Goal: Contribute content: Contribute content

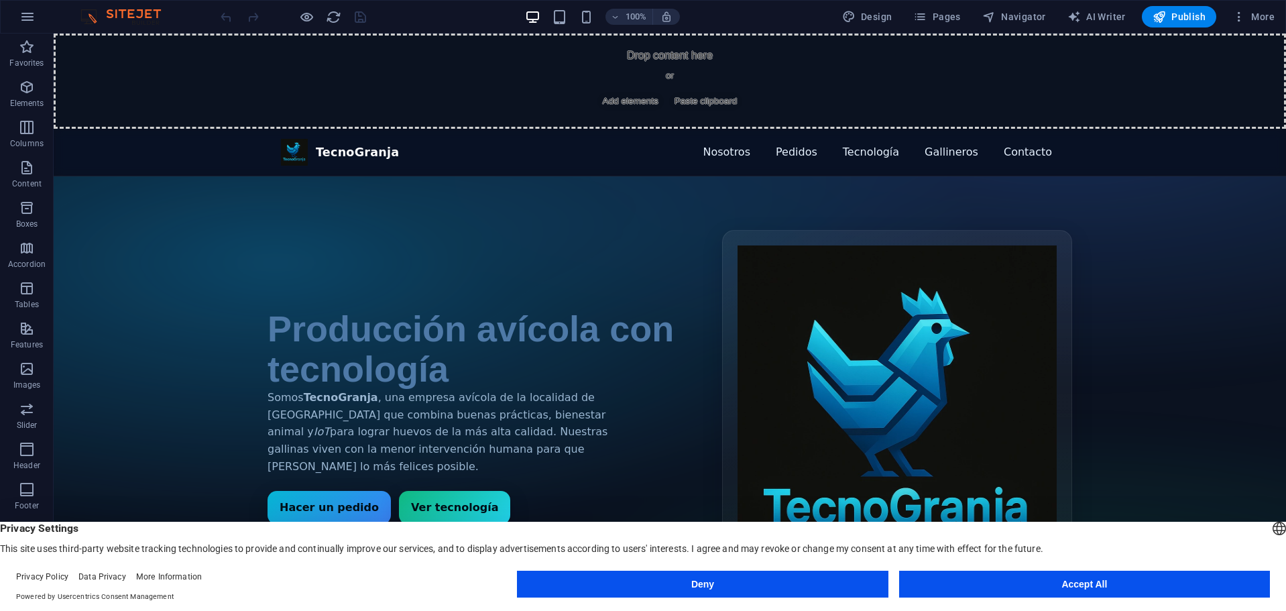
click at [1049, 583] on button "Accept All" at bounding box center [1084, 584] width 371 height 27
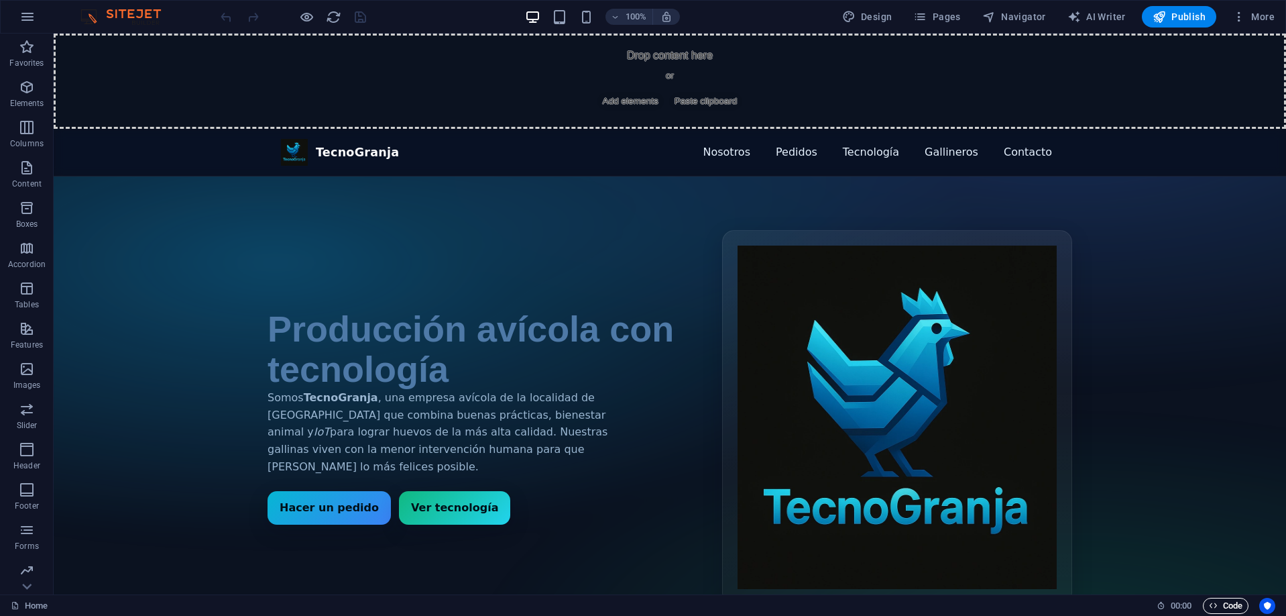
click at [1230, 603] on span "Code" at bounding box center [1226, 605] width 34 height 16
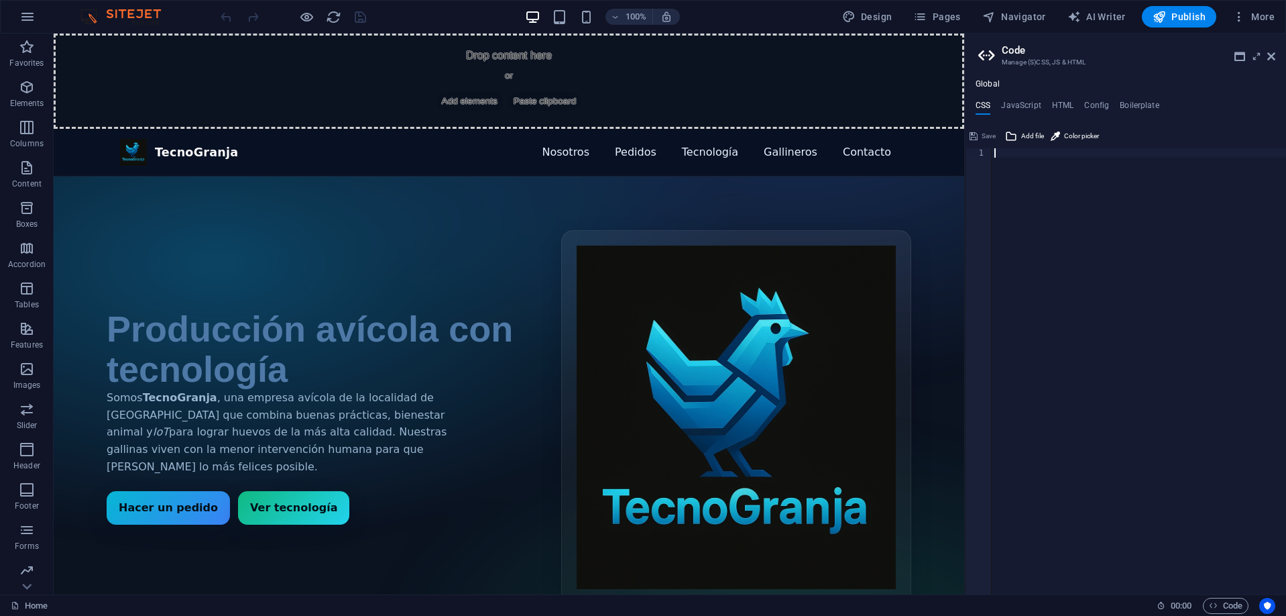
click at [1049, 101] on ul "CSS JavaScript HTML Config Boilerplate" at bounding box center [1125, 108] width 321 height 15
click at [1062, 105] on h4 "HTML" at bounding box center [1063, 108] width 22 height 15
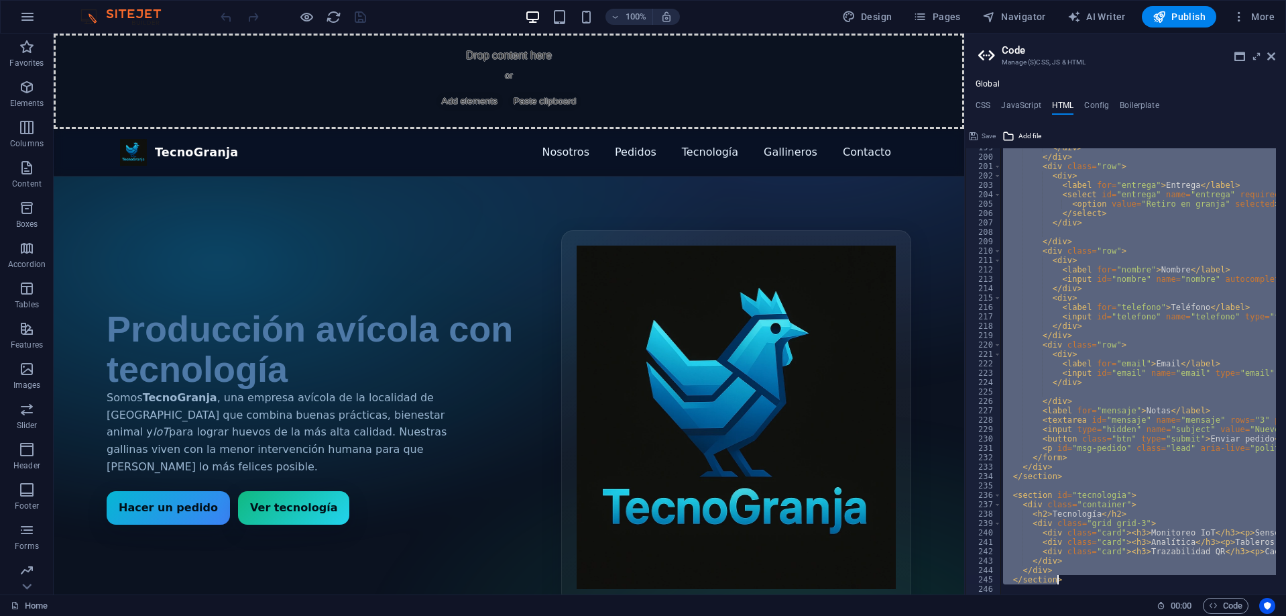
scroll to position [1911, 0]
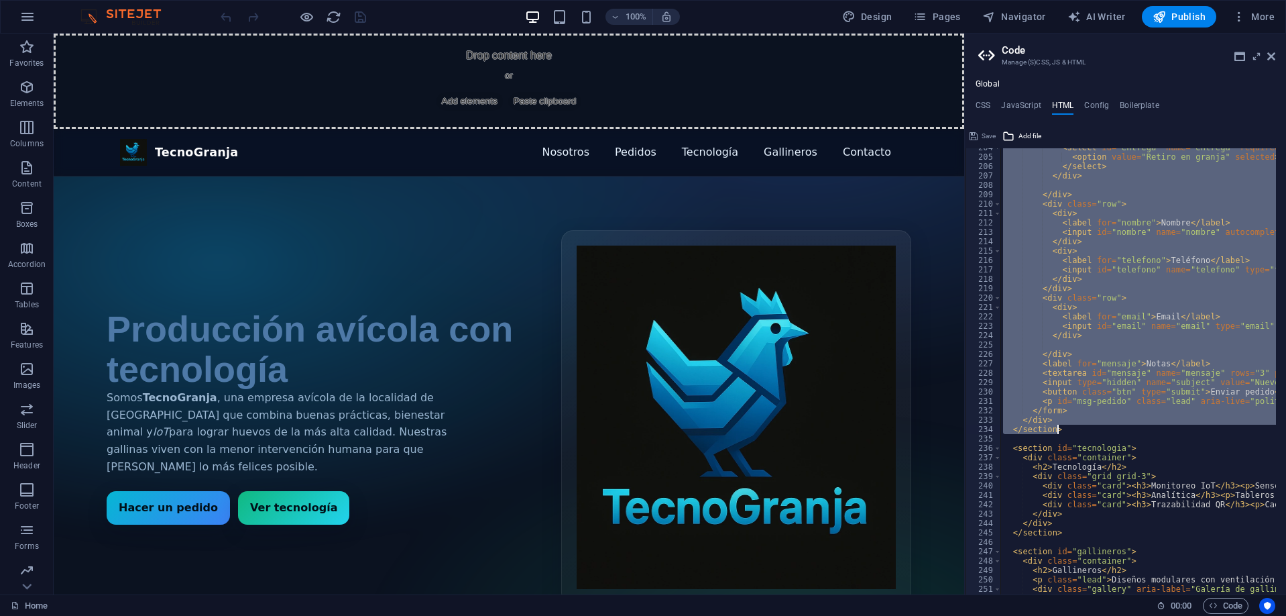
drag, startPoint x: 1015, startPoint y: 323, endPoint x: 1096, endPoint y: 430, distance: 134.4
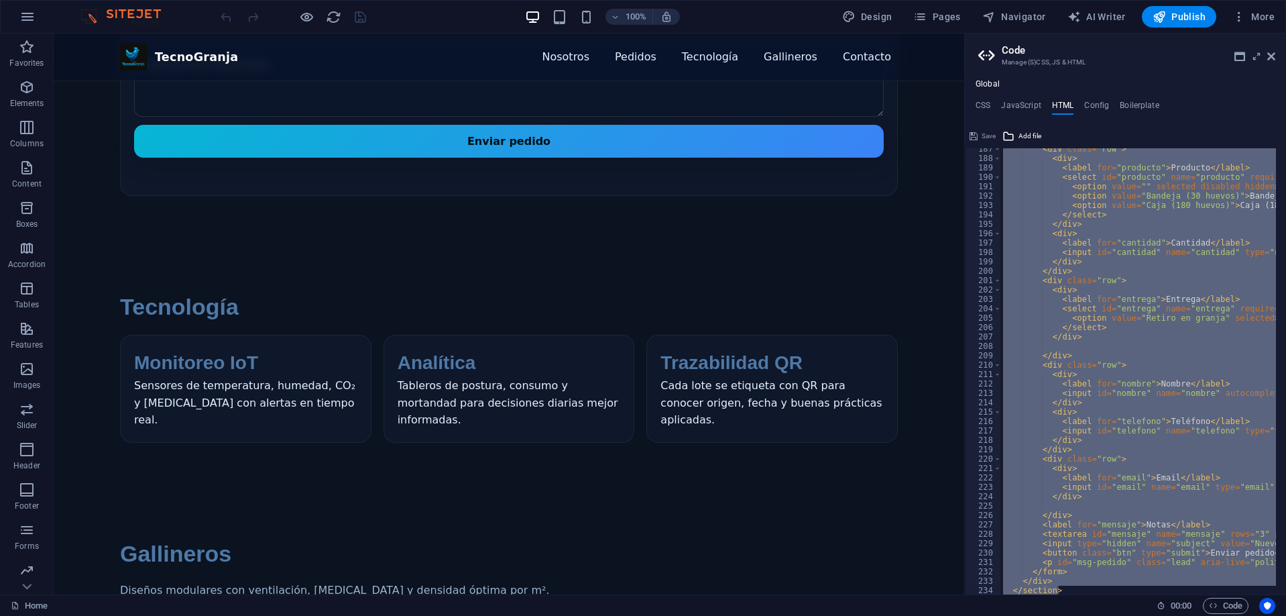
scroll to position [1790, 0]
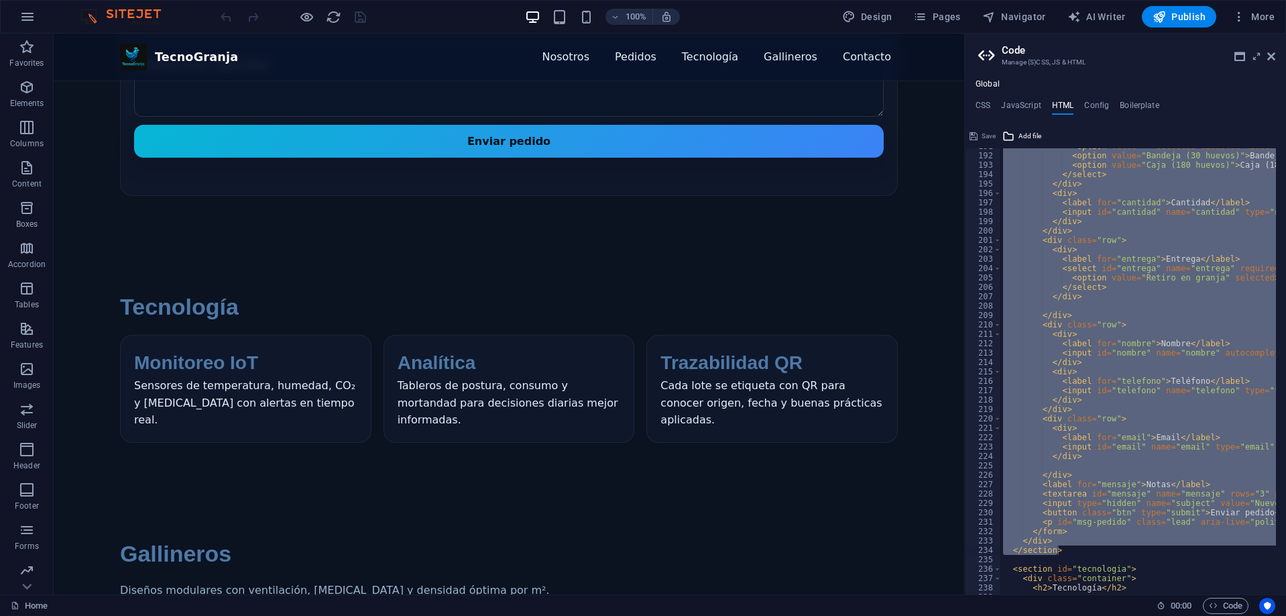
click at [1070, 542] on div "< option value = "" selected disabled hidden > Selecciona… </ option > < option…" at bounding box center [1138, 371] width 276 height 446
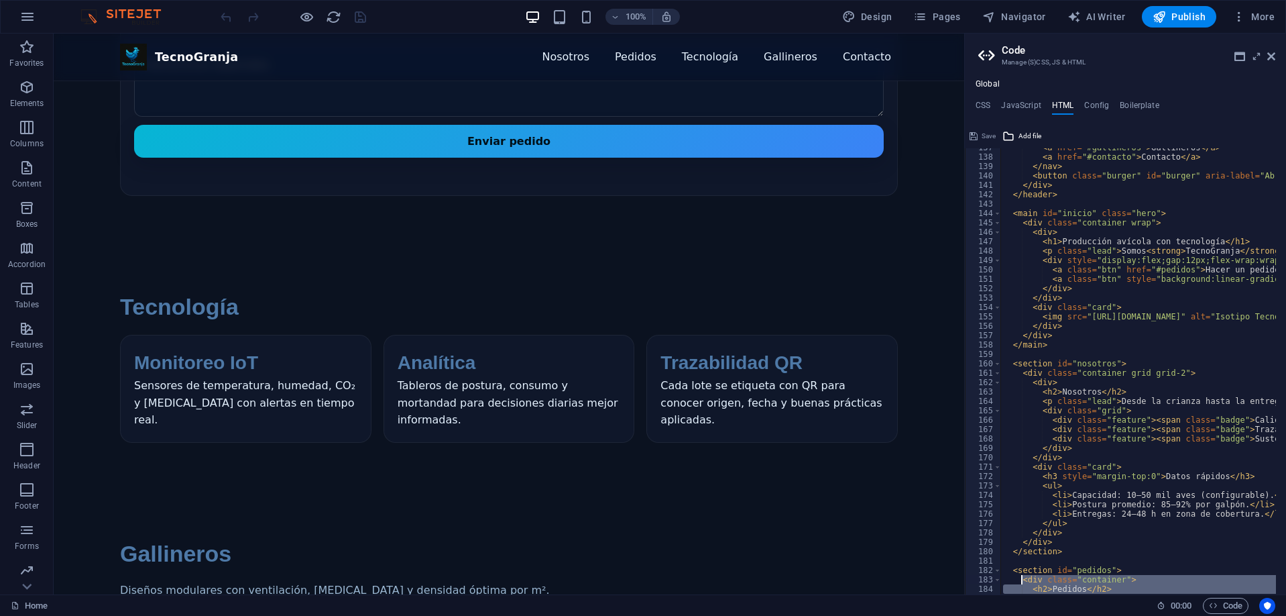
scroll to position [1573, 0]
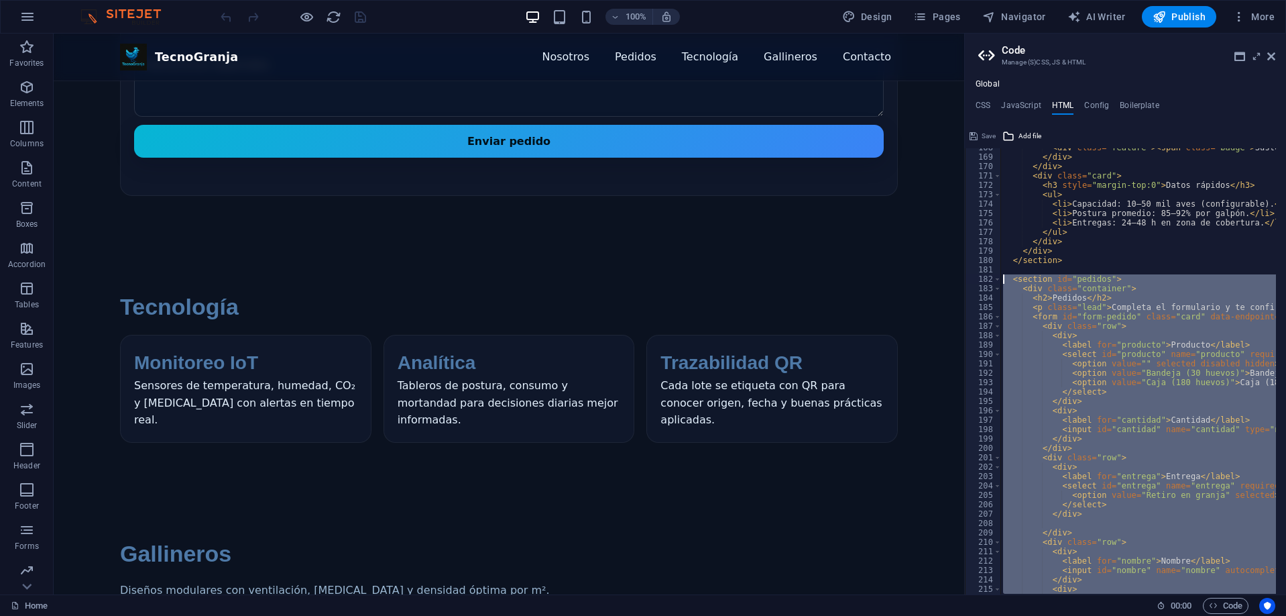
drag, startPoint x: 1064, startPoint y: 551, endPoint x: 1005, endPoint y: 275, distance: 282.5
type textarea "<section id="pedidos"> <div class="container">"
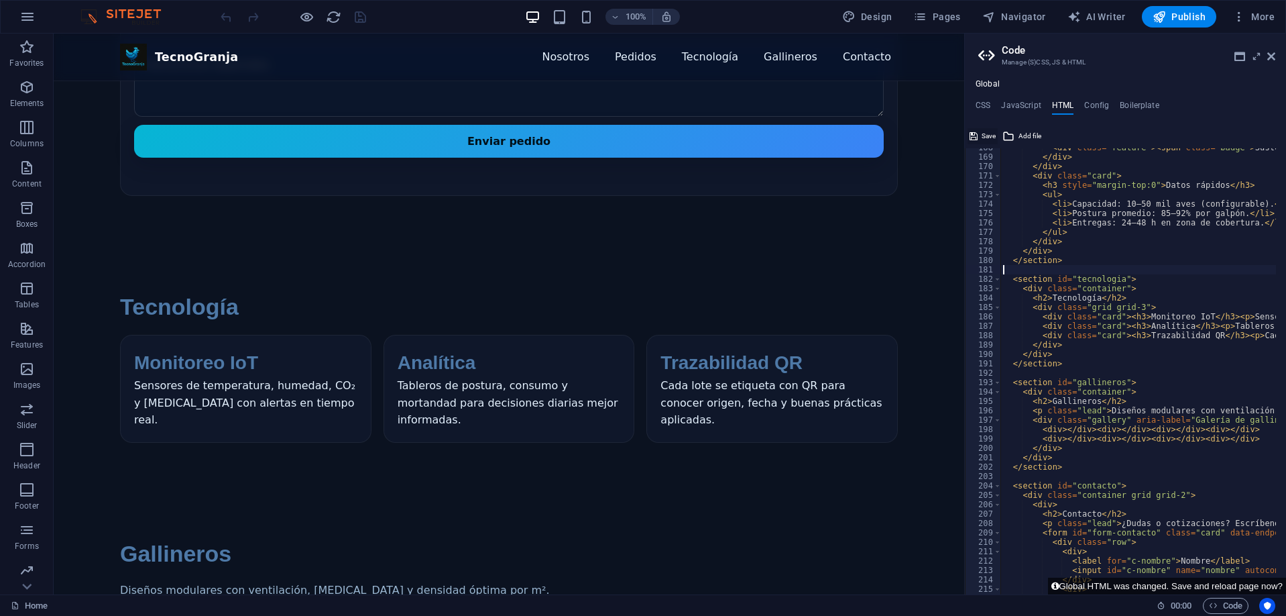
click at [984, 129] on span "Save" at bounding box center [989, 136] width 14 height 16
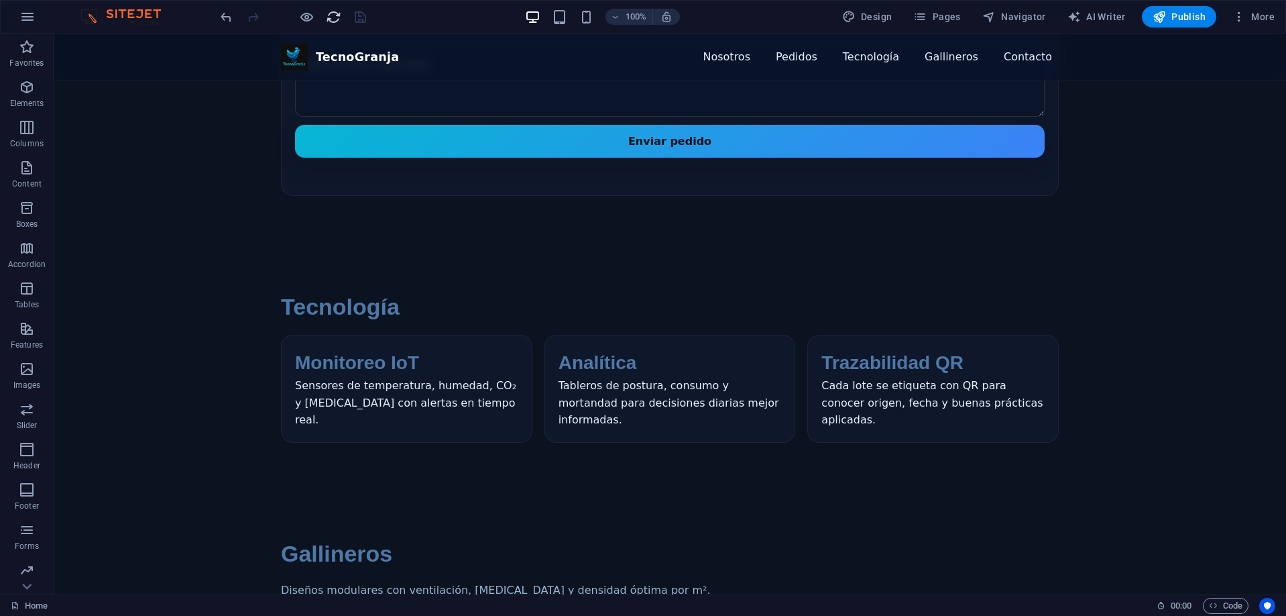
click at [333, 11] on icon "reload" at bounding box center [333, 16] width 15 height 15
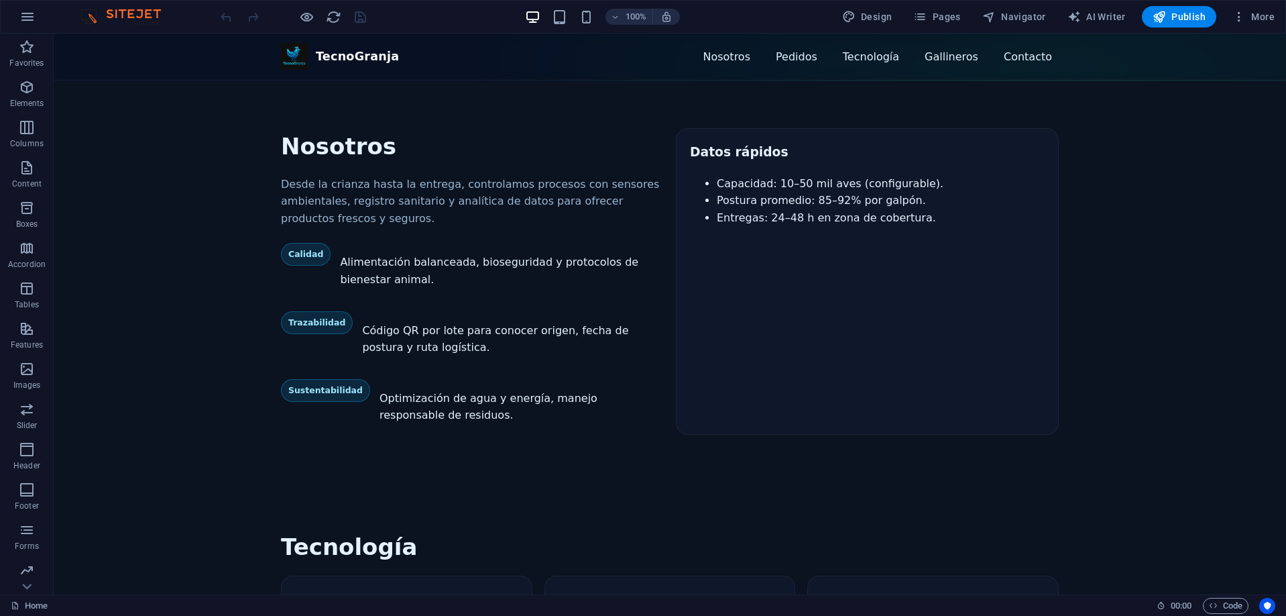
scroll to position [604, 0]
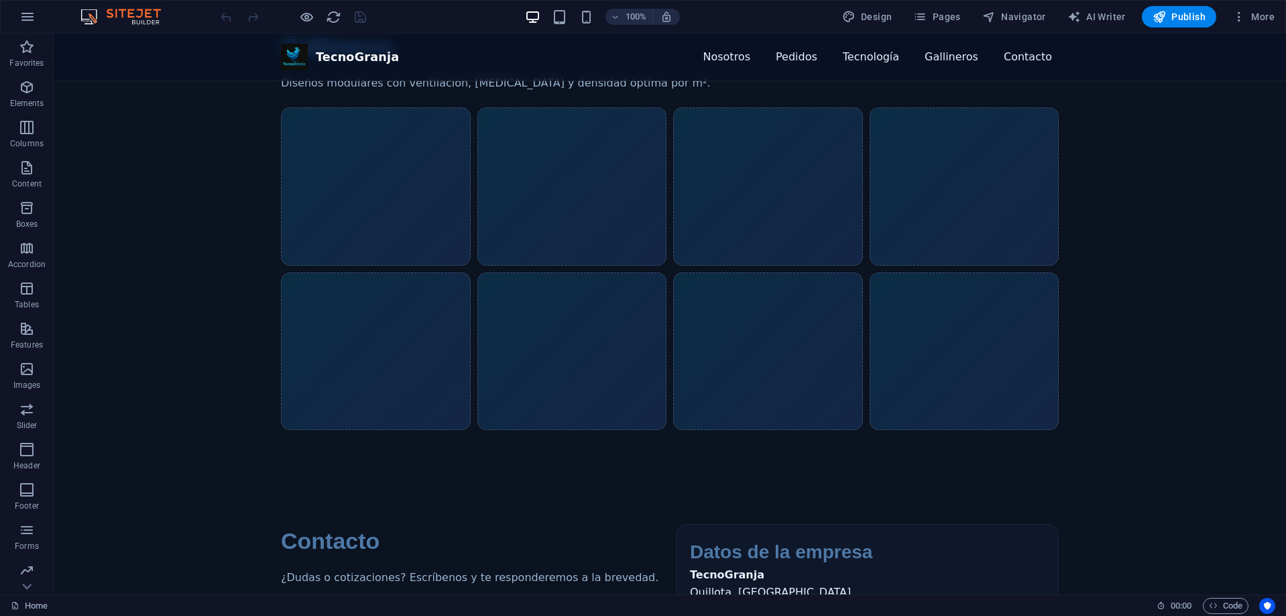
scroll to position [1609, 0]
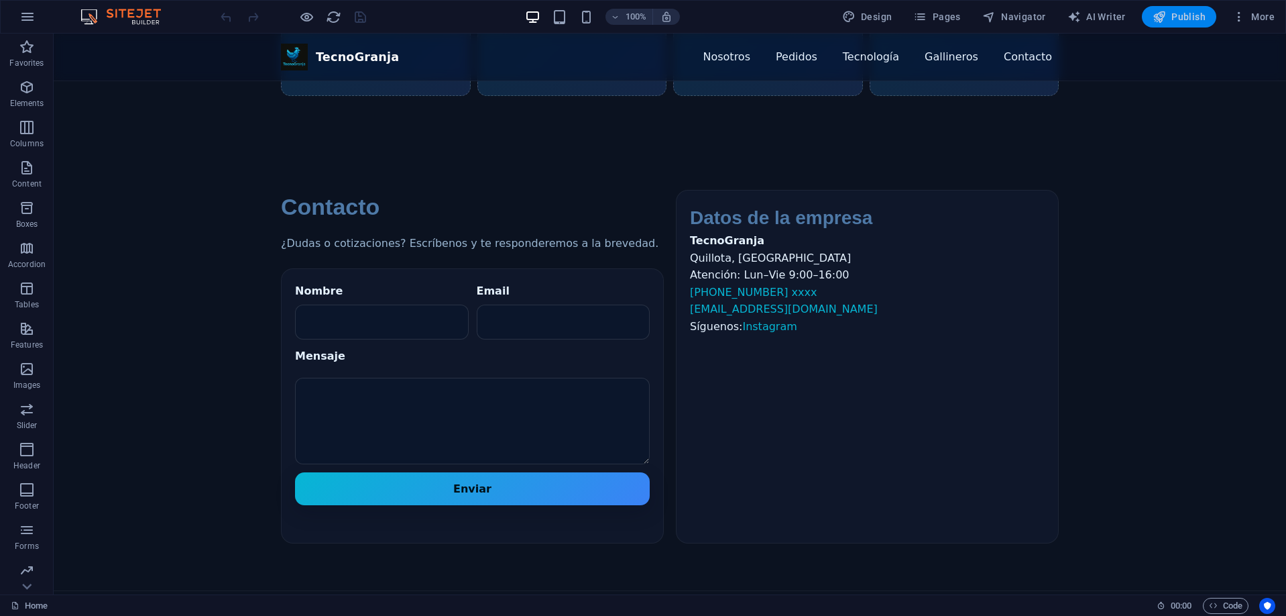
click at [1181, 17] on span "Publish" at bounding box center [1179, 16] width 53 height 13
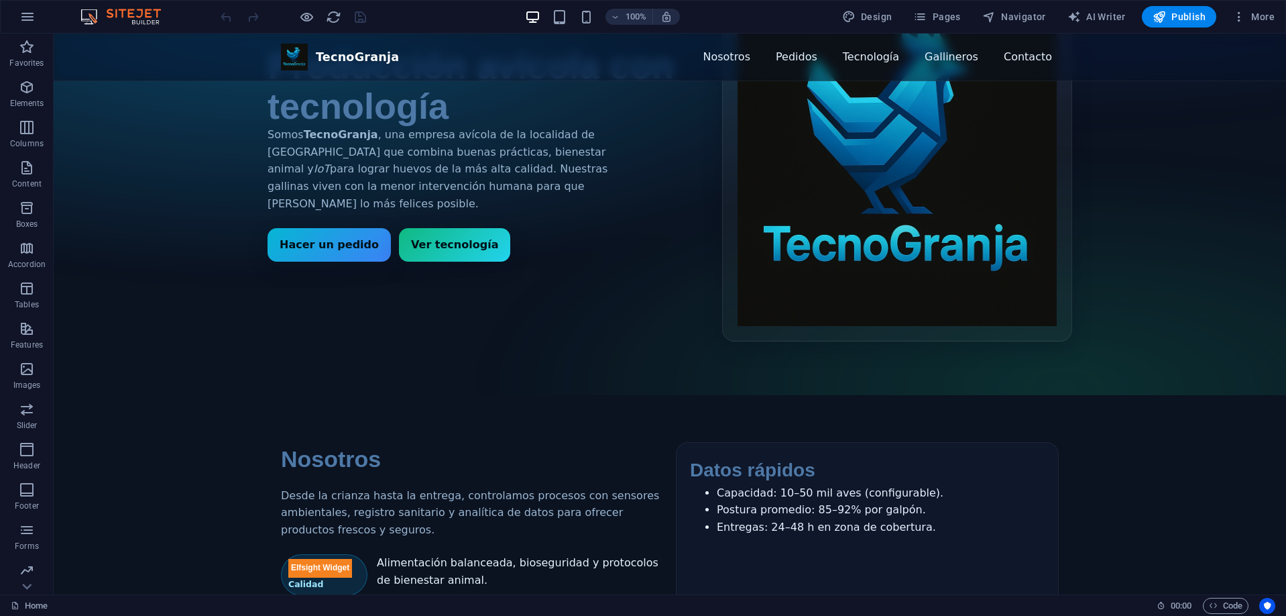
scroll to position [268, 0]
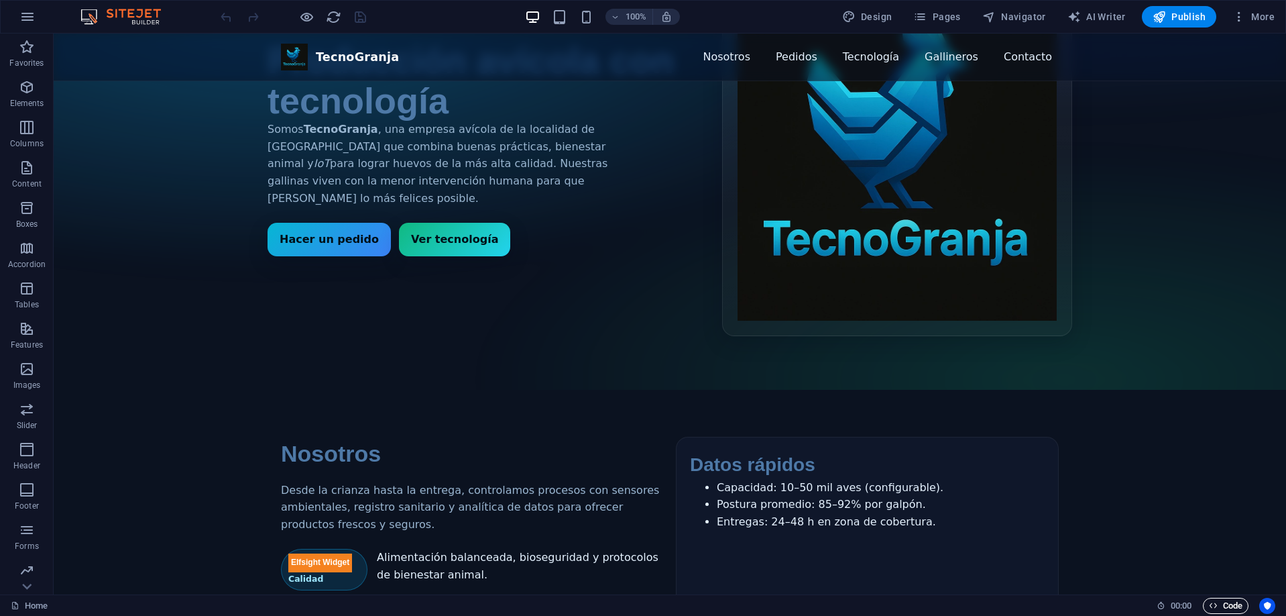
click at [1222, 604] on span "Code" at bounding box center [1226, 605] width 34 height 16
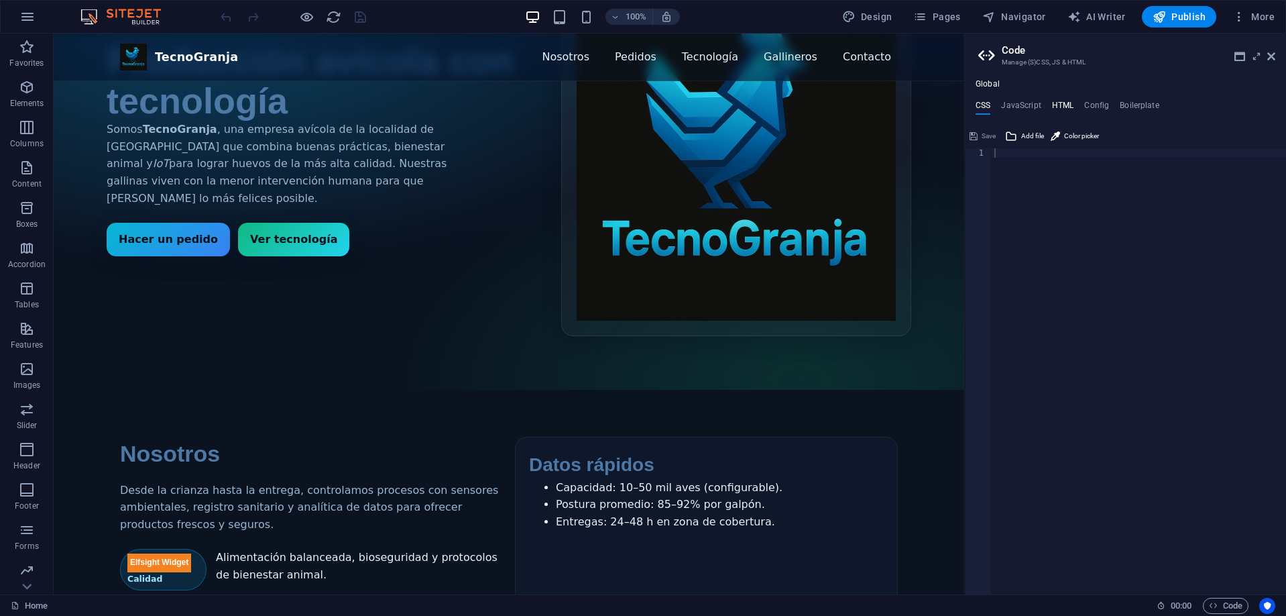
click at [1060, 102] on h4 "HTML" at bounding box center [1063, 108] width 22 height 15
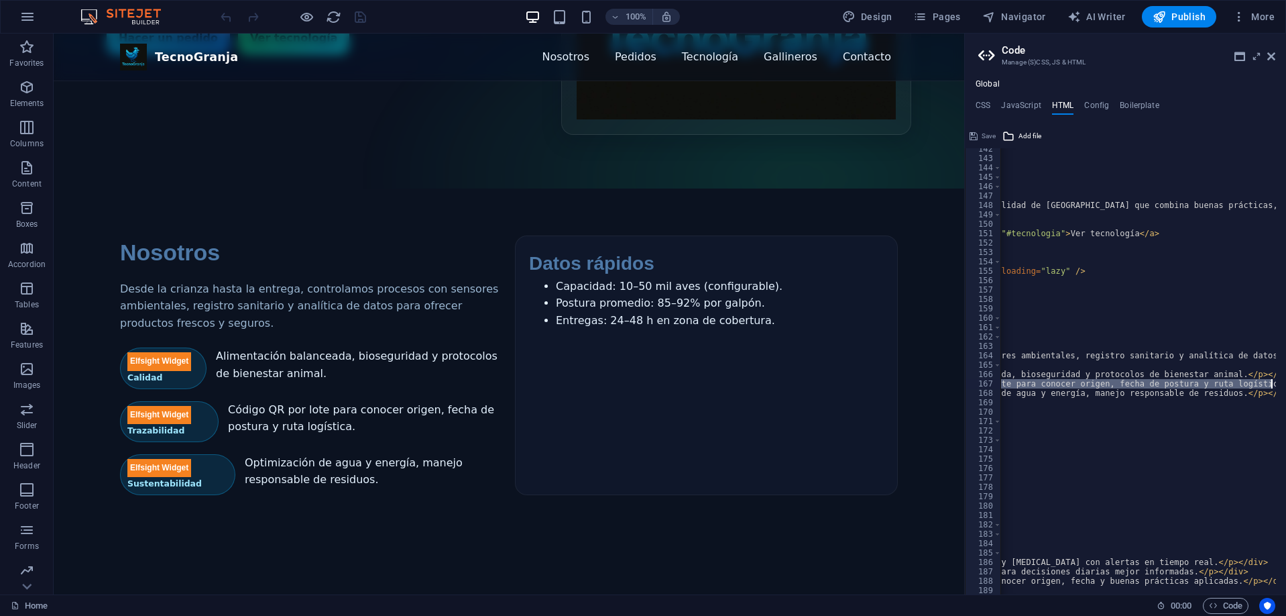
scroll to position [0, 441]
drag, startPoint x: 1028, startPoint y: 384, endPoint x: 1224, endPoint y: 384, distance: 196.5
click at [1224, 384] on div "</ header > < main id = "inicio" class = "hero" > < div class = "container wrap…" at bounding box center [1264, 371] width 1411 height 455
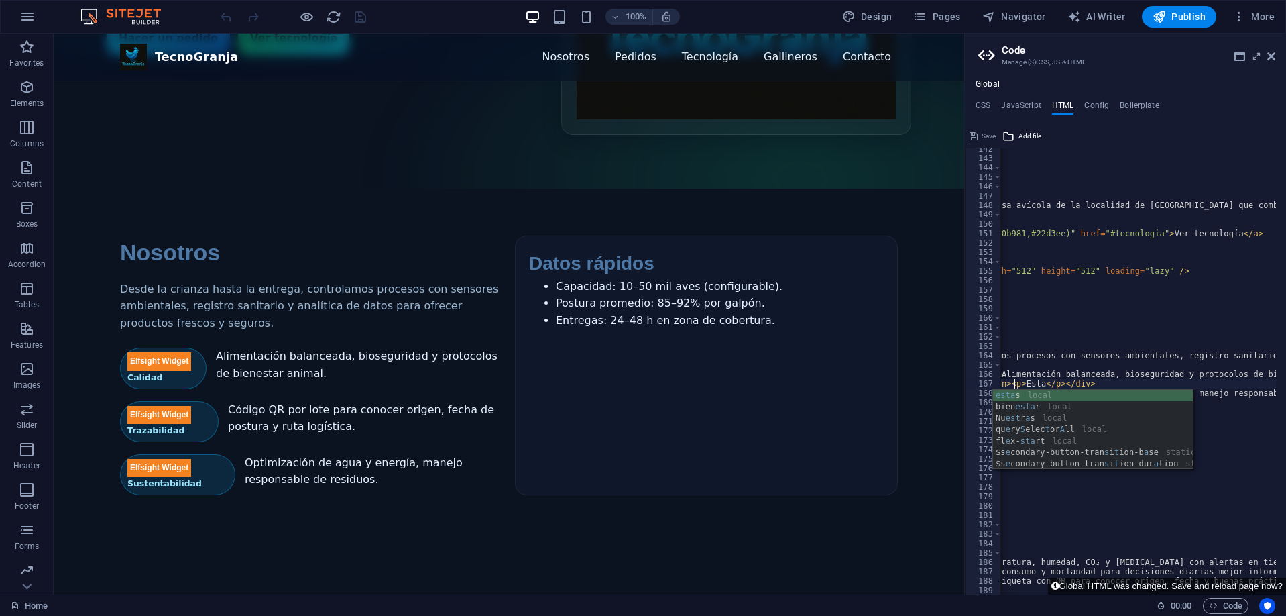
scroll to position [0, 29]
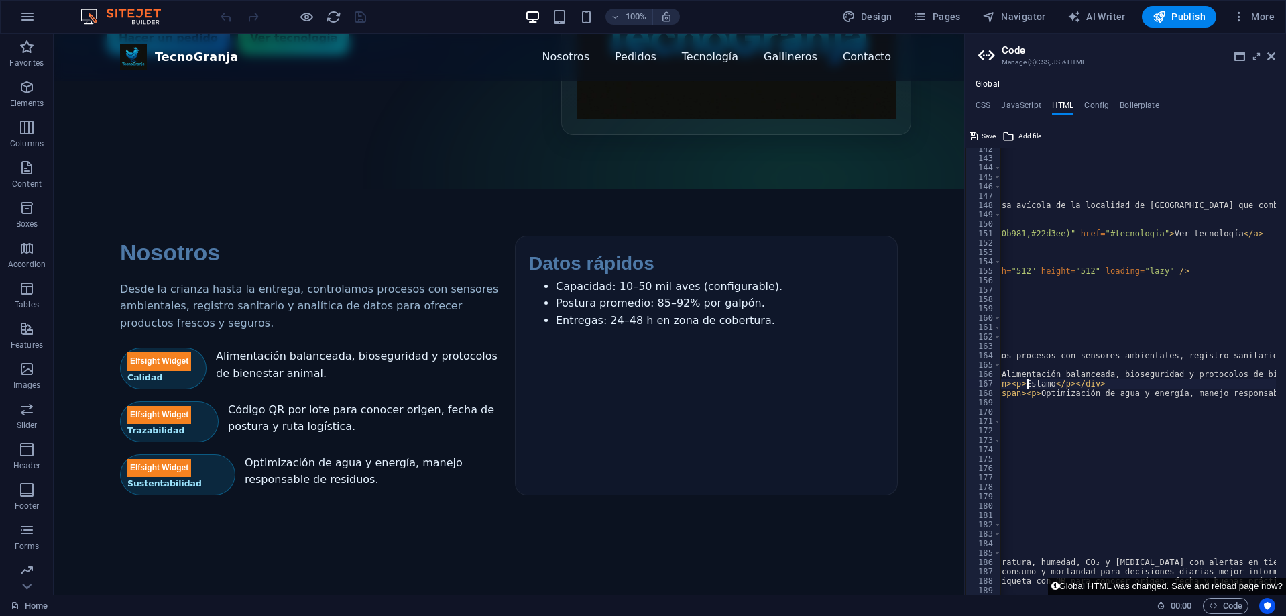
type textarea "<div class="feature"><span class="badge">Trazabilidad</span><p>Estamo </p></div>"
drag, startPoint x: 1084, startPoint y: 584, endPoint x: 1066, endPoint y: 580, distance: 17.9
click at [1066, 580] on button "Global HTML was changed. Save and reload page now?" at bounding box center [1167, 585] width 238 height 17
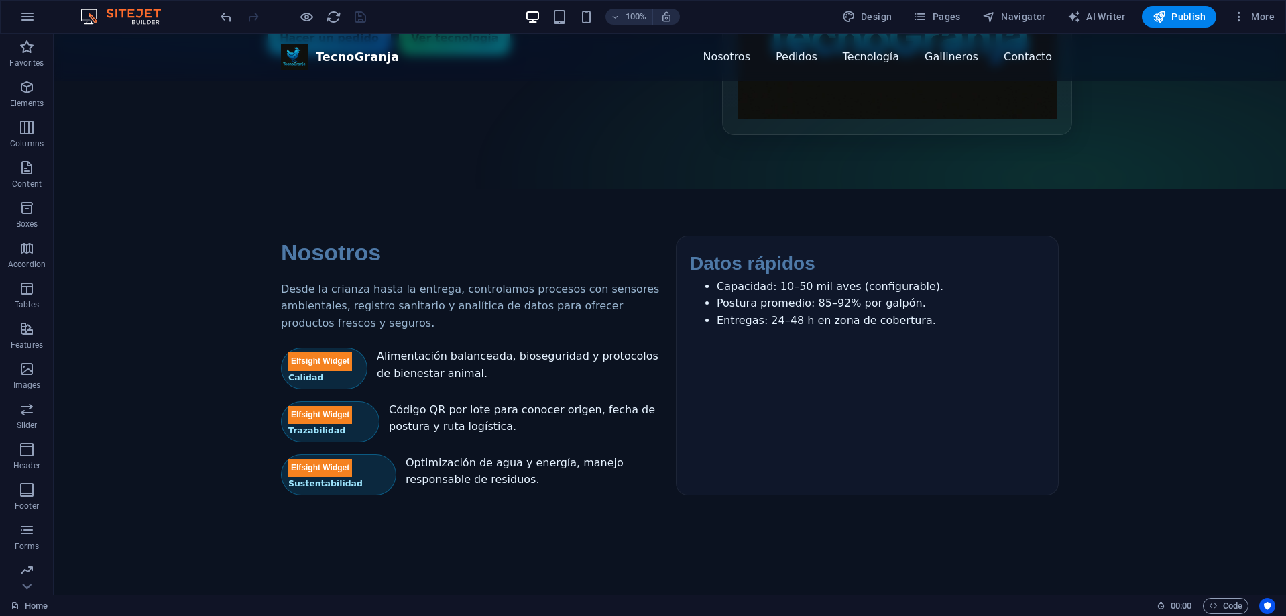
click at [1228, 614] on div "Home 00 : 00 Code" at bounding box center [643, 604] width 1286 height 21
click at [1221, 610] on span "Code" at bounding box center [1226, 605] width 34 height 16
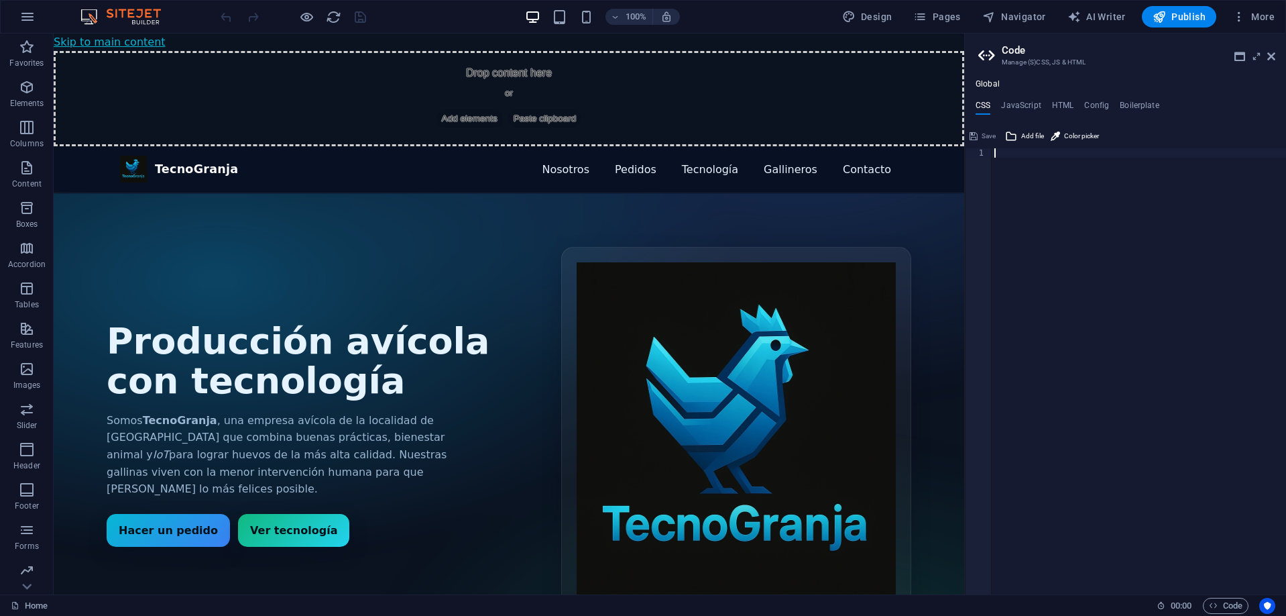
scroll to position [0, 0]
click at [1067, 105] on h4 "HTML" at bounding box center [1063, 108] width 22 height 15
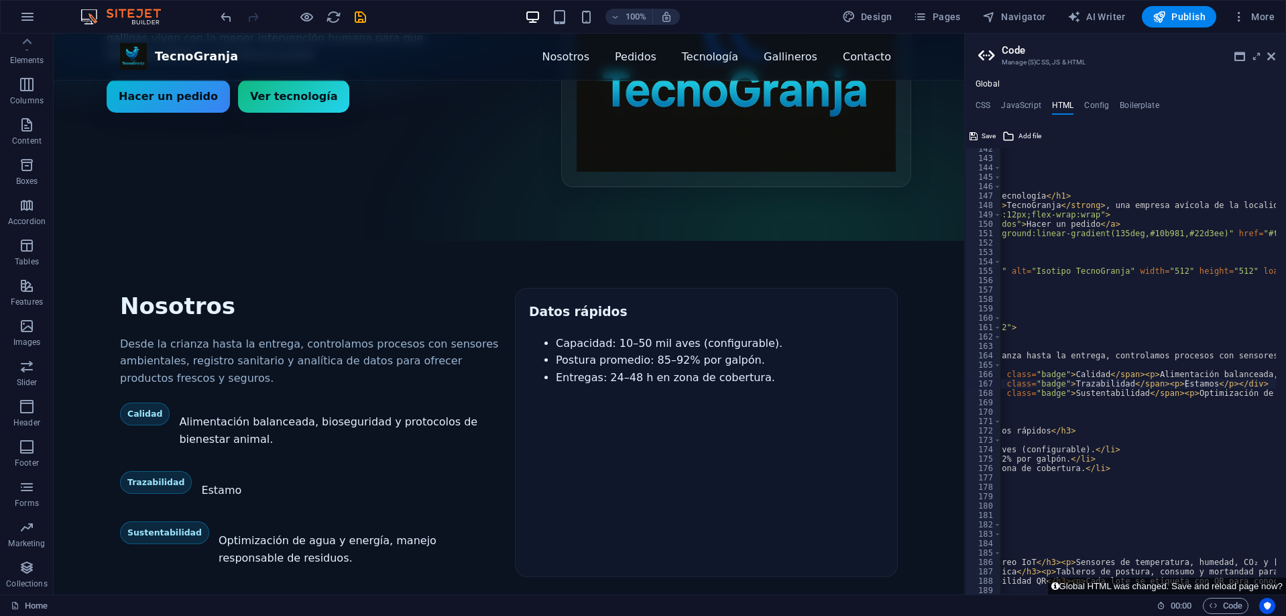
scroll to position [671, 0]
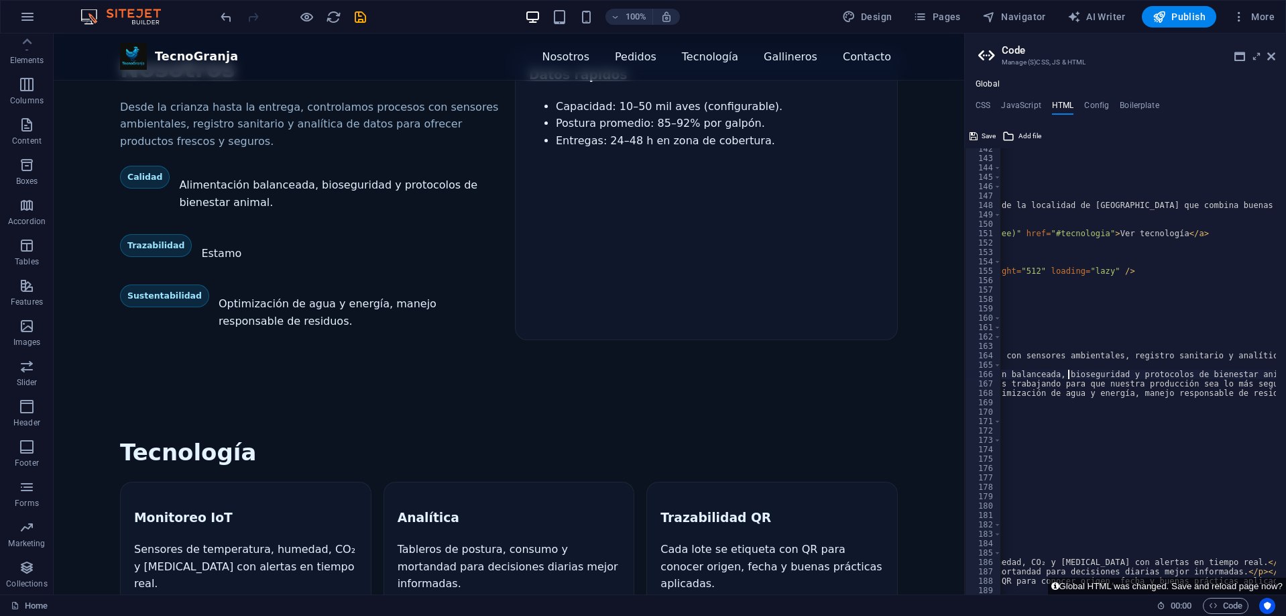
drag, startPoint x: 1082, startPoint y: 384, endPoint x: 1029, endPoint y: 383, distance: 53.0
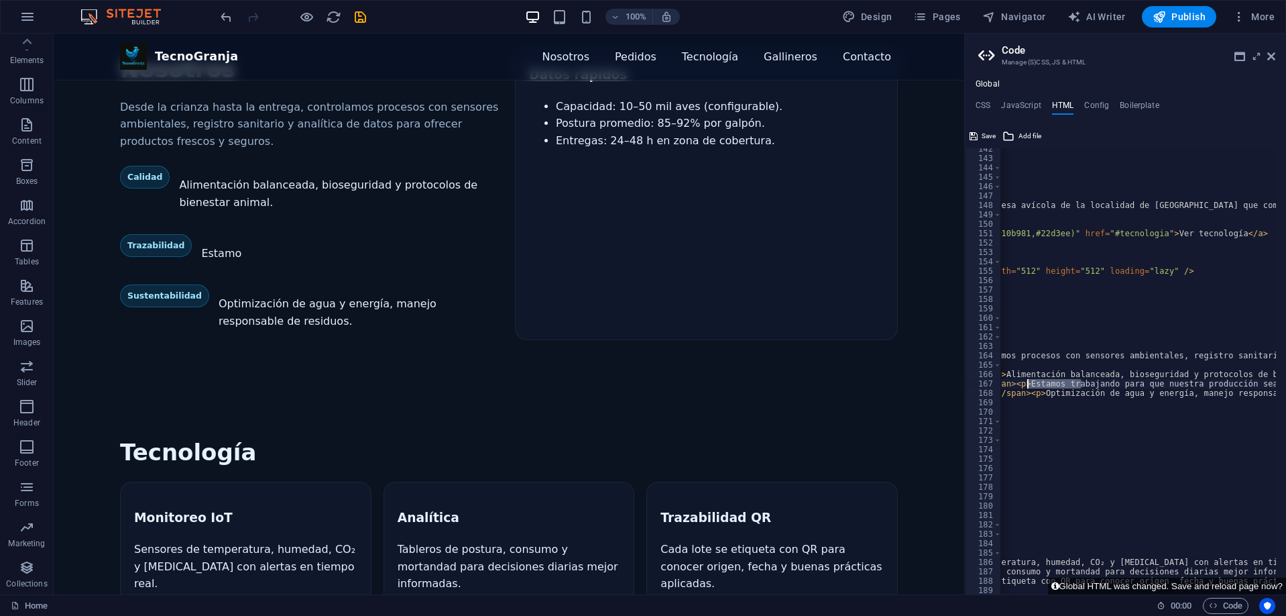
click at [1039, 383] on div "</ header > < main id = "inicio" class = "hero" > < div class = "container wrap…" at bounding box center [1138, 371] width 276 height 446
click at [1210, 386] on div "</ header > < main id = "inicio" class = "hero" > < div class = "container wrap…" at bounding box center [1310, 371] width 1411 height 455
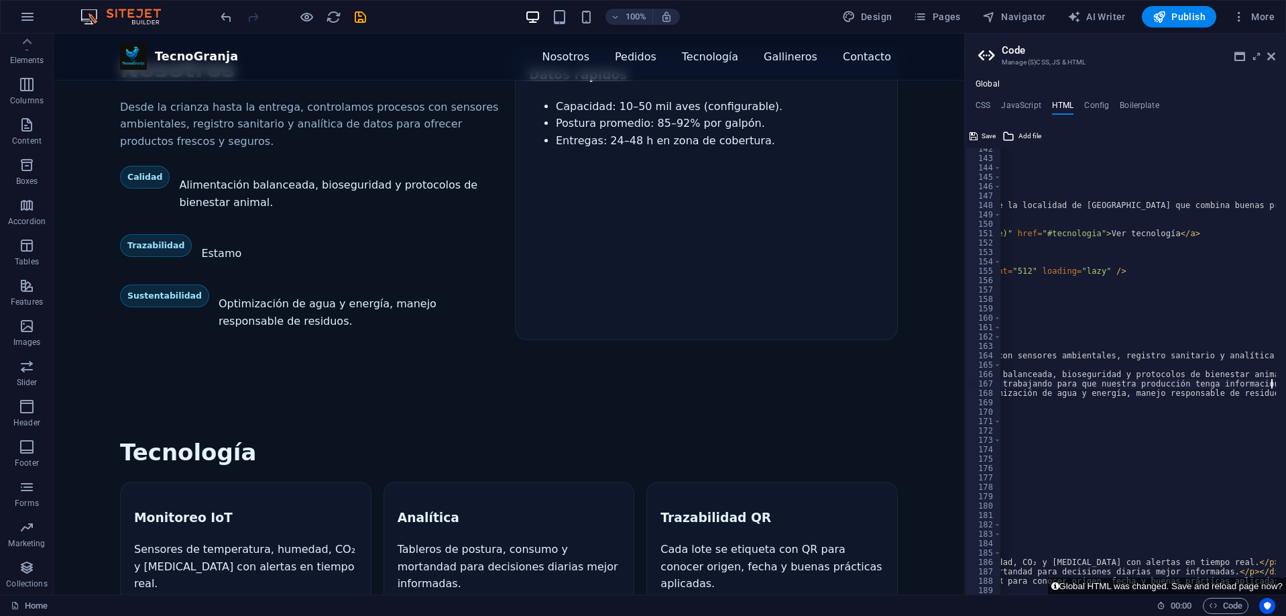
type textarea "<div class="feature"><span class="badge">Trazabilidad</span><p>Estamos trabajan…"
click at [605, 387] on section "Tecnología Monitoreo IoT Sensores de temperatura, humedad, CO₂ y amoníaco con a…" at bounding box center [509, 525] width 911 height 277
click at [990, 137] on span "Save" at bounding box center [989, 136] width 14 height 16
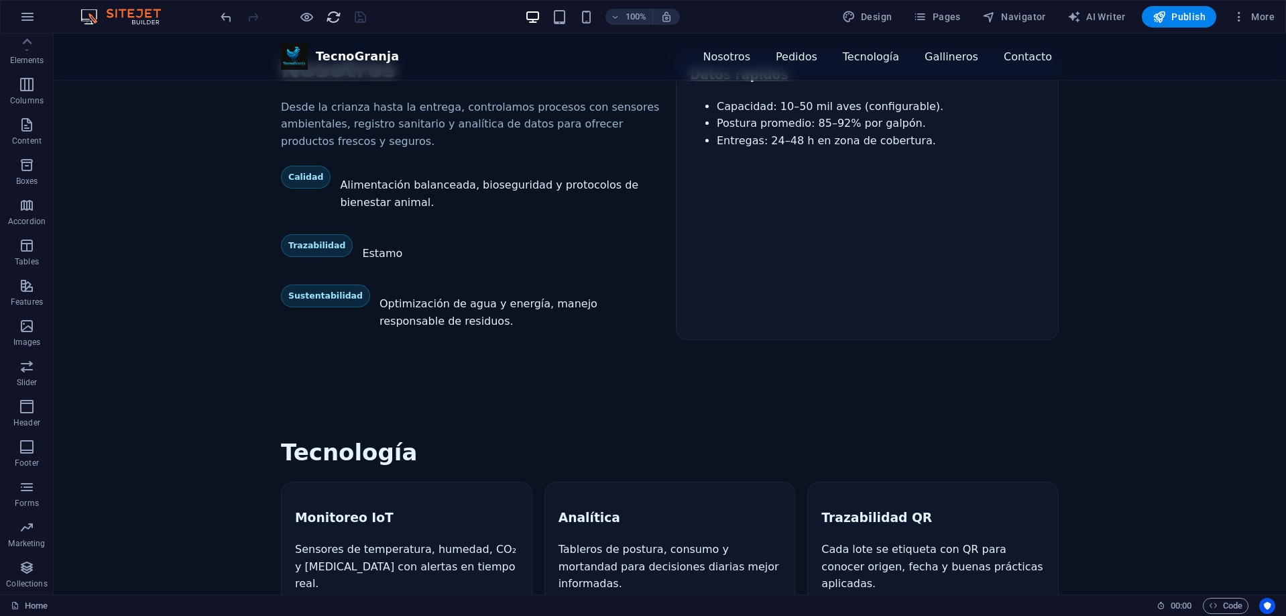
click at [333, 15] on icon "reload" at bounding box center [333, 16] width 15 height 15
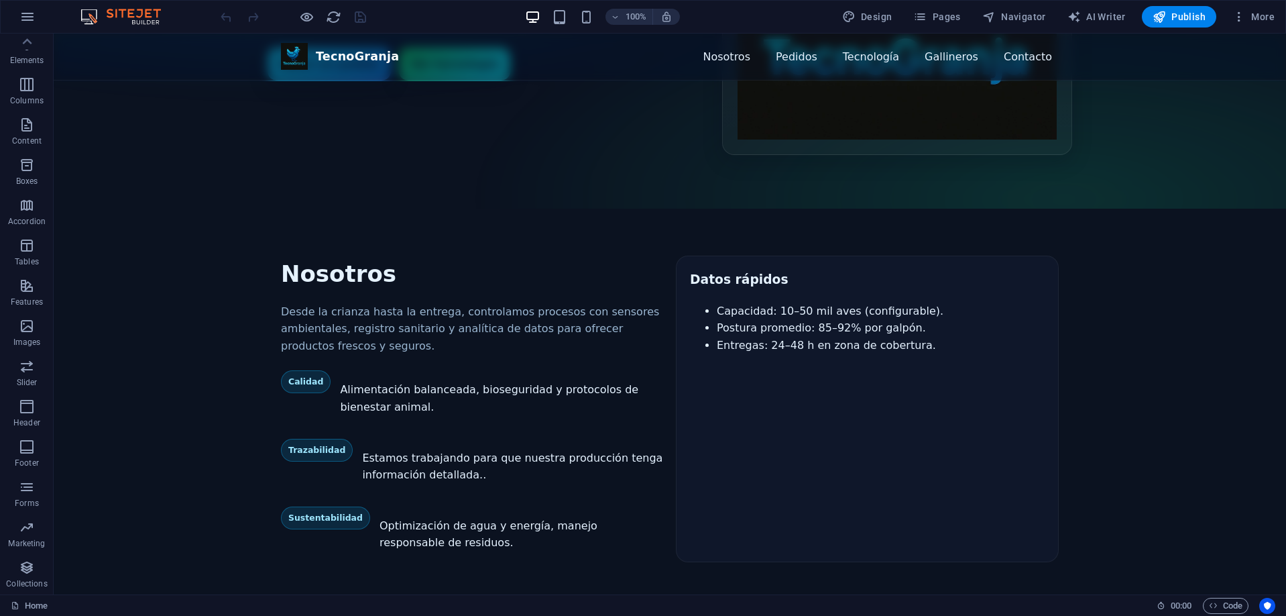
scroll to position [469, 0]
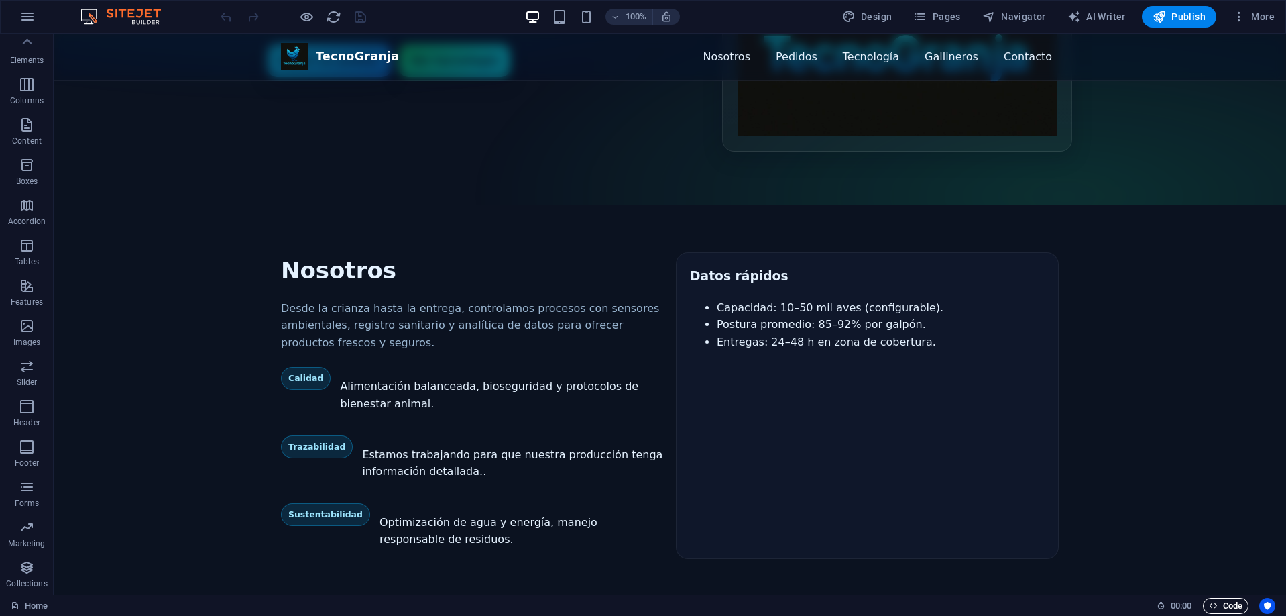
click at [1233, 612] on span "Code" at bounding box center [1226, 605] width 34 height 16
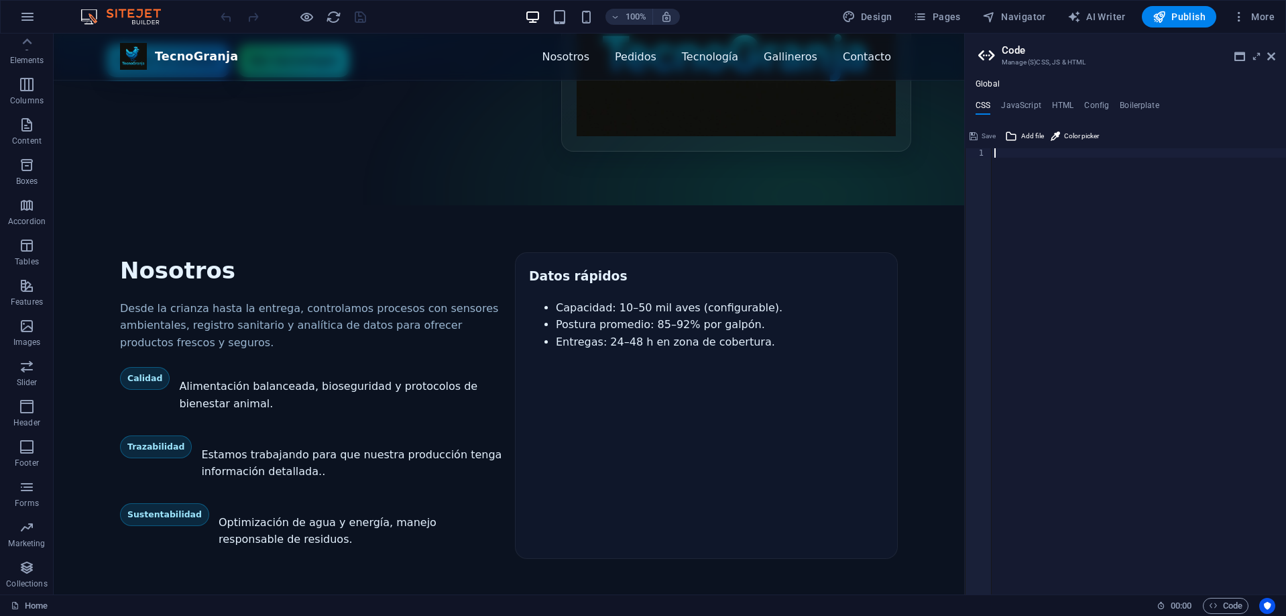
click at [1064, 96] on div "Global CSS JavaScript HTML Config Boilerplate 1 ההההההההההההההההההההההההההההההה…" at bounding box center [1125, 336] width 321 height 515
click at [1057, 101] on h4 "HTML" at bounding box center [1063, 108] width 22 height 15
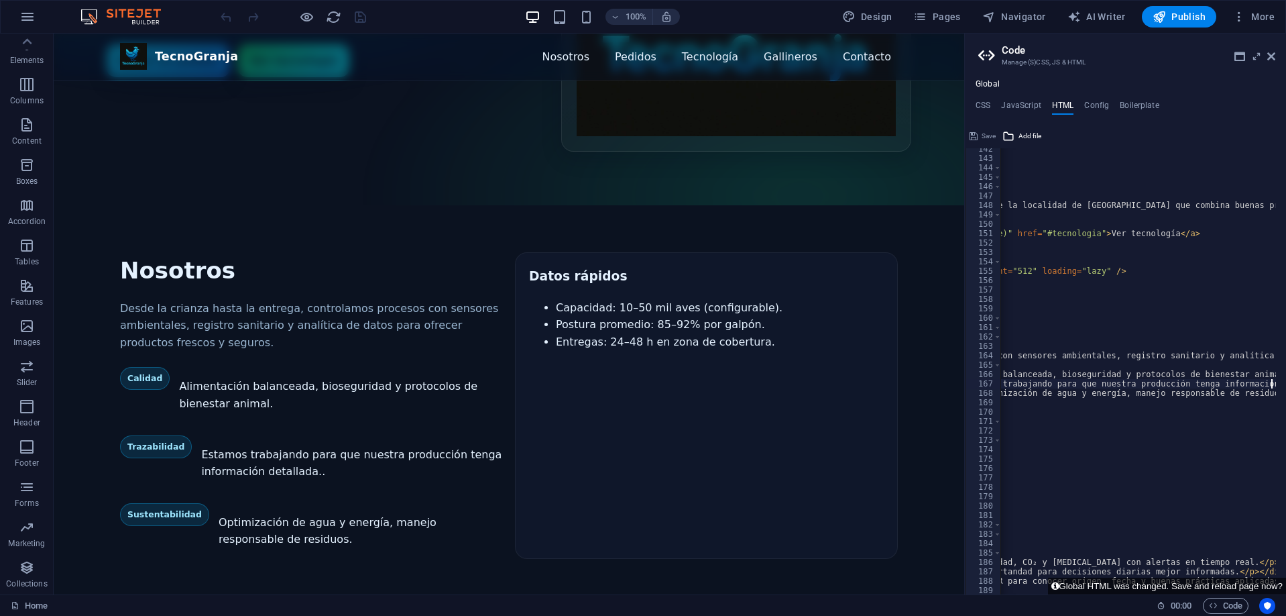
type textarea "<div class="feature"><span class="badge">Trazabilidad</span><p>Estamos trabajan…"
drag, startPoint x: 982, startPoint y: 135, endPoint x: 927, endPoint y: 201, distance: 85.7
click at [982, 135] on span "Save" at bounding box center [989, 136] width 14 height 16
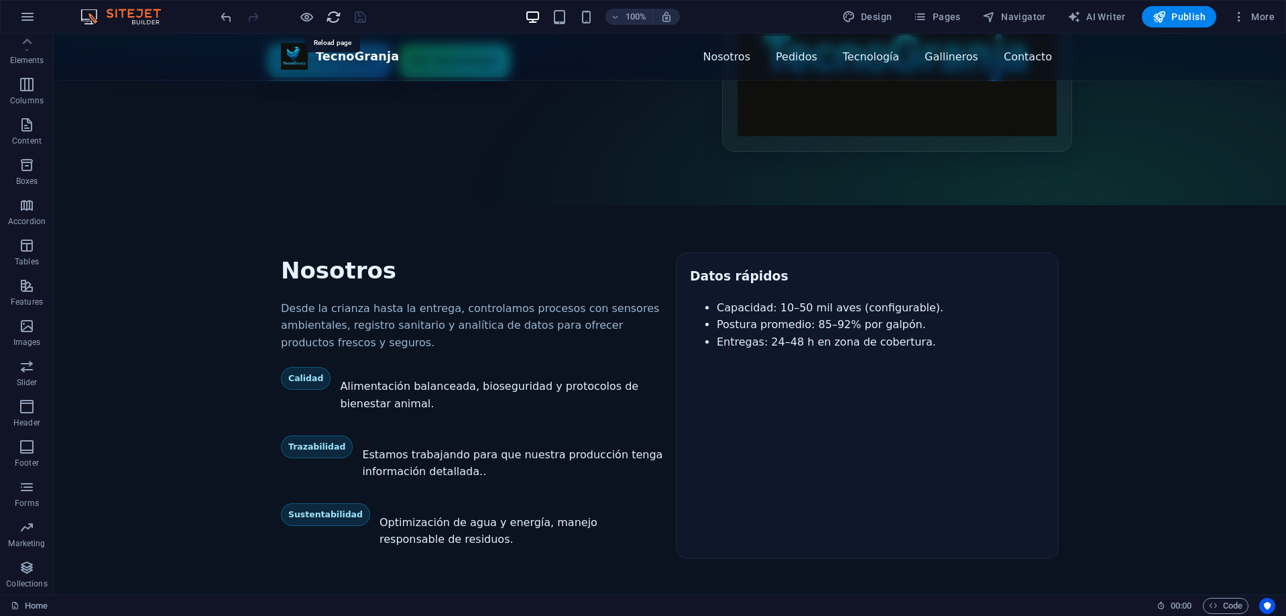
click at [334, 16] on icon "reload" at bounding box center [333, 16] width 15 height 15
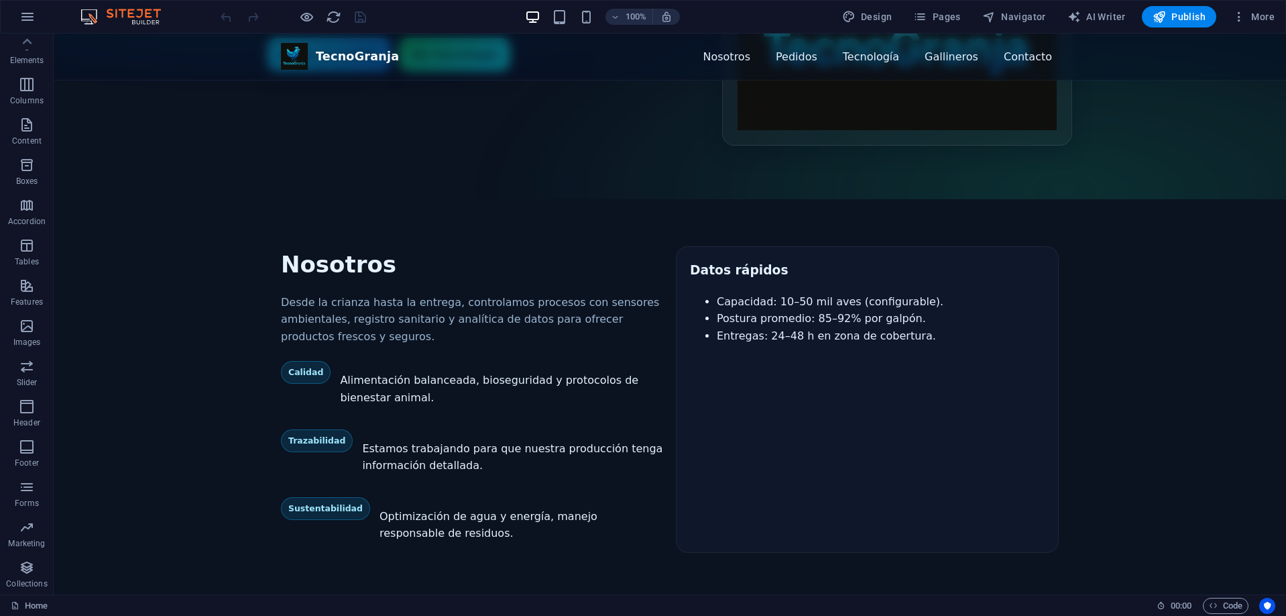
scroll to position [469, 0]
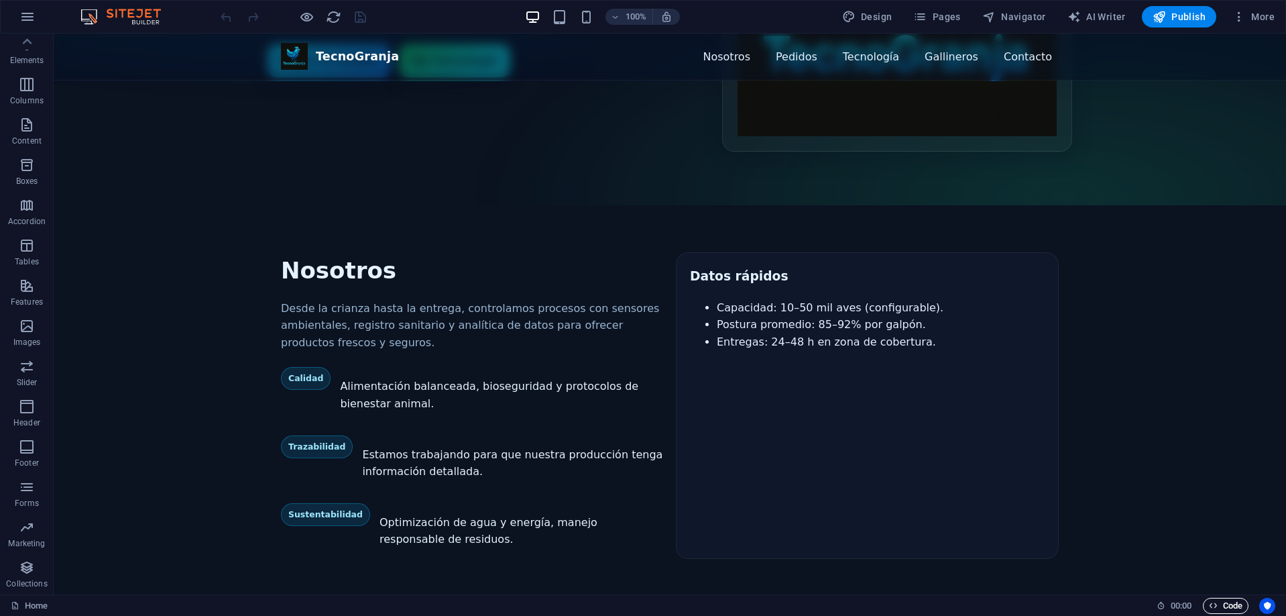
click at [1223, 601] on span "Code" at bounding box center [1226, 605] width 34 height 16
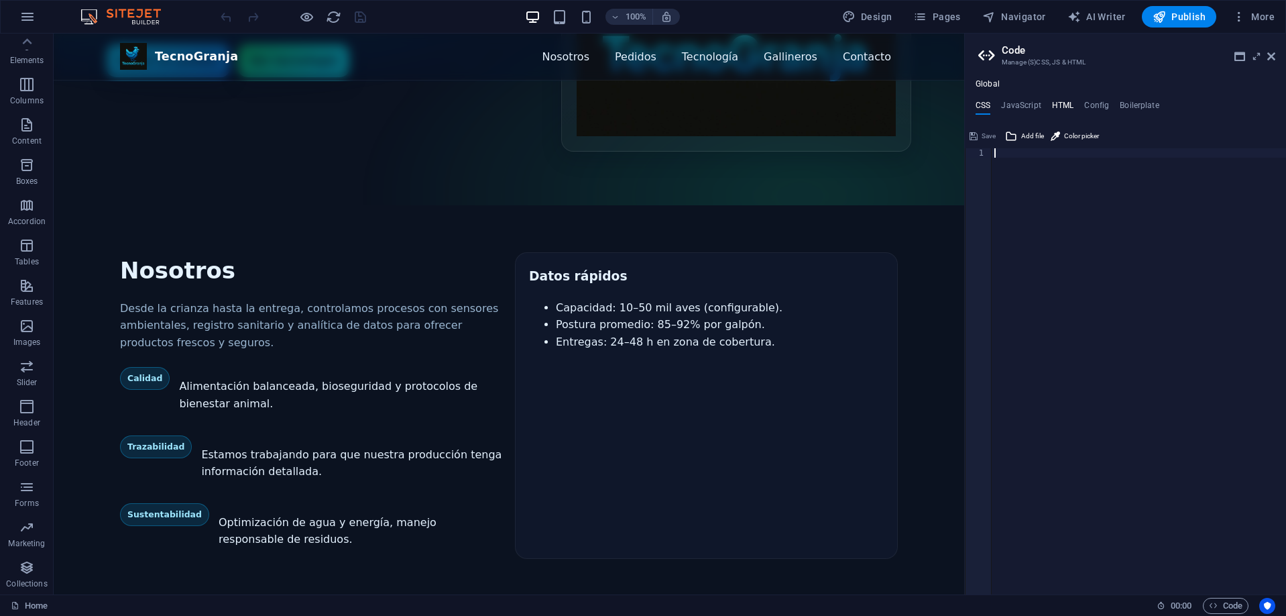
click at [1065, 107] on h4 "HTML" at bounding box center [1063, 108] width 22 height 15
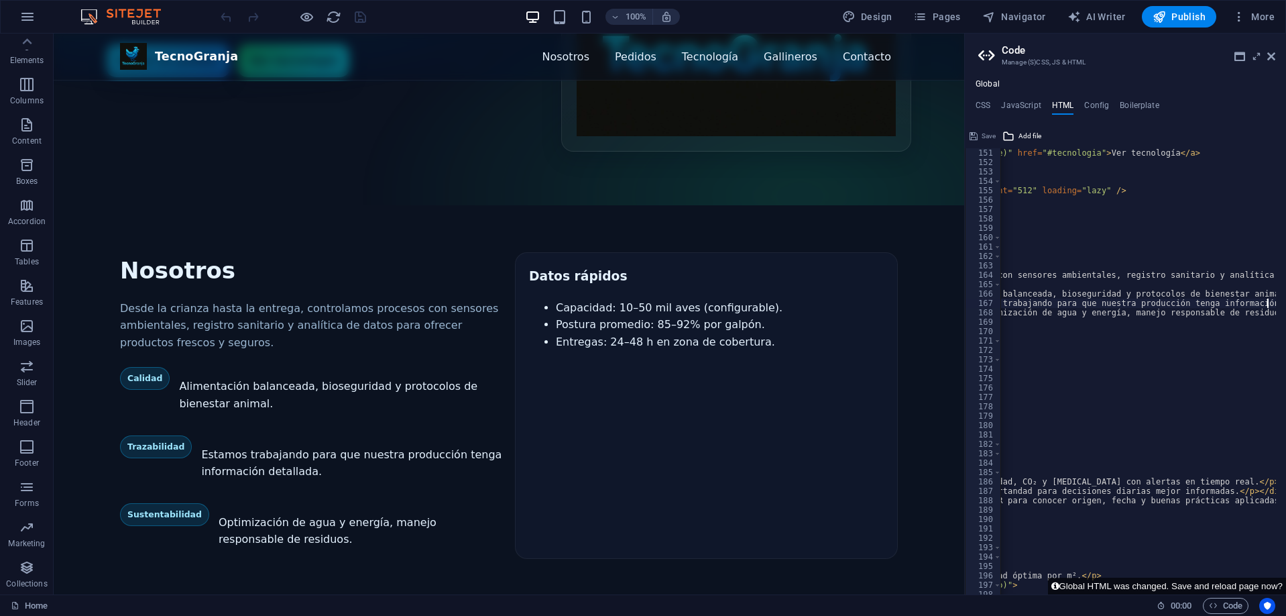
scroll to position [1489, 0]
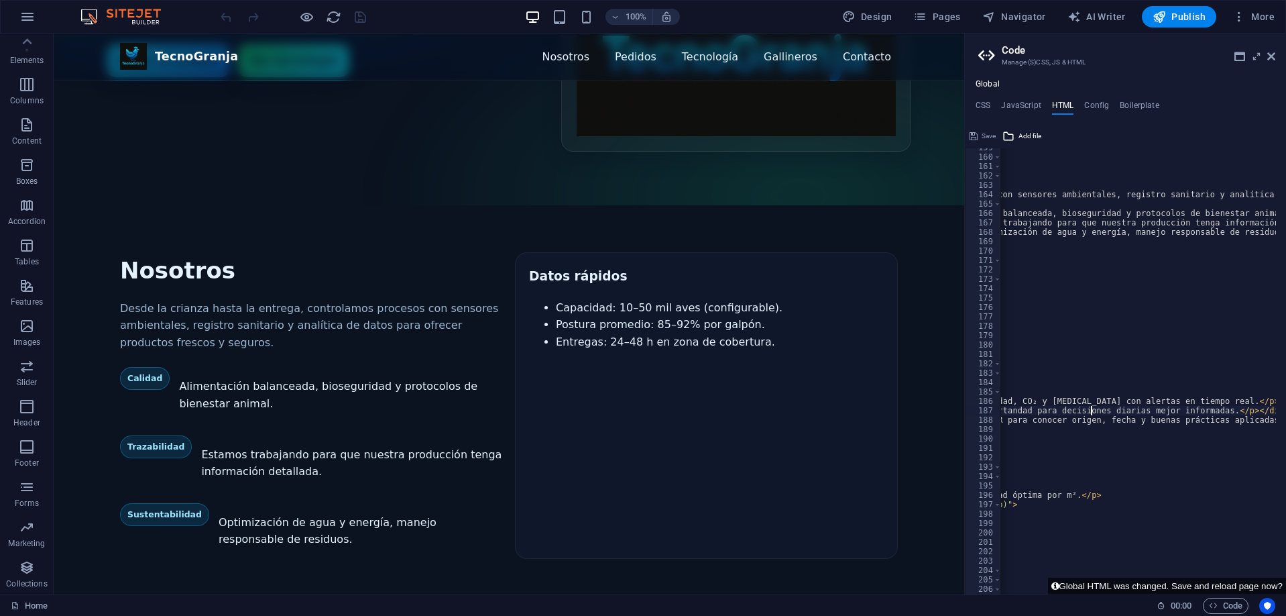
click at [1089, 414] on div "< section id = "nosotros" > < div class = "container grid grid-2" > < div > < h…" at bounding box center [1305, 370] width 1411 height 455
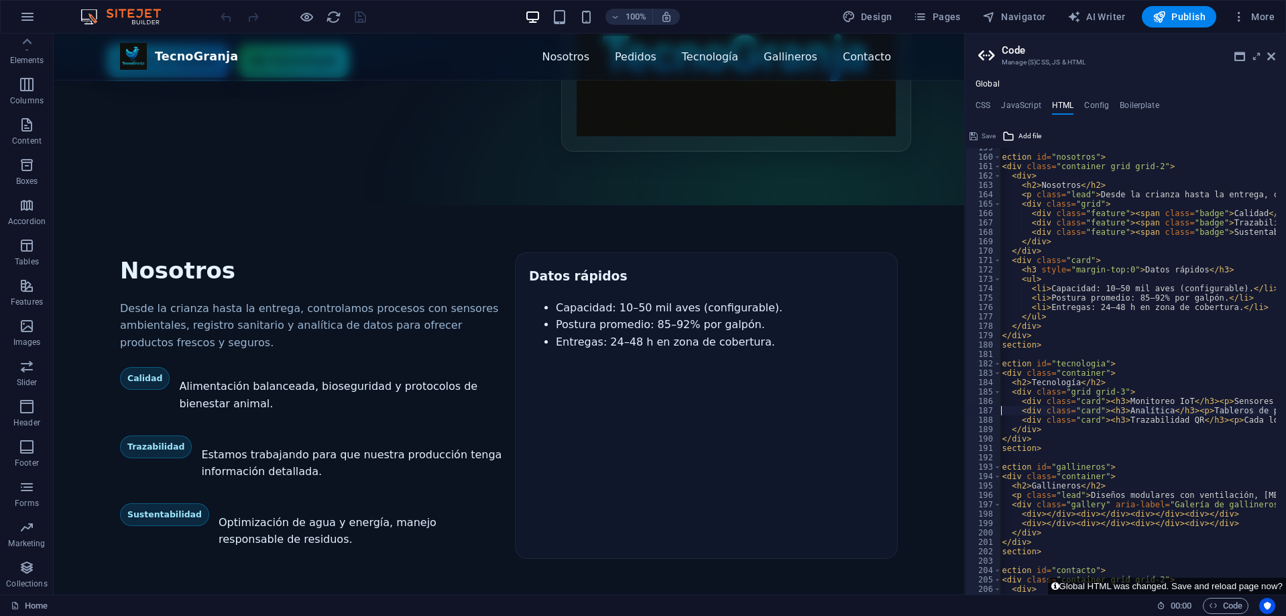
scroll to position [0, 351]
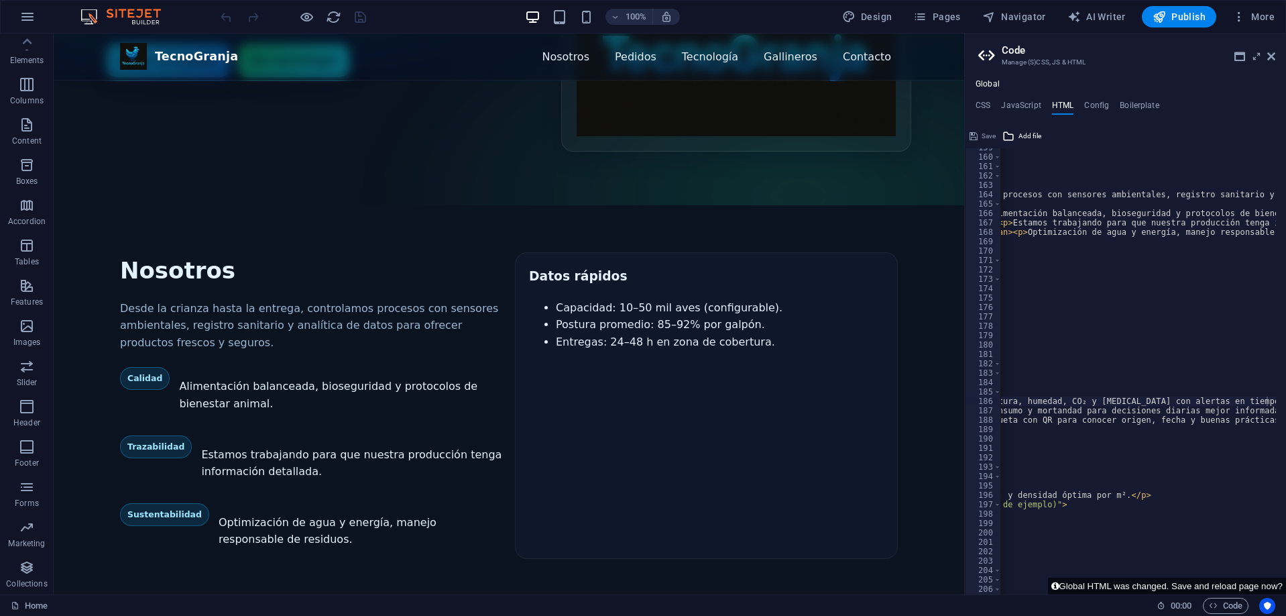
drag, startPoint x: 1094, startPoint y: 591, endPoint x: 1007, endPoint y: 587, distance: 87.9
click at [1000, 587] on div "<div class="card"><h3>Monitoreo IoT</h3><p>Sensores de temperatura, humedad, CO…" at bounding box center [1125, 359] width 321 height 469
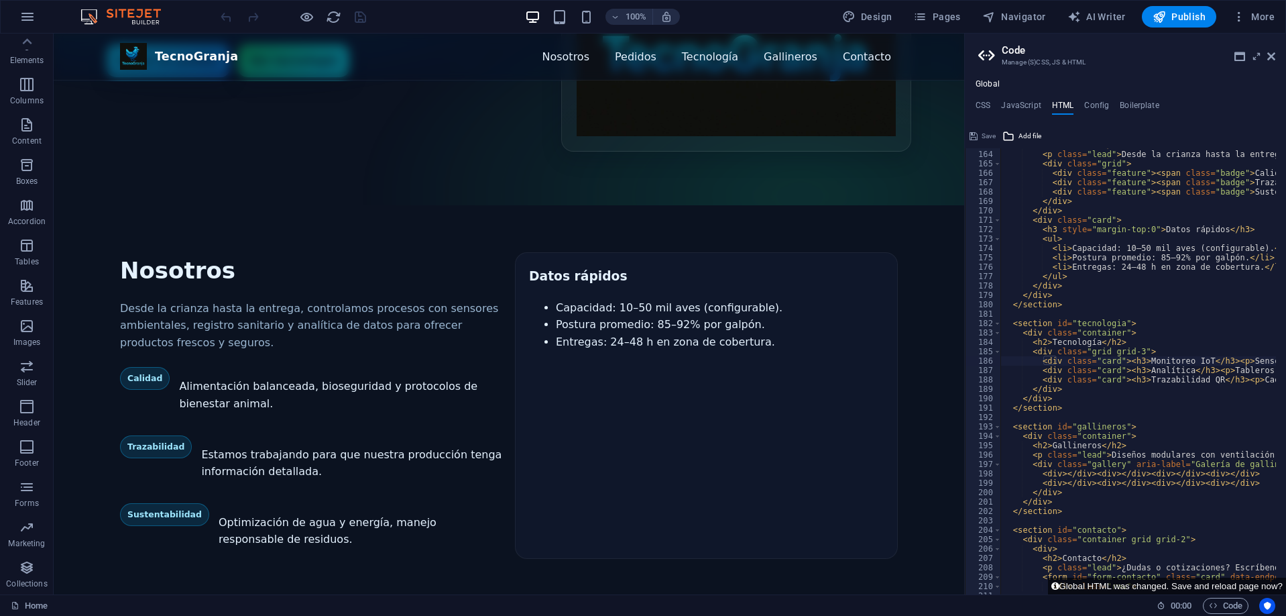
scroll to position [1529, 0]
drag, startPoint x: 1137, startPoint y: 247, endPoint x: 1116, endPoint y: 247, distance: 21.5
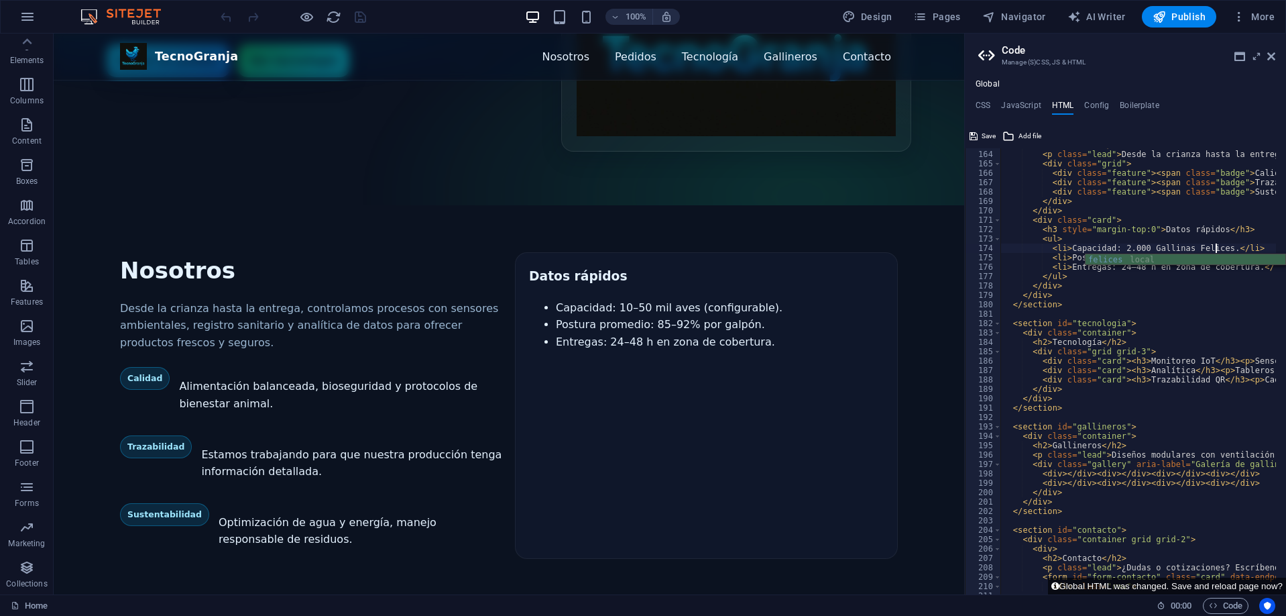
drag, startPoint x: 1111, startPoint y: 265, endPoint x: 1137, endPoint y: 264, distance: 25.5
type textarea "<li>Entregas: 24–48 h en zona de cobertura.</li>"
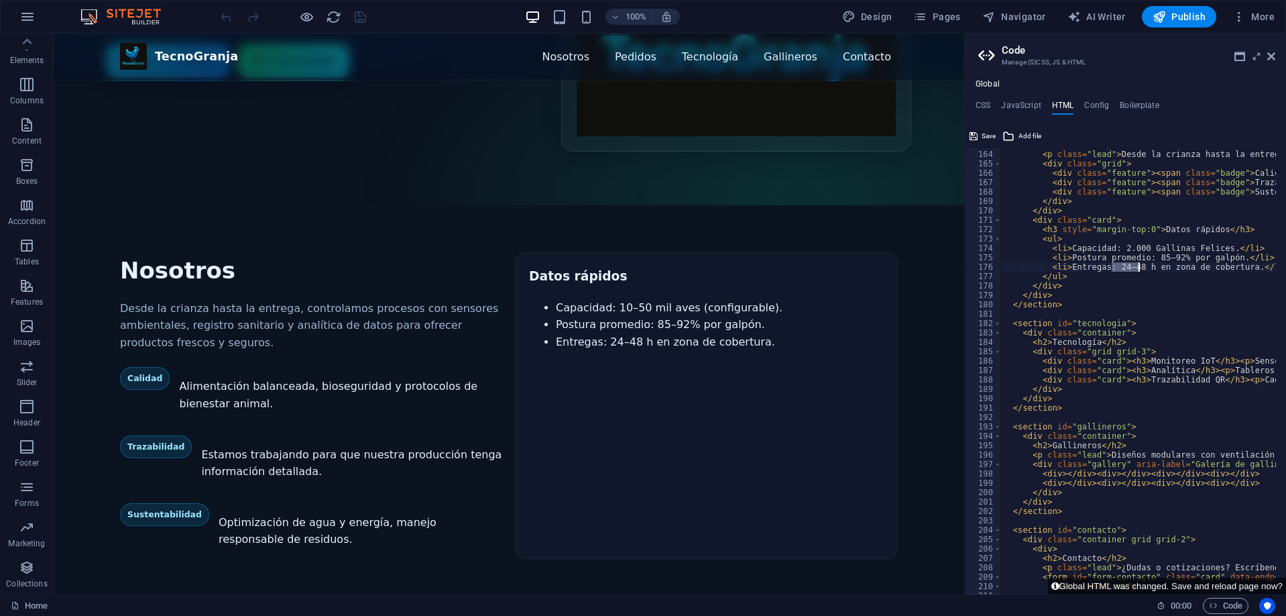
drag, startPoint x: 1112, startPoint y: 266, endPoint x: 1157, endPoint y: 266, distance: 45.6
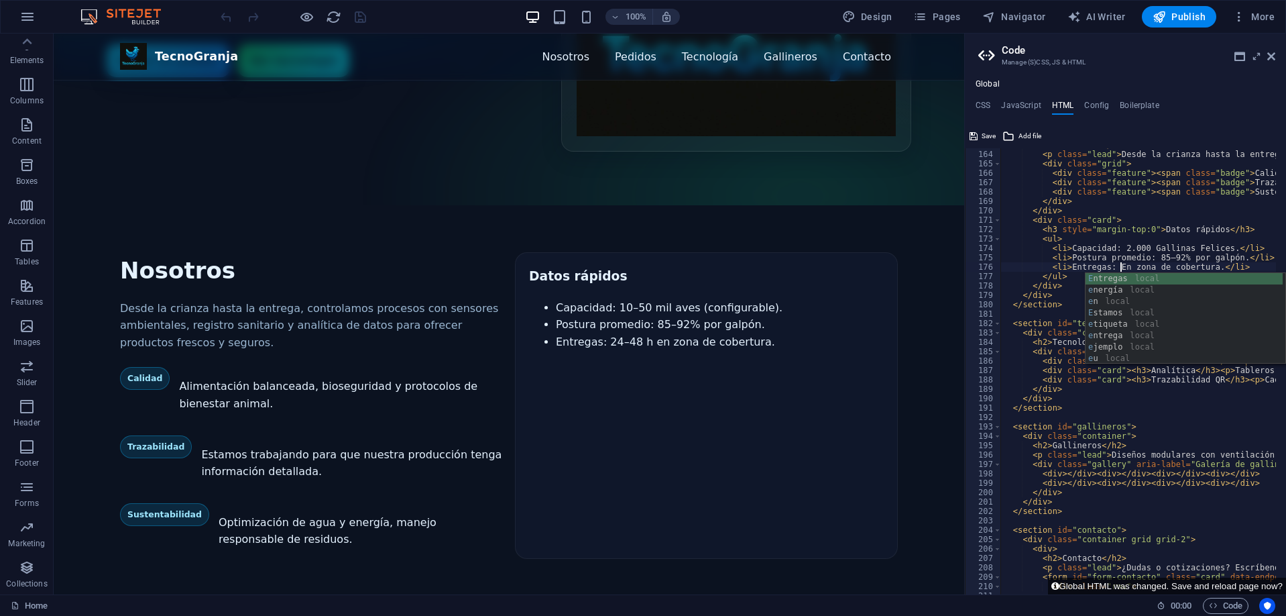
scroll to position [0, 9]
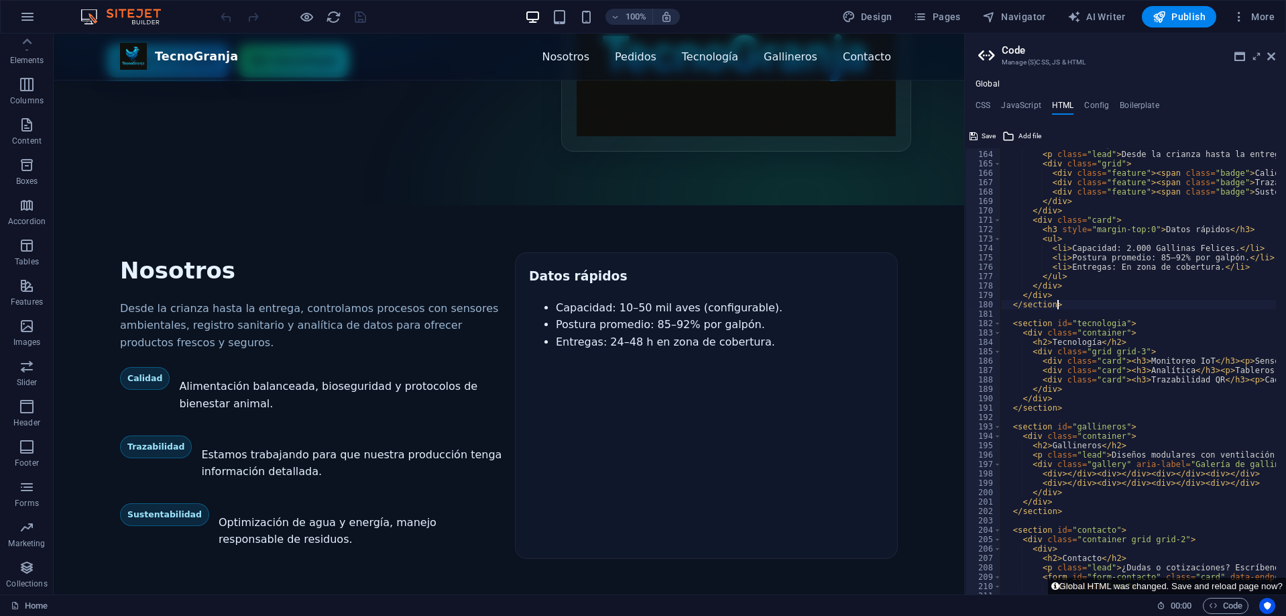
type textarea "</section>"
click at [995, 137] on span "Save" at bounding box center [989, 136] width 14 height 16
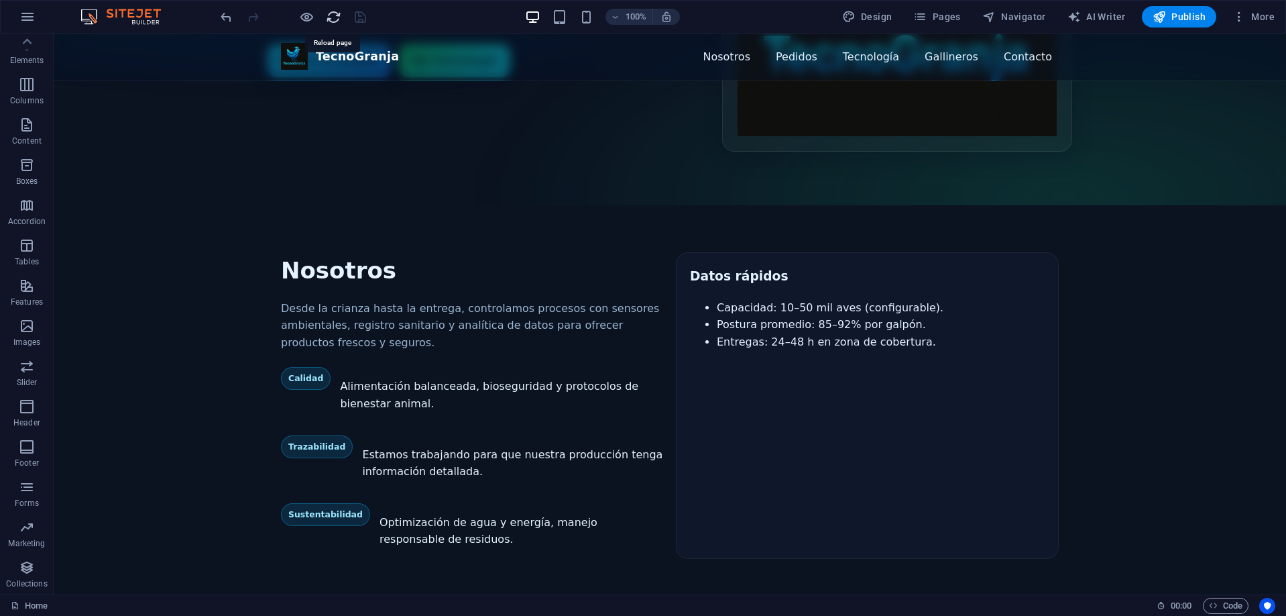
click at [337, 19] on icon "reload" at bounding box center [333, 16] width 15 height 15
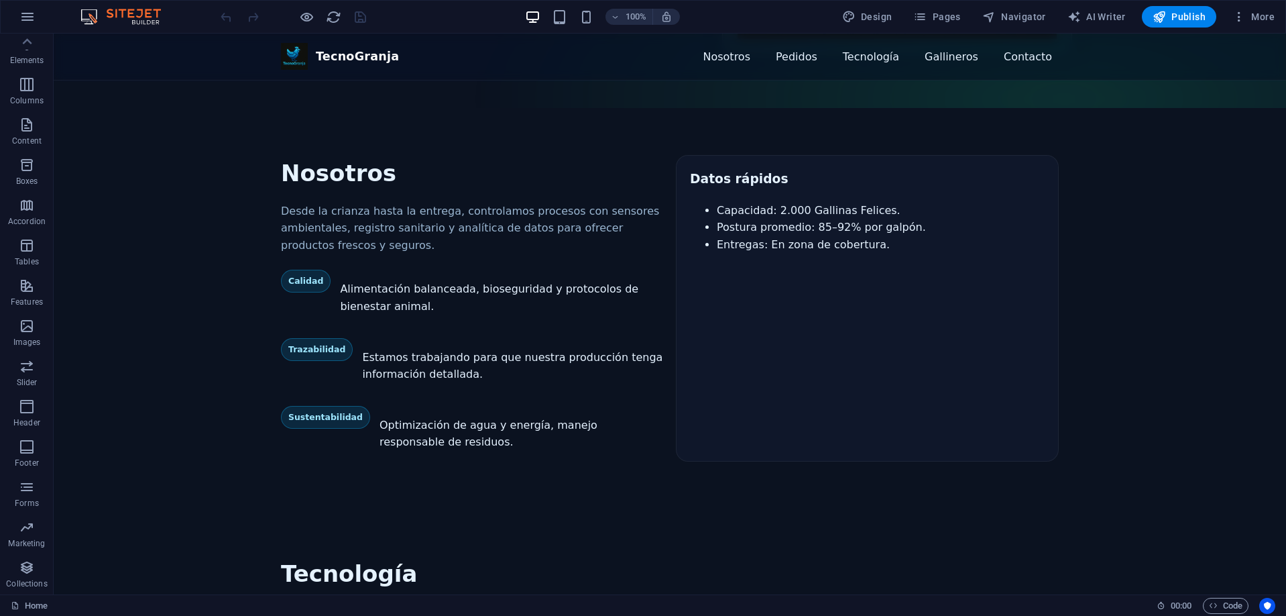
scroll to position [536, 0]
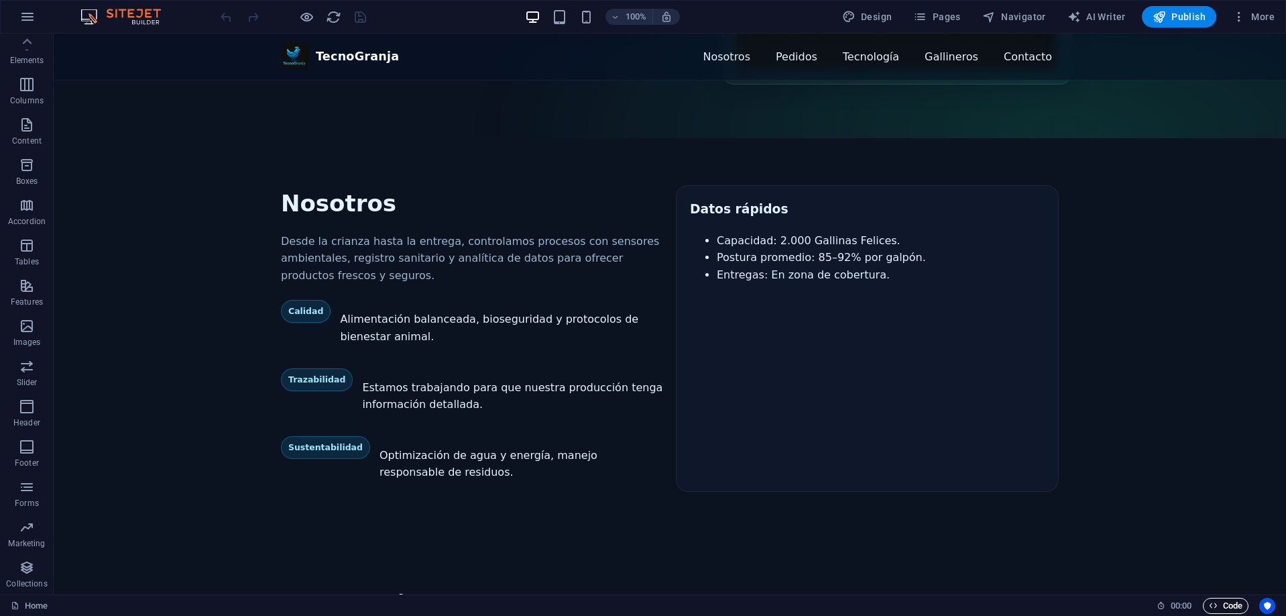
click at [1230, 606] on span "Code" at bounding box center [1226, 605] width 34 height 16
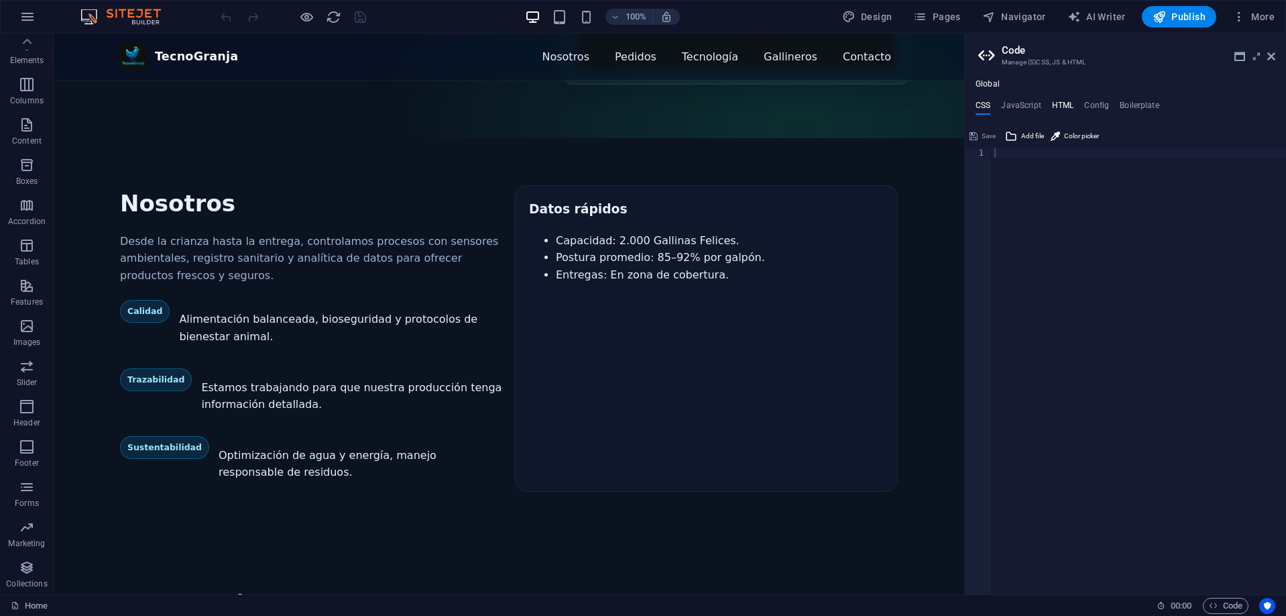
click at [1066, 105] on h4 "HTML" at bounding box center [1063, 108] width 22 height 15
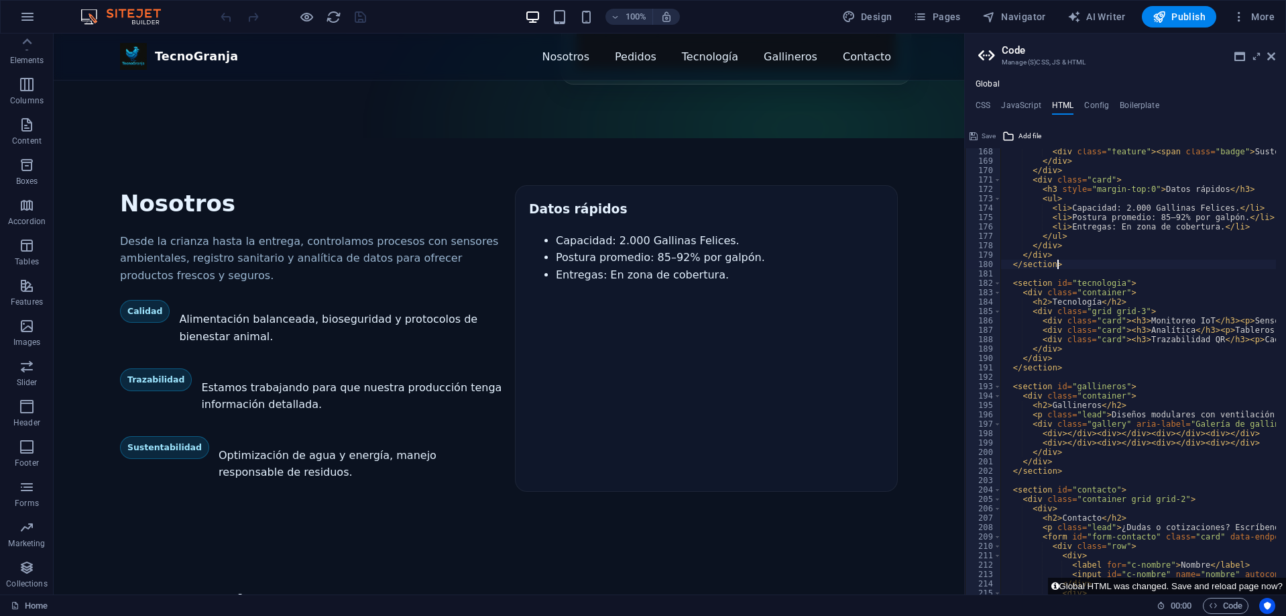
scroll to position [1569, 0]
type textarea "<li>Entregas: En zona de cobertura.</li>"
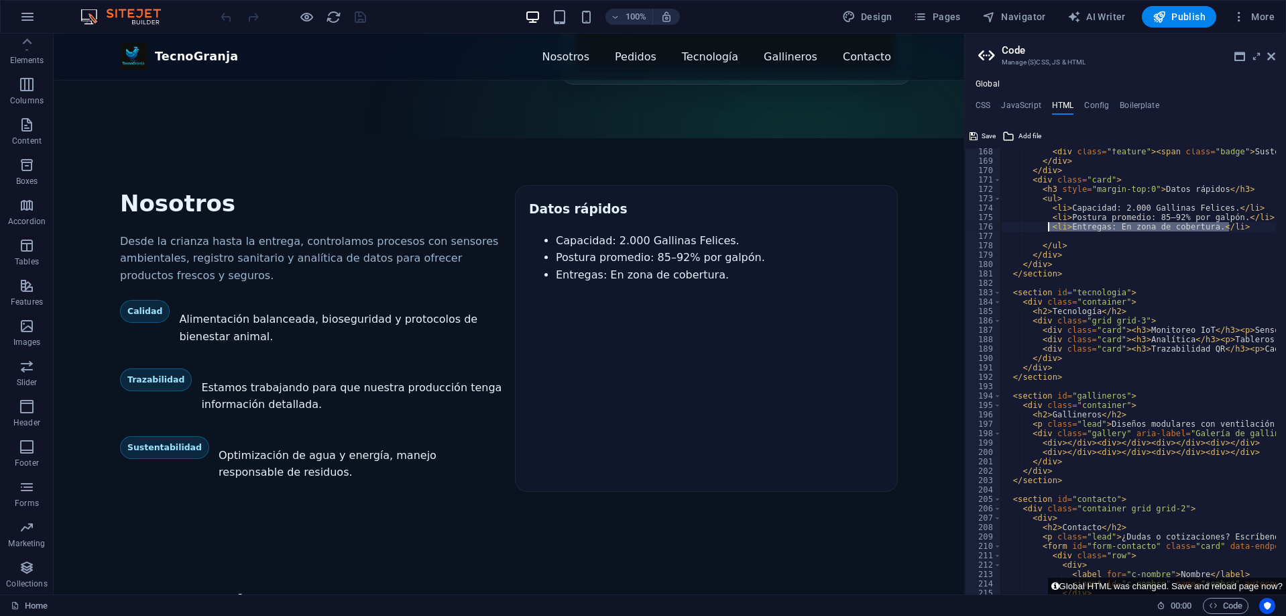
drag, startPoint x: 1198, startPoint y: 229, endPoint x: 1048, endPoint y: 227, distance: 150.2
type textarea "<li>Entregas: En zona de cobertura.</li>"
paste textarea "<li>Entregas: En zona de cobertura.</li>"
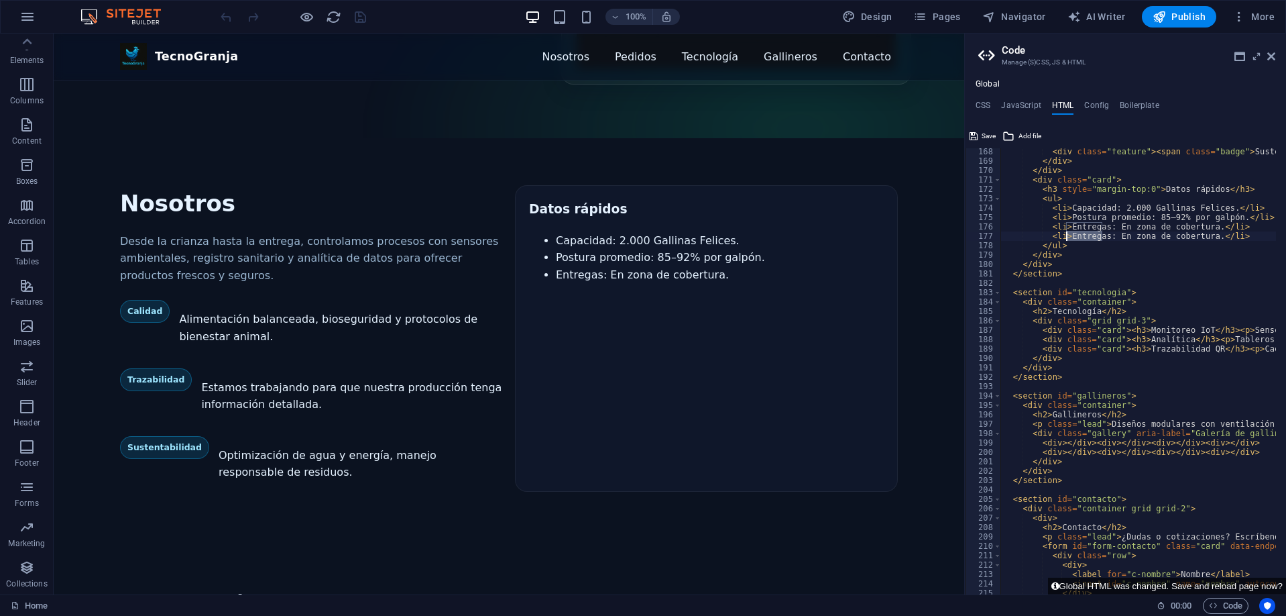
drag, startPoint x: 1101, startPoint y: 235, endPoint x: 1066, endPoint y: 234, distance: 35.6
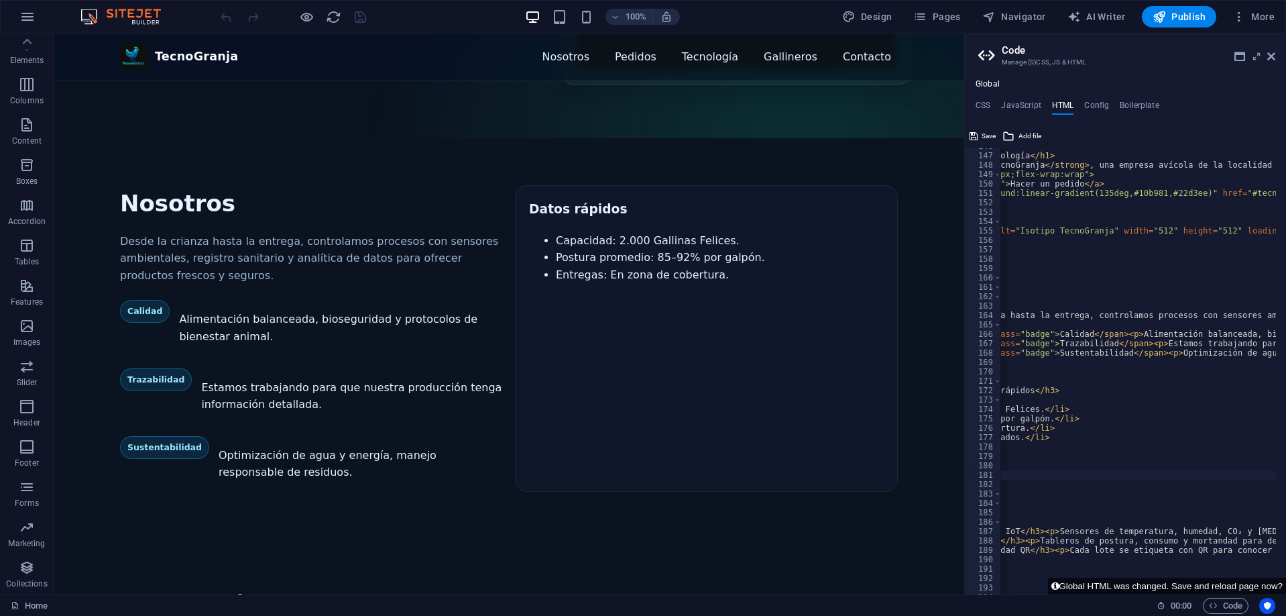
scroll to position [0, 213]
type textarea "<div class="feature"><span class="badge">Tecnología</span><p>Estamos trabajando…"
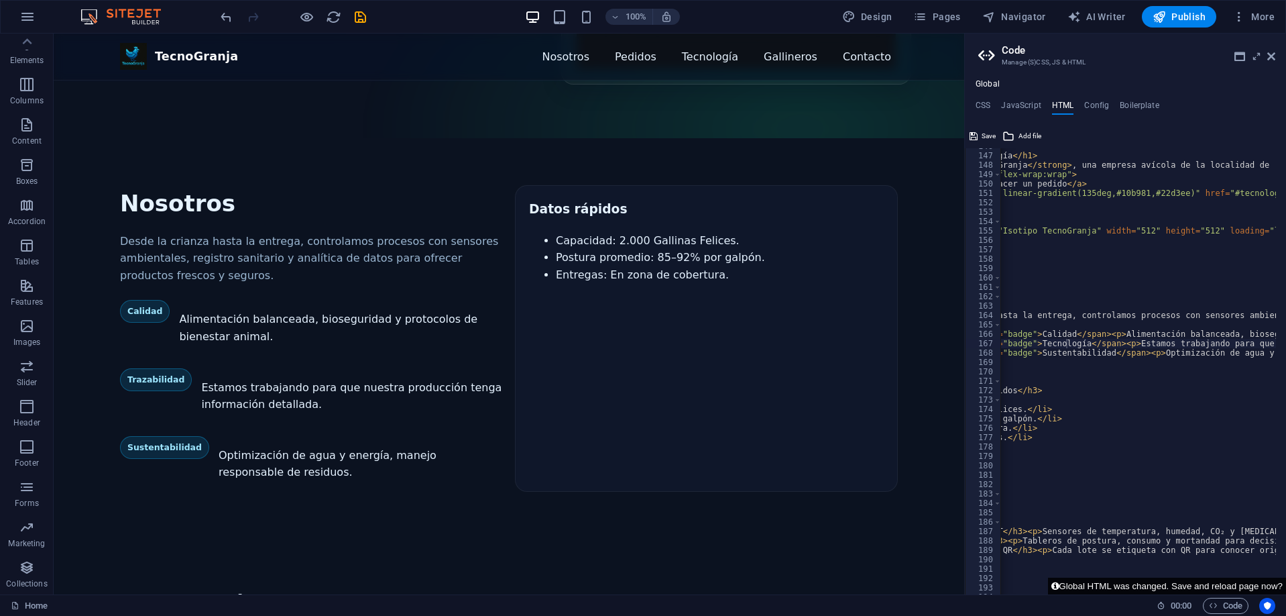
drag, startPoint x: 1075, startPoint y: 592, endPoint x: 1027, endPoint y: 557, distance: 59.6
click at [1080, 591] on button "Global HTML was changed. Save and reload page now?" at bounding box center [1167, 585] width 238 height 17
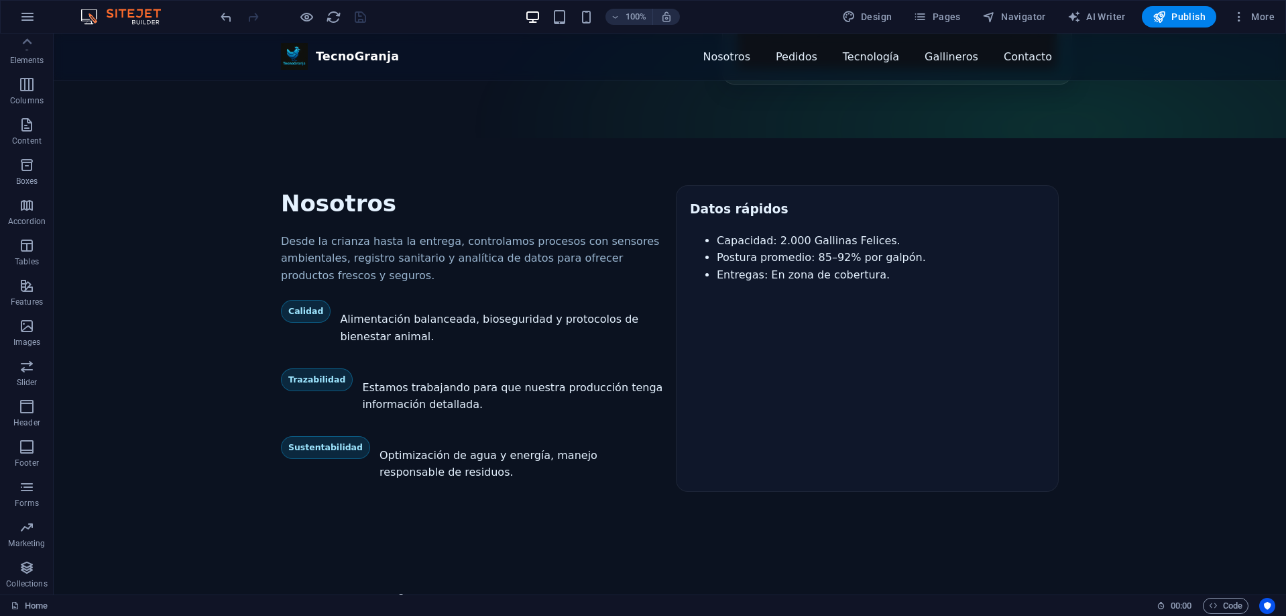
click at [1229, 597] on span "Code" at bounding box center [1226, 605] width 34 height 16
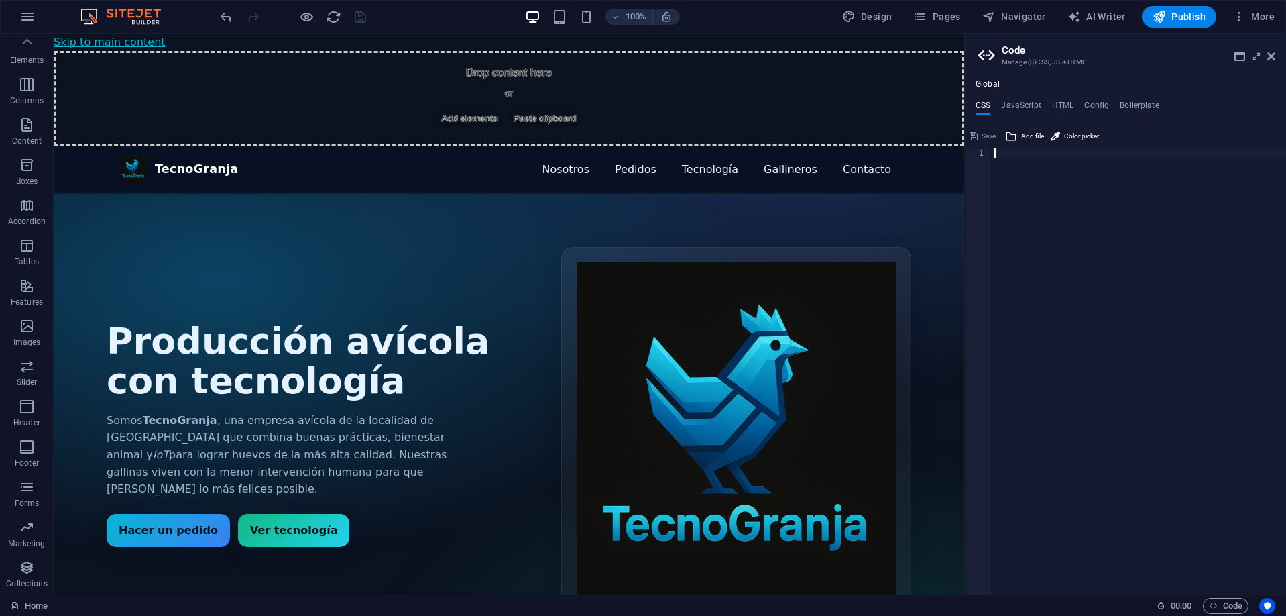
scroll to position [0, 0]
click at [1068, 103] on h4 "HTML" at bounding box center [1063, 108] width 22 height 15
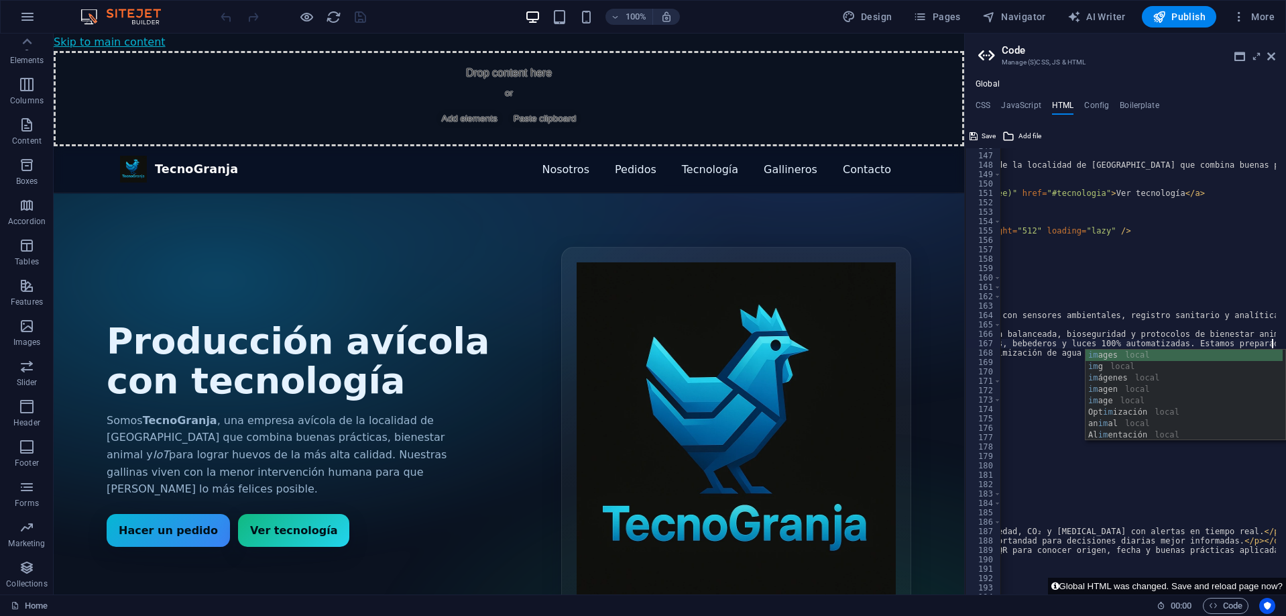
scroll to position [0, 54]
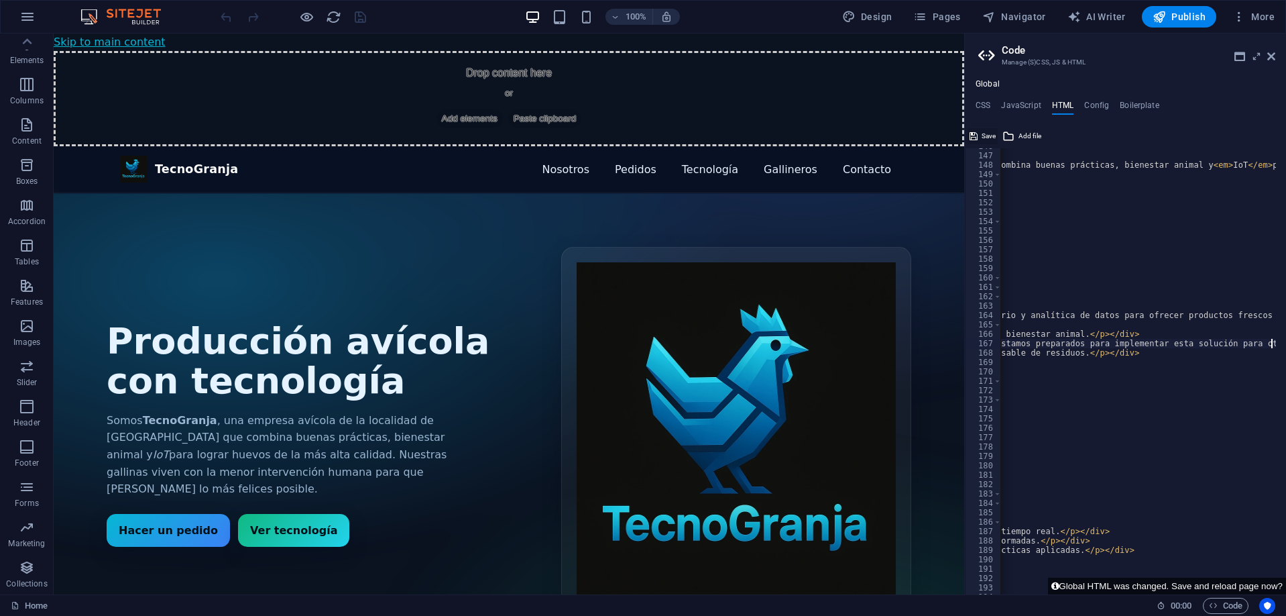
type textarea "<div class="feature"><span class="badge">Tecnología</span><p>Comederos, bebeder…"
click at [982, 131] on span "Save" at bounding box center [989, 136] width 14 height 16
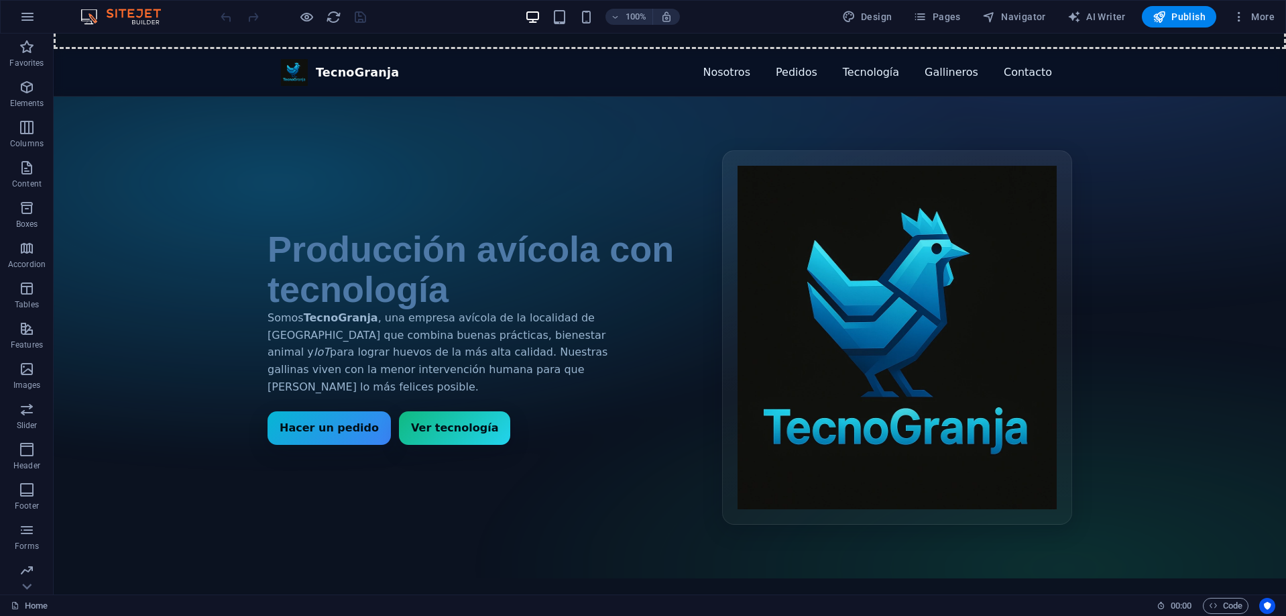
scroll to position [67, 0]
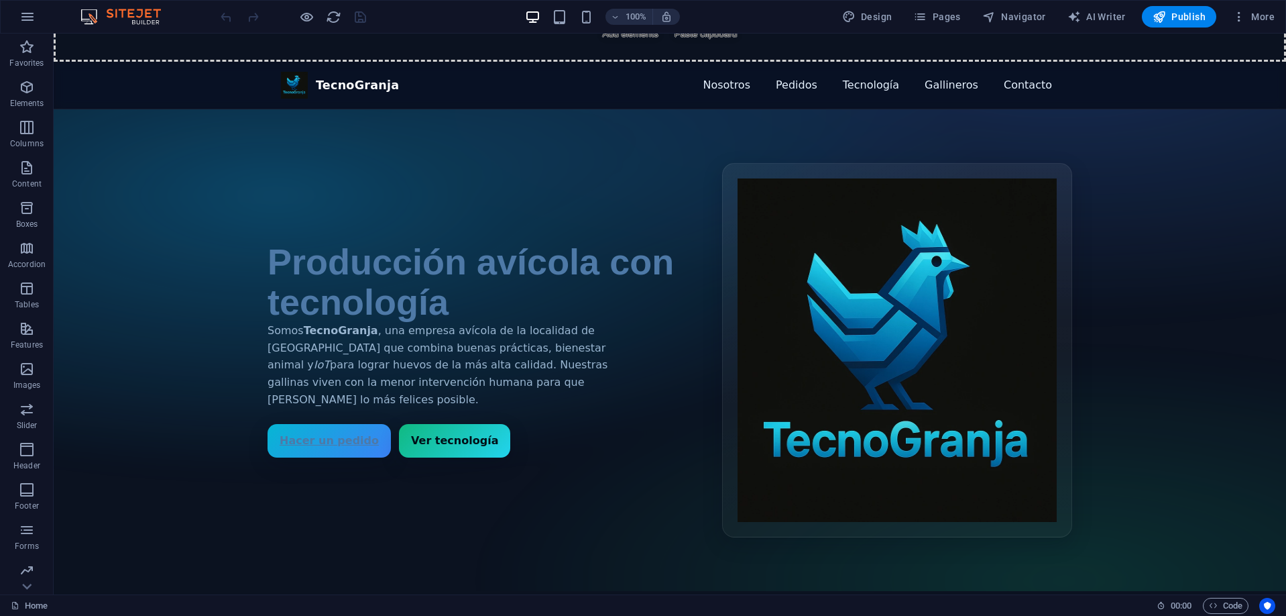
click at [318, 439] on link "Hacer un pedido" at bounding box center [329, 441] width 123 height 34
click at [317, 436] on link "Hacer un pedido" at bounding box center [329, 441] width 123 height 34
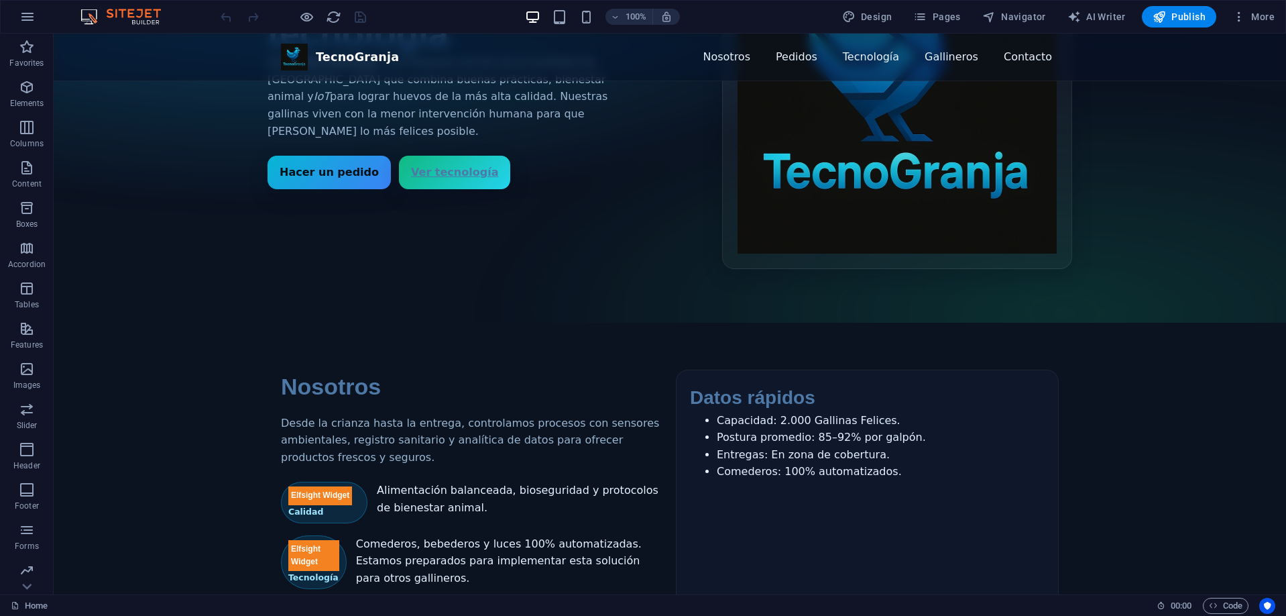
click at [441, 184] on link "Ver tecnología" at bounding box center [454, 173] width 111 height 34
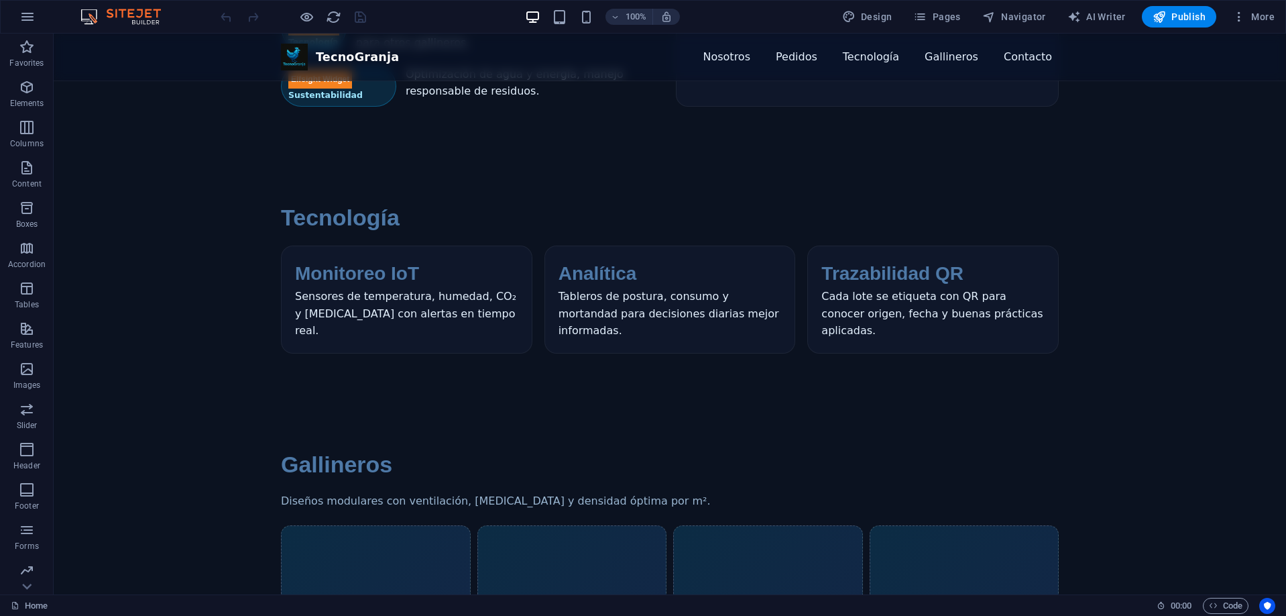
scroll to position [872, 0]
click at [1228, 605] on span "Code" at bounding box center [1226, 605] width 34 height 16
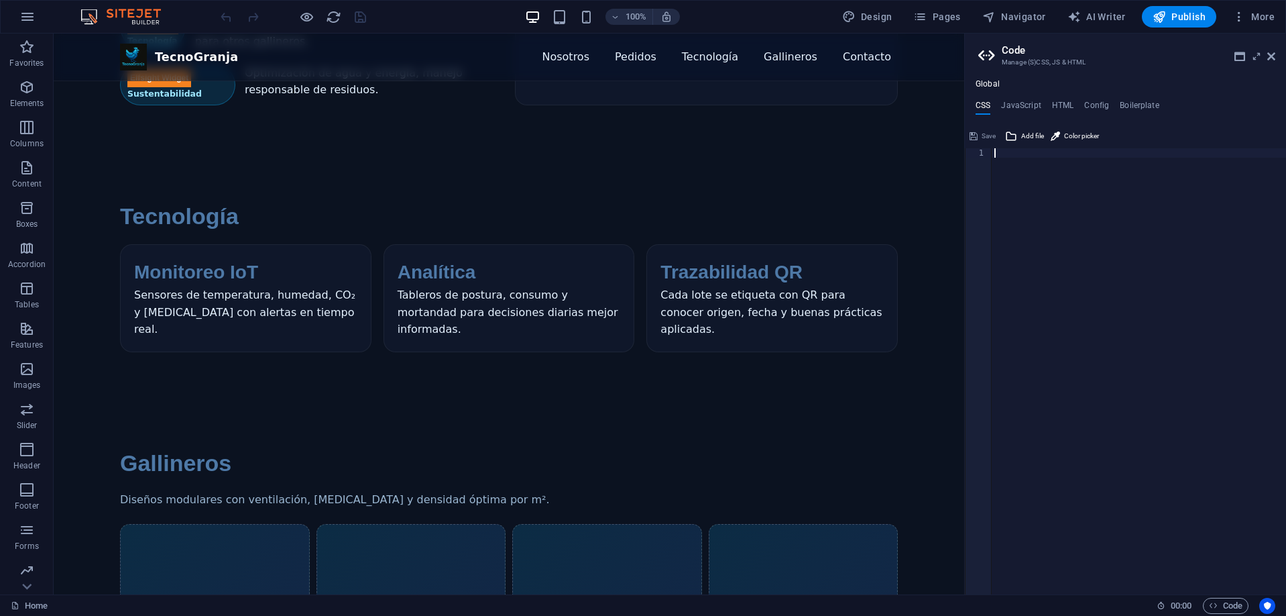
click at [1062, 97] on div "Global CSS JavaScript HTML Config Boilerplate 1 ההההההההההההההההההההההההההההההה…" at bounding box center [1125, 336] width 321 height 515
click at [1062, 102] on h4 "HTML" at bounding box center [1063, 108] width 22 height 15
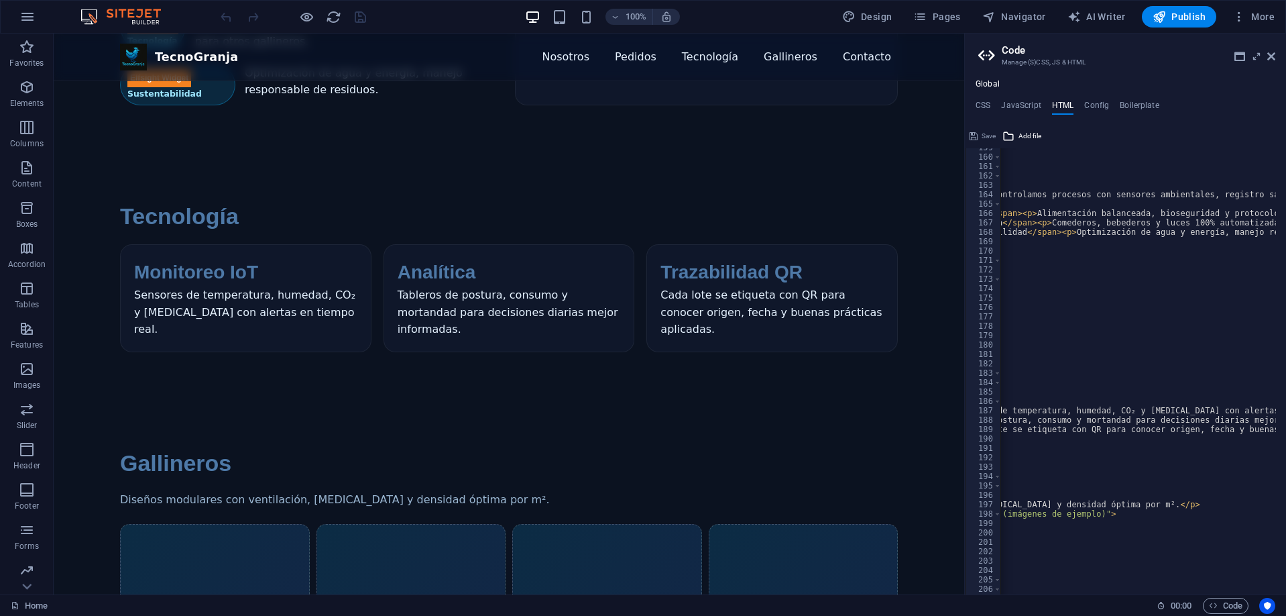
scroll to position [0, 278]
drag, startPoint x: 1107, startPoint y: 412, endPoint x: 1173, endPoint y: 414, distance: 65.7
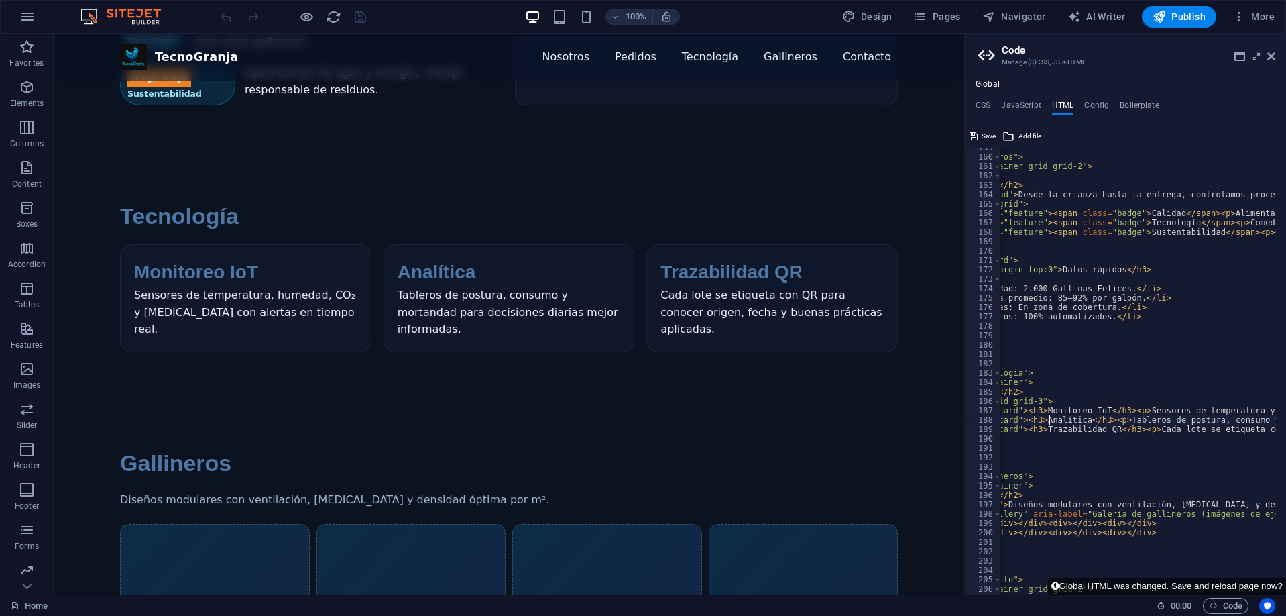
scroll to position [0, 107]
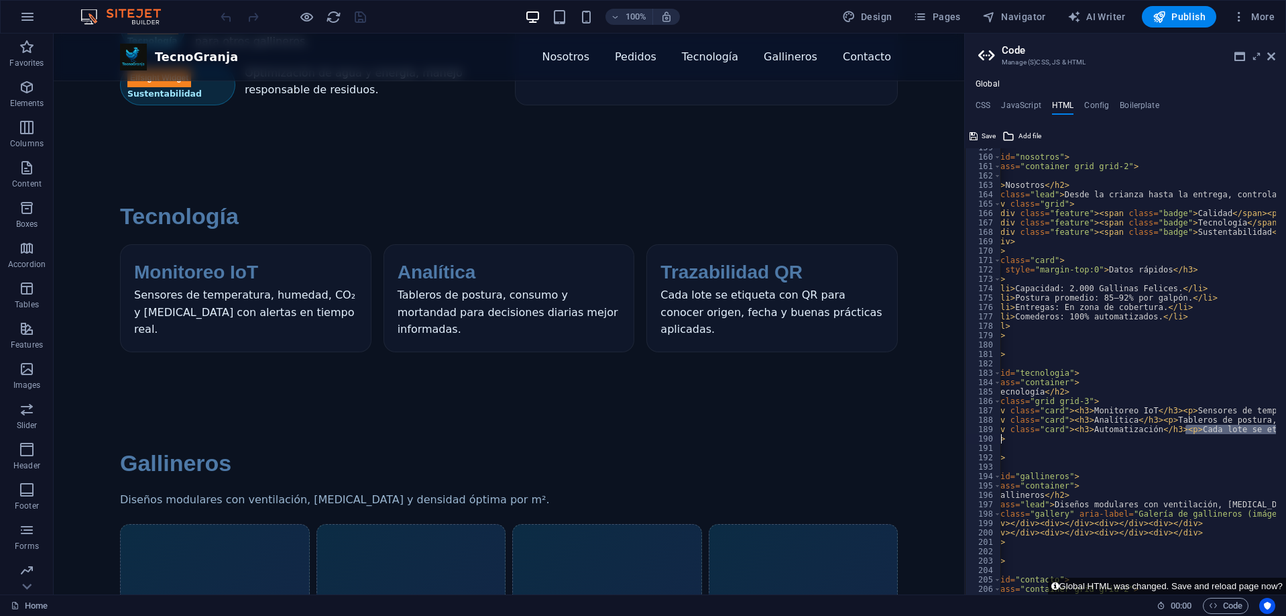
drag, startPoint x: 1134, startPoint y: 431, endPoint x: 1262, endPoint y: 442, distance: 128.5
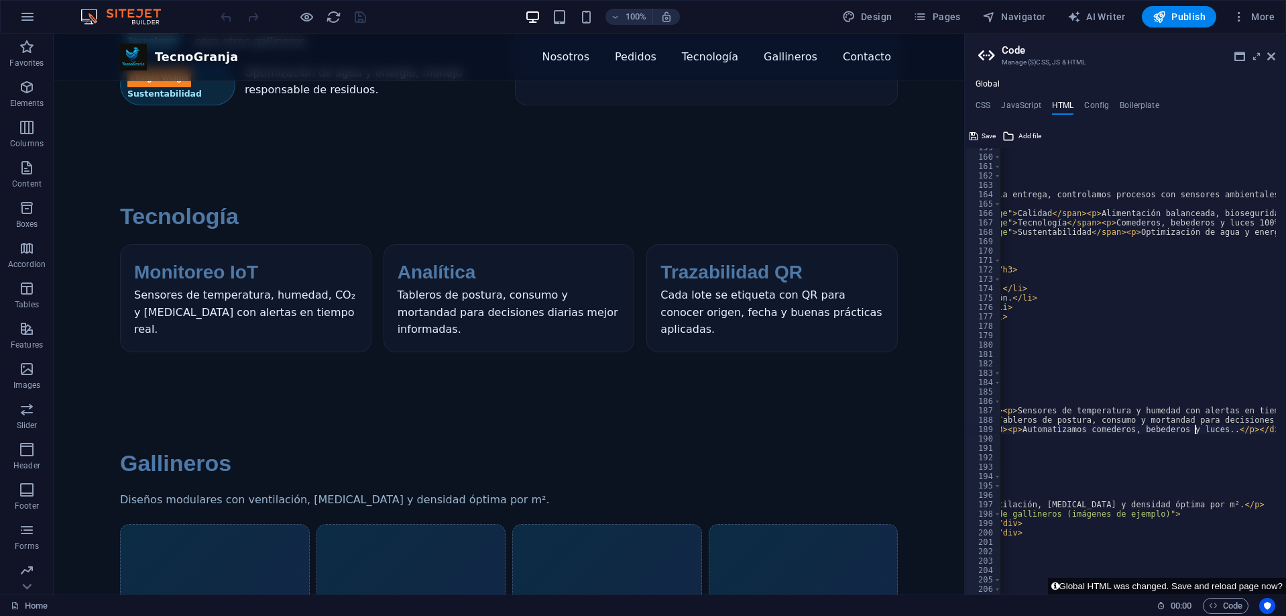
scroll to position [0, 35]
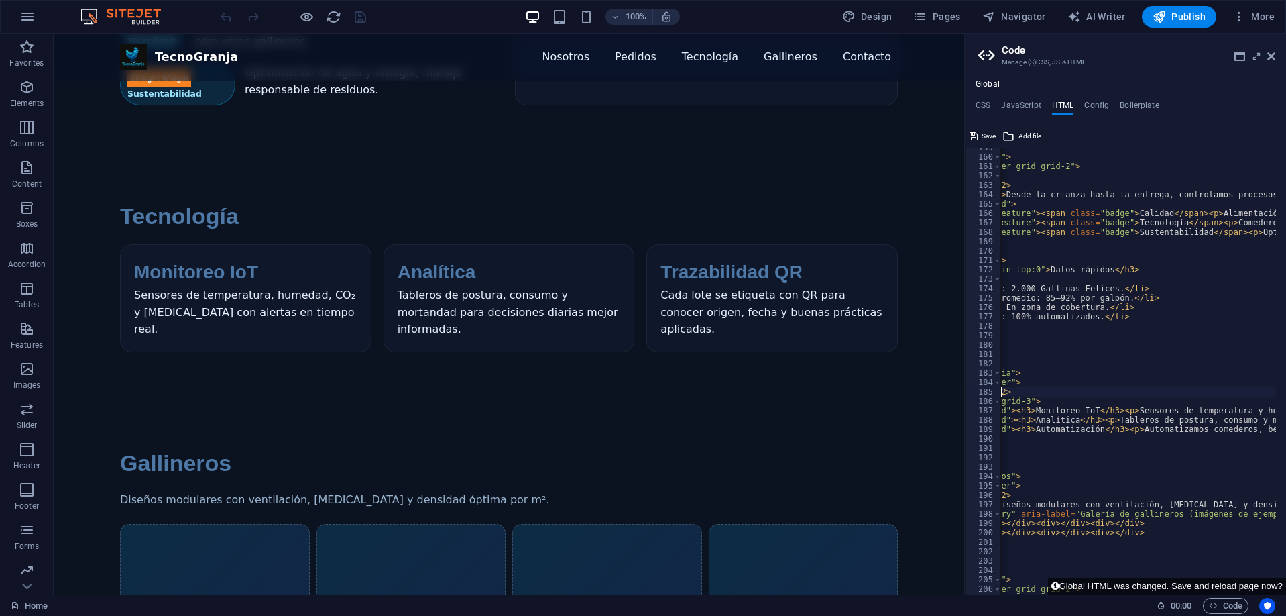
scroll to position [0, 9]
type textarea "<h2>Tecnología</h2>"
drag, startPoint x: 982, startPoint y: 133, endPoint x: 758, endPoint y: 166, distance: 226.3
click at [982, 133] on span "Save" at bounding box center [989, 136] width 14 height 16
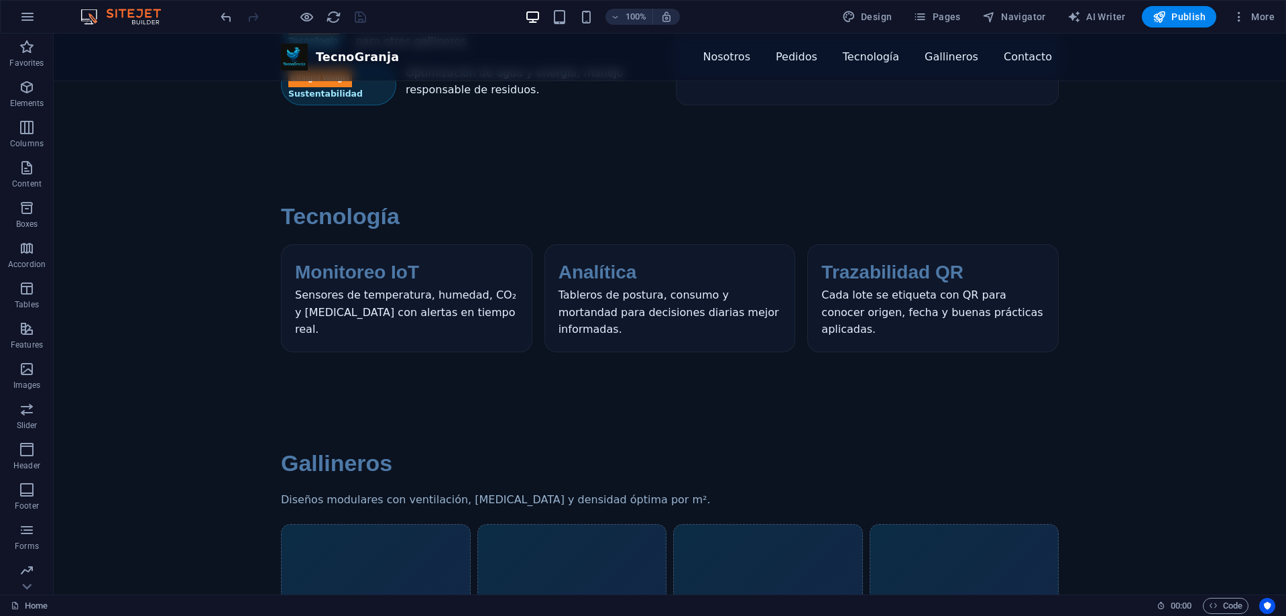
click at [449, 174] on section "Tecnología Monitoreo IoT Sensores de temperatura, humedad, CO₂ y amoníaco con a…" at bounding box center [670, 275] width 1233 height 247
click at [333, 15] on icon "reload" at bounding box center [333, 16] width 15 height 15
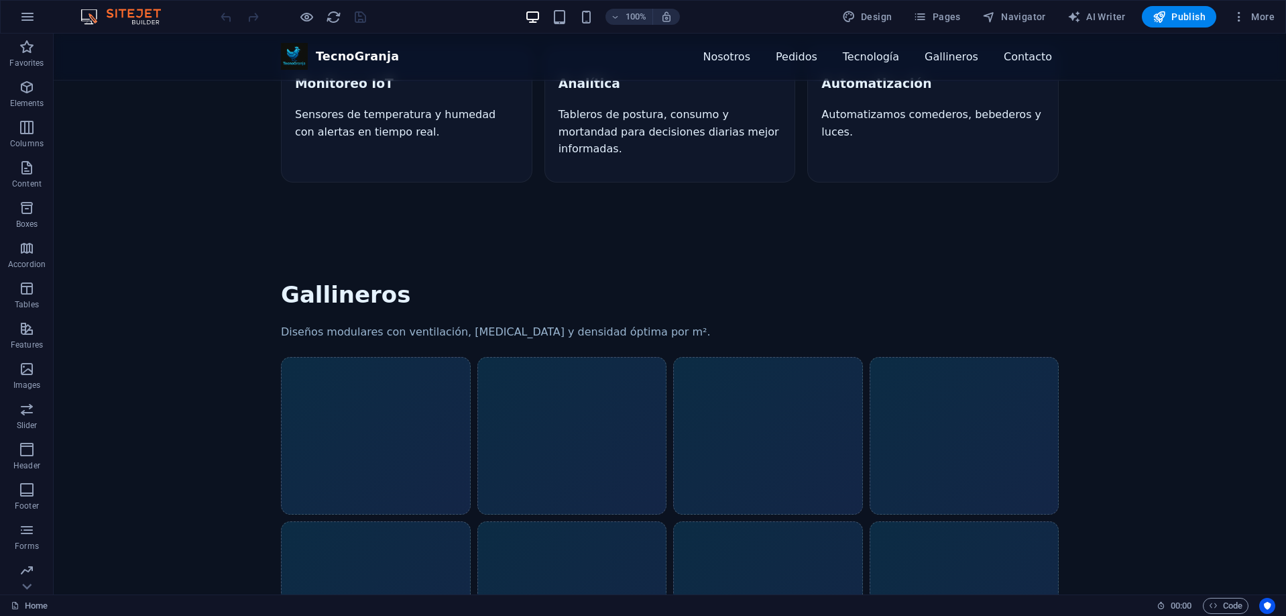
scroll to position [1140, 0]
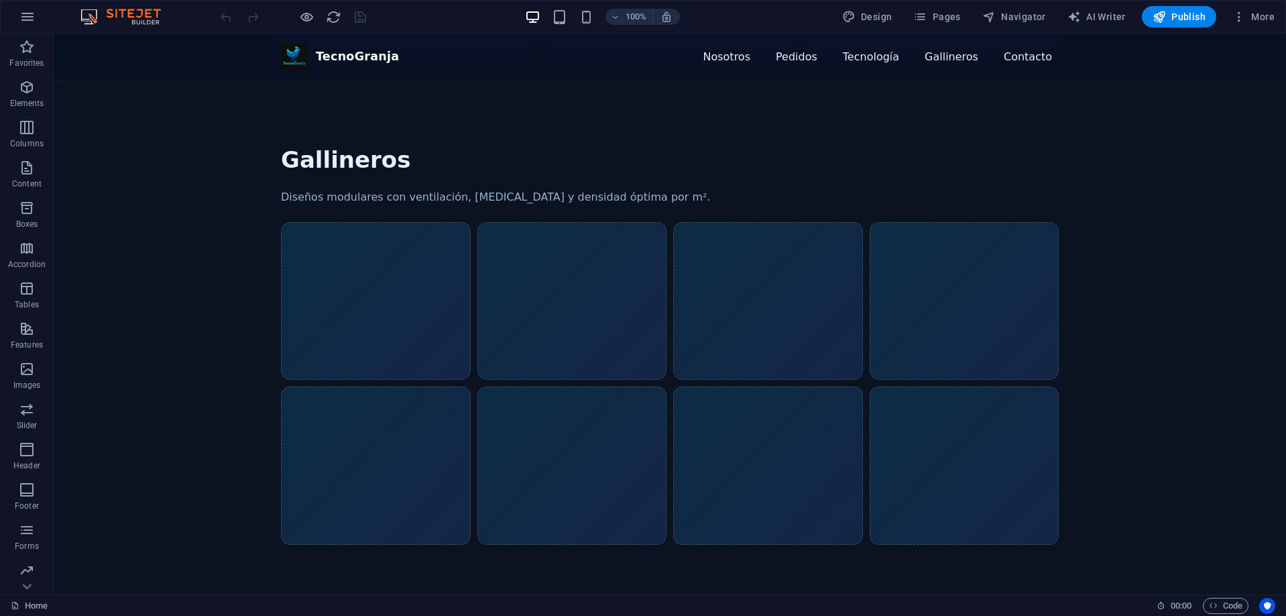
click at [342, 222] on div "Galería de gallineros (imágenes de ejemplo)" at bounding box center [376, 301] width 190 height 158
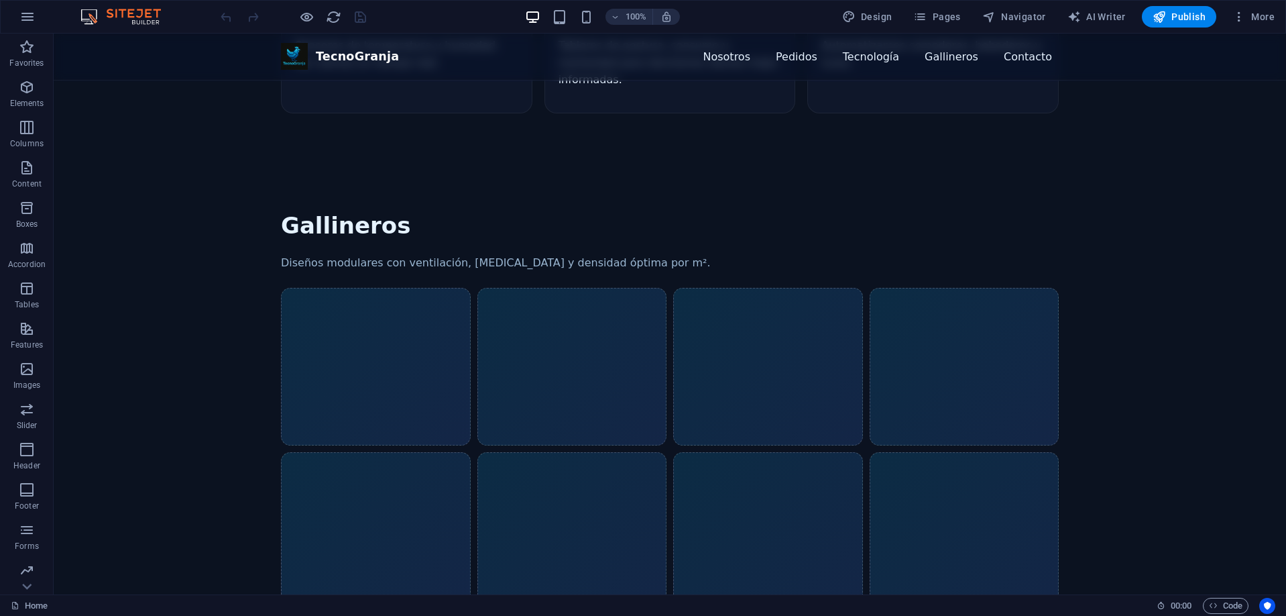
scroll to position [1207, 0]
click at [1220, 606] on span "Code" at bounding box center [1226, 605] width 34 height 16
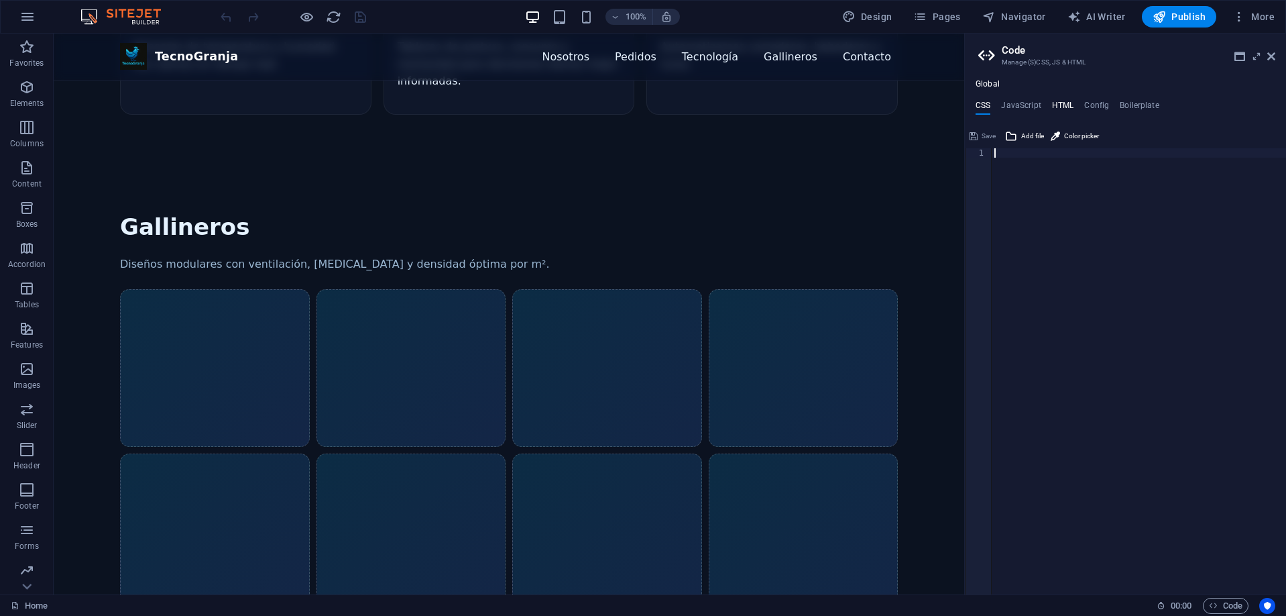
click at [1072, 105] on h4 "HTML" at bounding box center [1063, 108] width 22 height 15
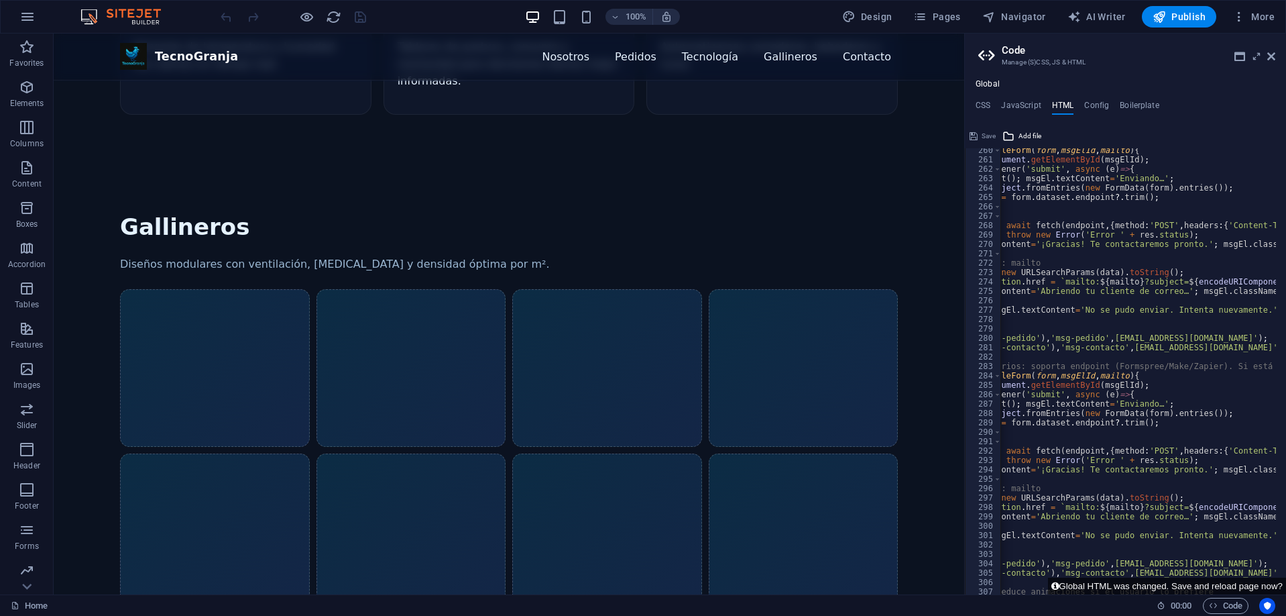
scroll to position [2394, 0]
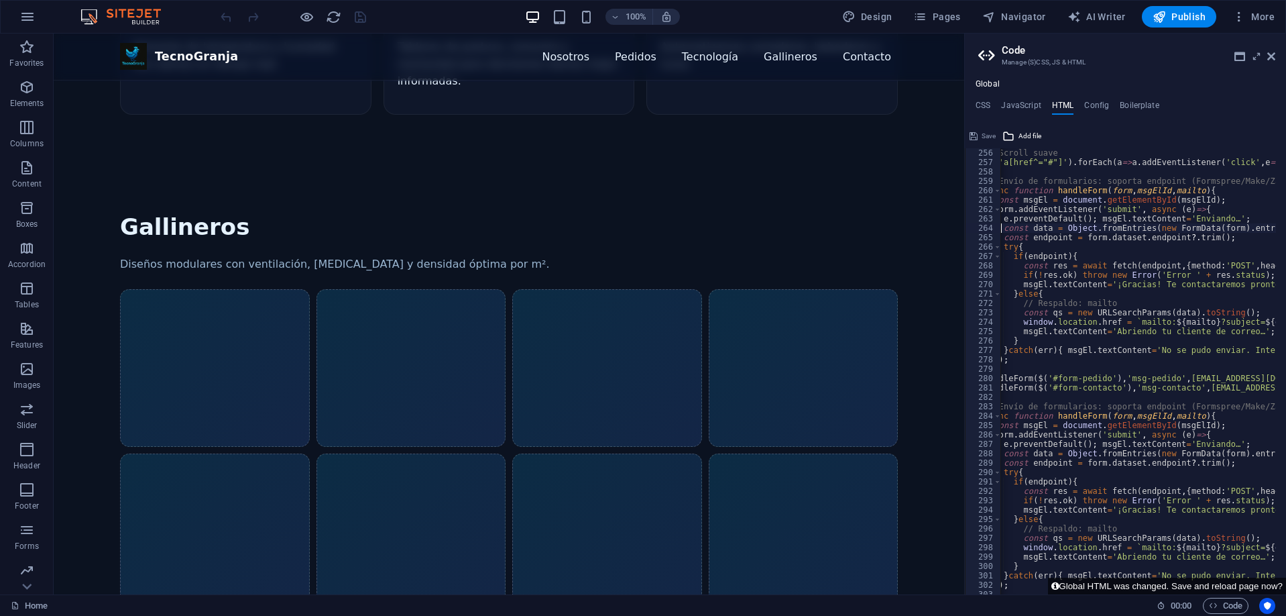
scroll to position [0, 0]
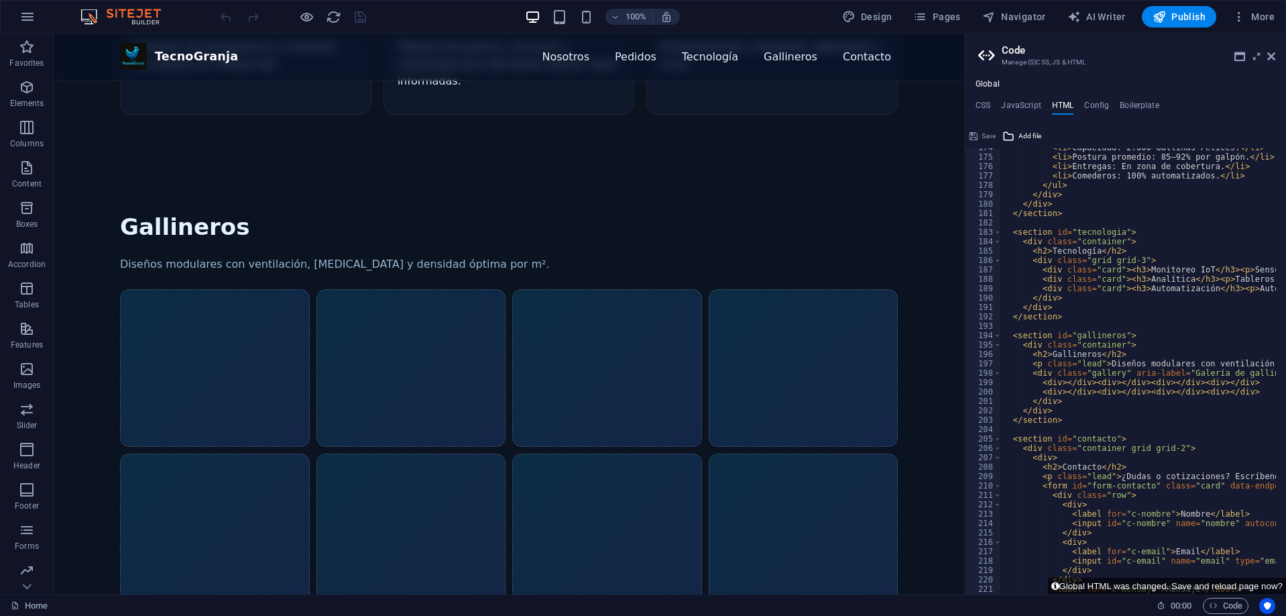
type textarea "<div></div><div></div><div></div><div></div>"
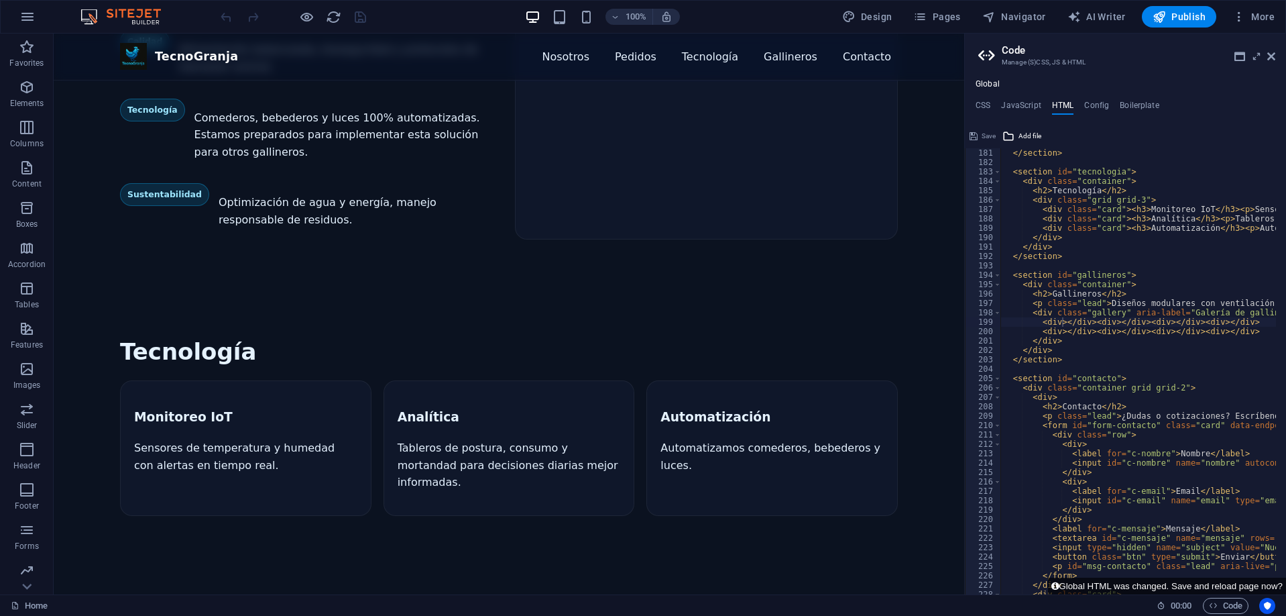
scroll to position [604, 0]
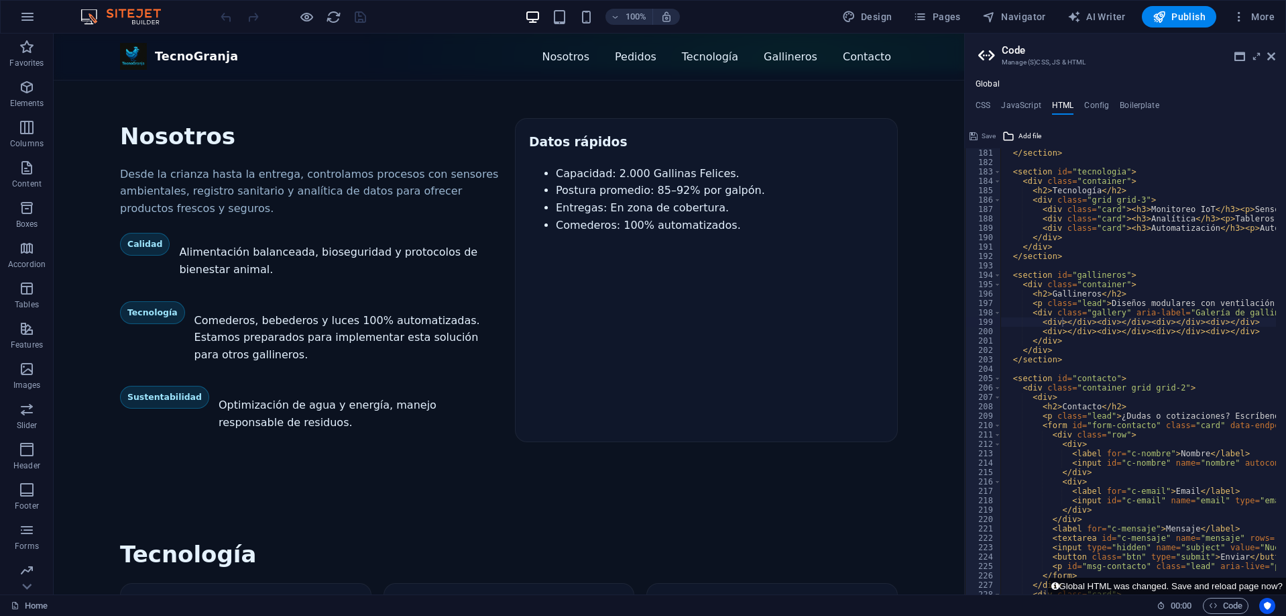
click at [978, 135] on div "Save" at bounding box center [983, 136] width 30 height 16
click at [1175, 15] on span "Publish" at bounding box center [1179, 16] width 53 height 13
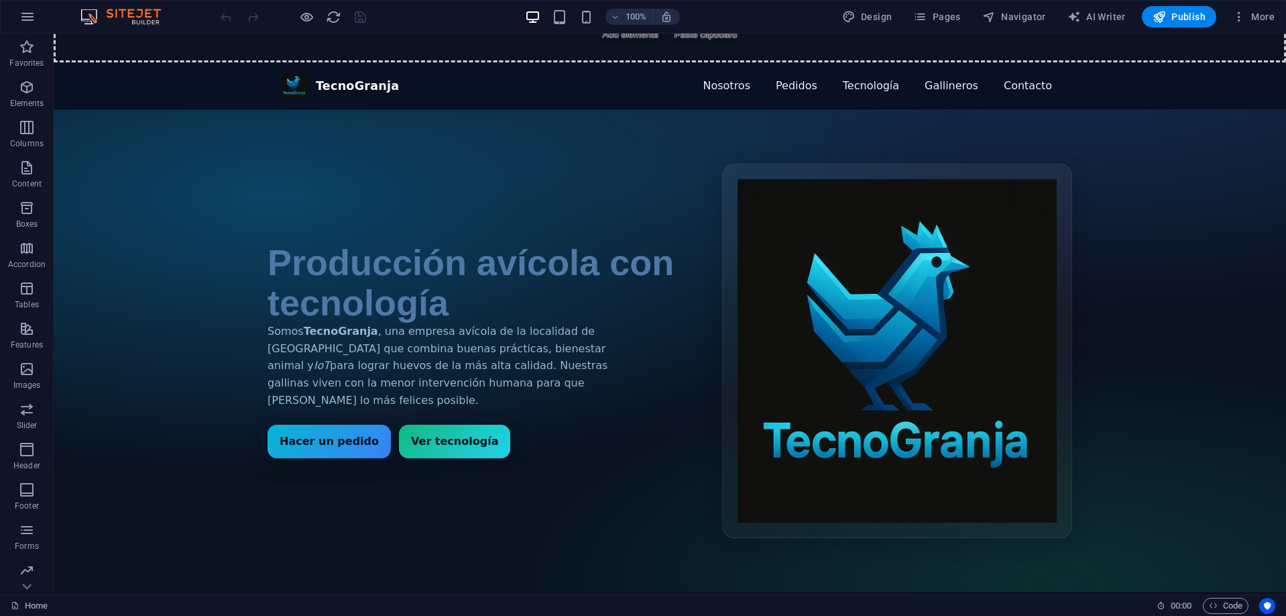
scroll to position [67, 0]
click at [1214, 611] on span "Code" at bounding box center [1226, 605] width 34 height 16
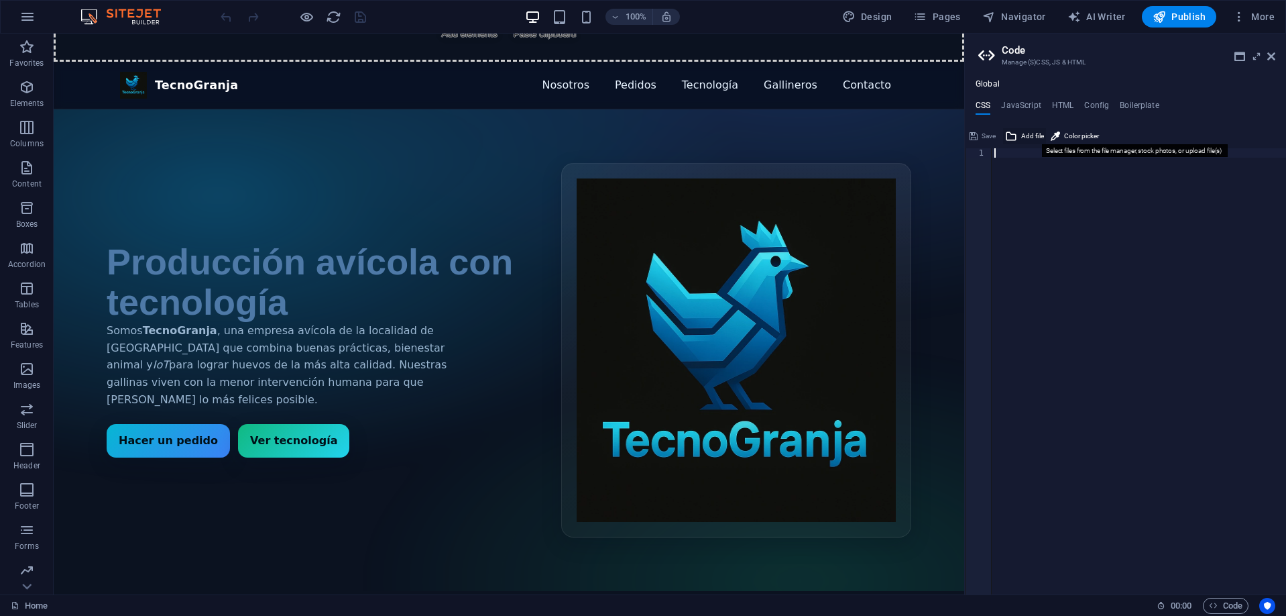
click at [1023, 135] on span "Add file" at bounding box center [1032, 136] width 23 height 16
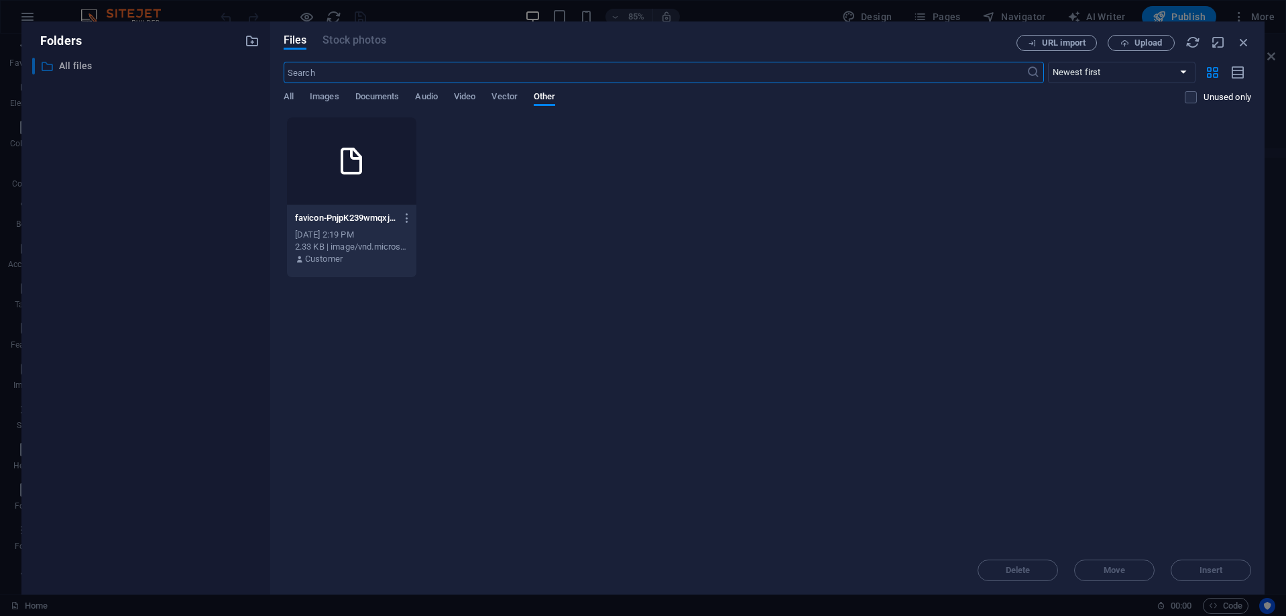
click at [66, 64] on p "All files" at bounding box center [147, 65] width 176 height 15
click at [74, 71] on p "All files" at bounding box center [147, 65] width 176 height 15
click at [333, 93] on span "Images" at bounding box center [325, 98] width 30 height 19
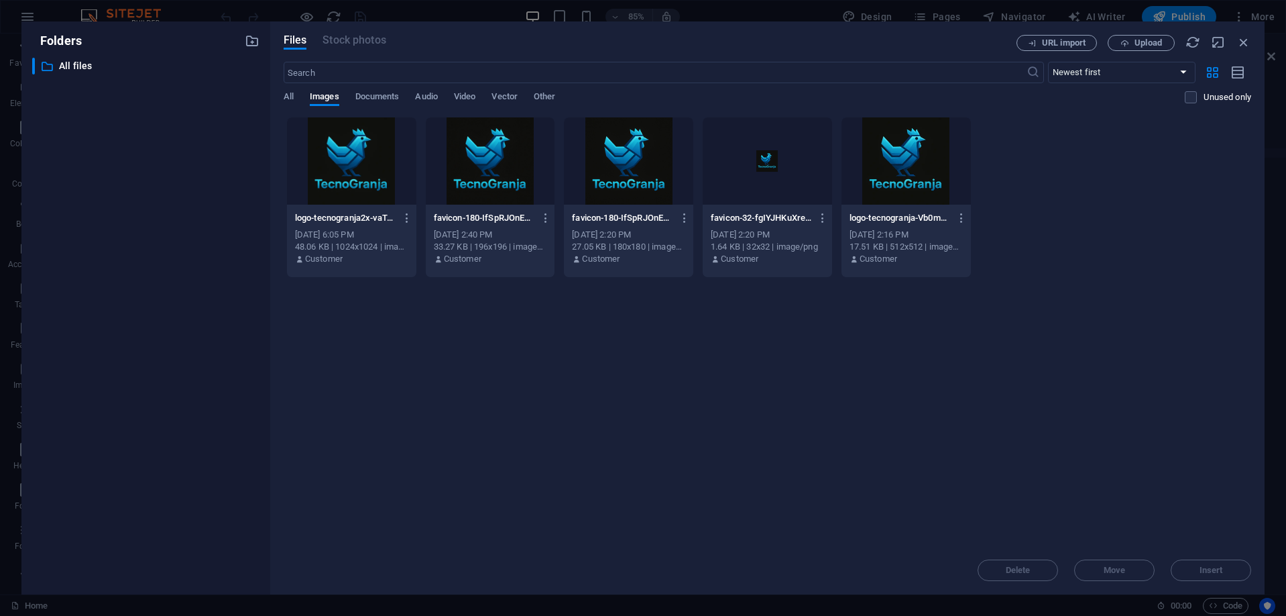
click at [670, 392] on div "Drop files here to upload them instantly logo-tecnogranja2x-vaTAQvQaTA-ahsnQWik…" at bounding box center [768, 331] width 968 height 429
click at [1159, 205] on div "logo-tecnogranja2x-vaTAQvQaTA-ahsnQWikhqg.webp logo-tecnogranja2x-vaTAQvQaTA-ah…" at bounding box center [768, 197] width 968 height 161
click at [321, 94] on span "Images" at bounding box center [325, 98] width 30 height 19
click at [1127, 38] on button "Upload" at bounding box center [1141, 43] width 67 height 16
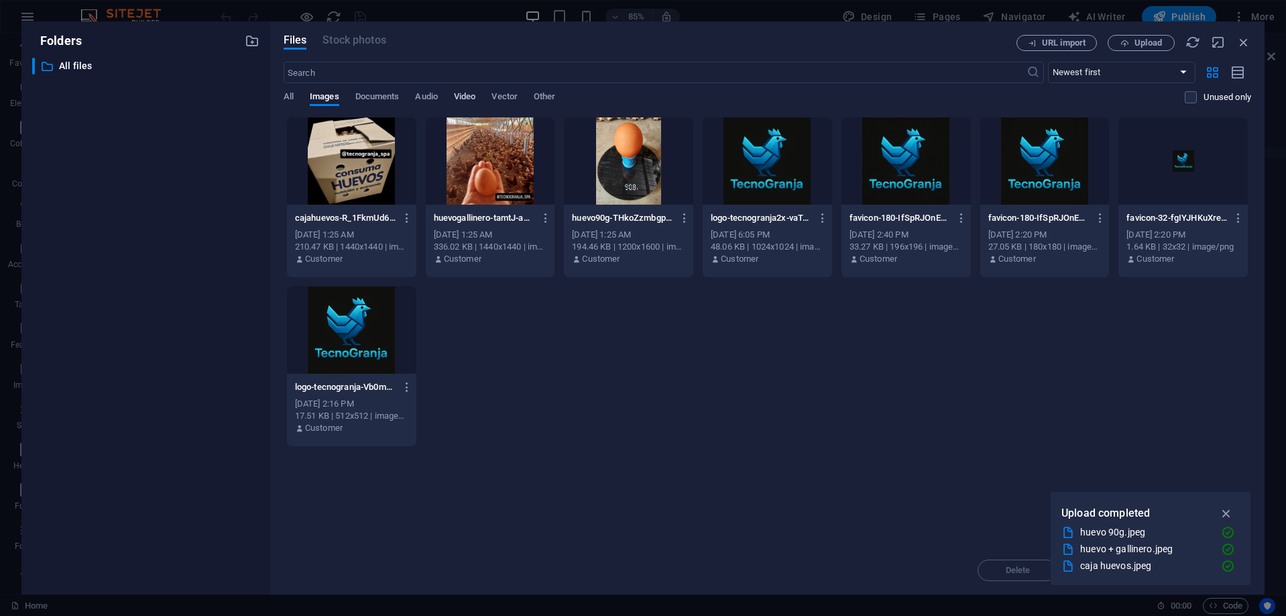
click at [468, 97] on span "Video" at bounding box center [464, 98] width 21 height 19
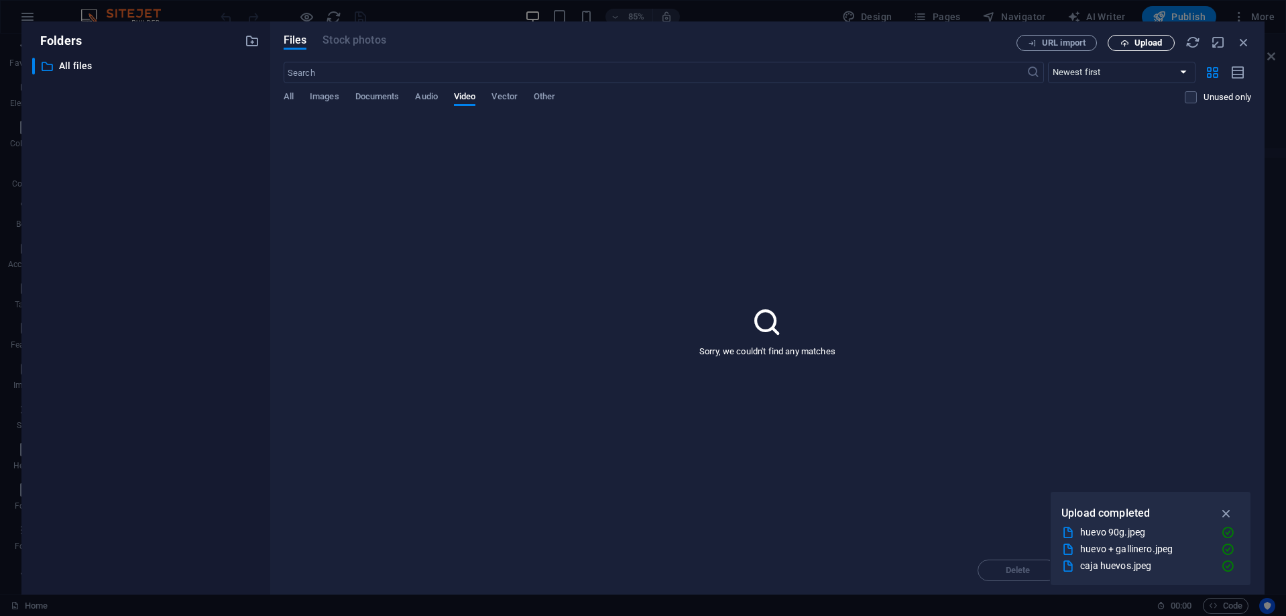
click at [1131, 36] on button "Upload" at bounding box center [1141, 43] width 67 height 16
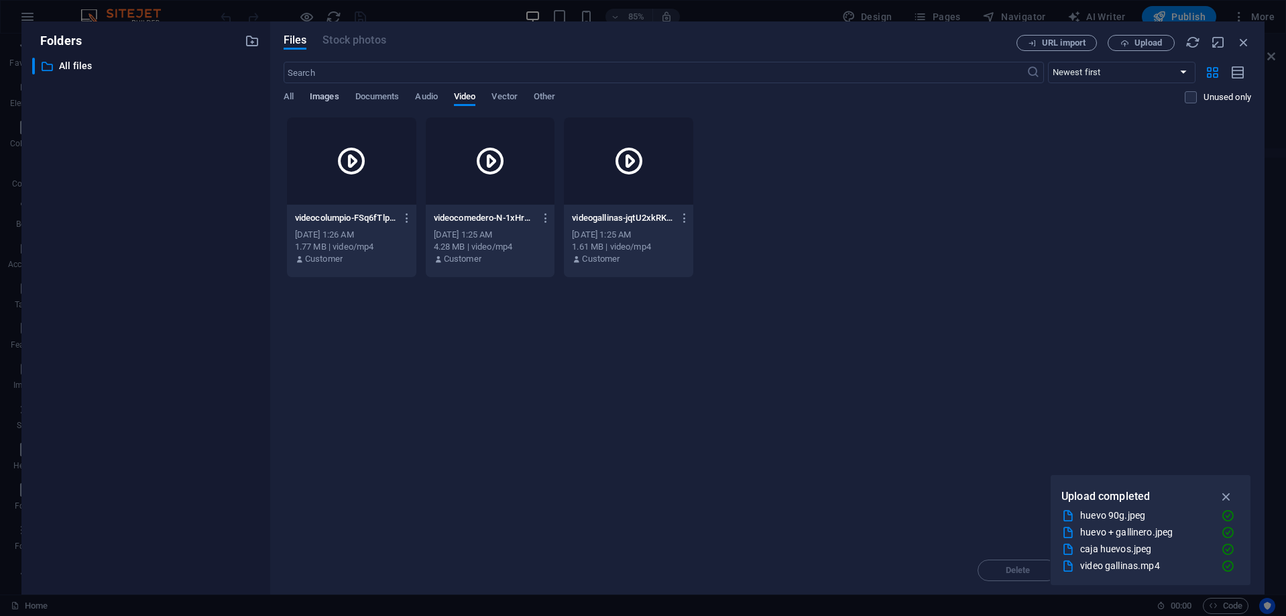
click at [323, 93] on span "Images" at bounding box center [325, 98] width 30 height 19
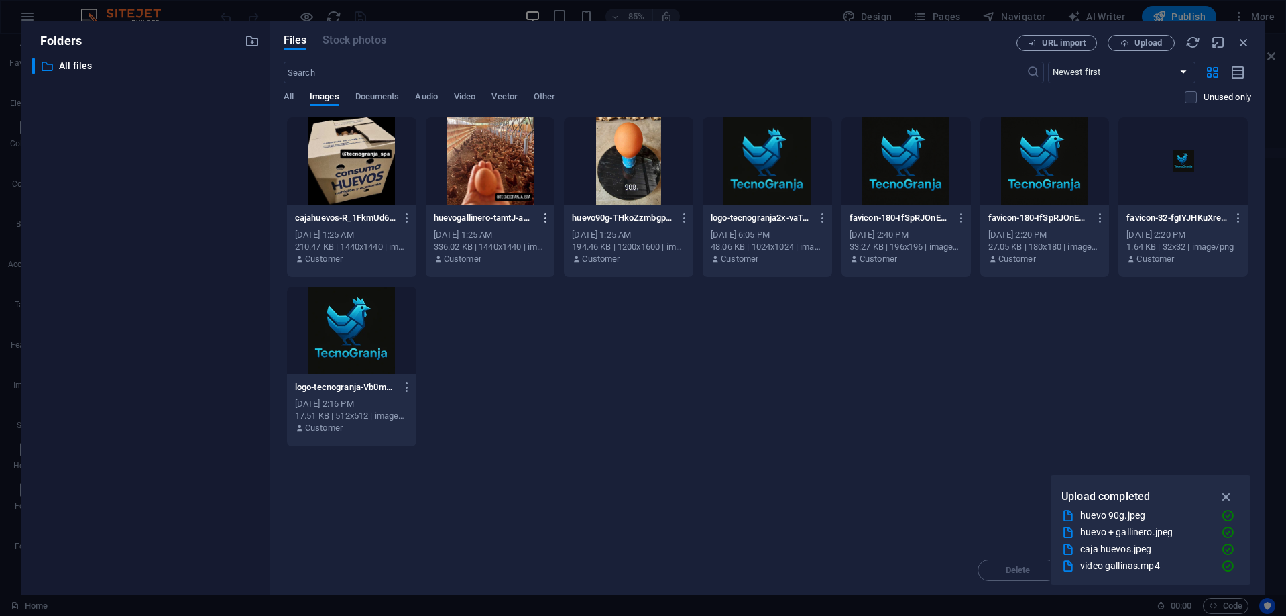
click at [541, 221] on icon "button" at bounding box center [546, 218] width 13 height 12
click at [561, 290] on h6 "Get link" at bounding box center [554, 285] width 57 height 16
click at [543, 209] on button "button" at bounding box center [543, 217] width 18 height 21
click at [532, 290] on h6 "Get link" at bounding box center [554, 285] width 57 height 16
drag, startPoint x: 1241, startPoint y: 40, endPoint x: 1200, endPoint y: 122, distance: 91.8
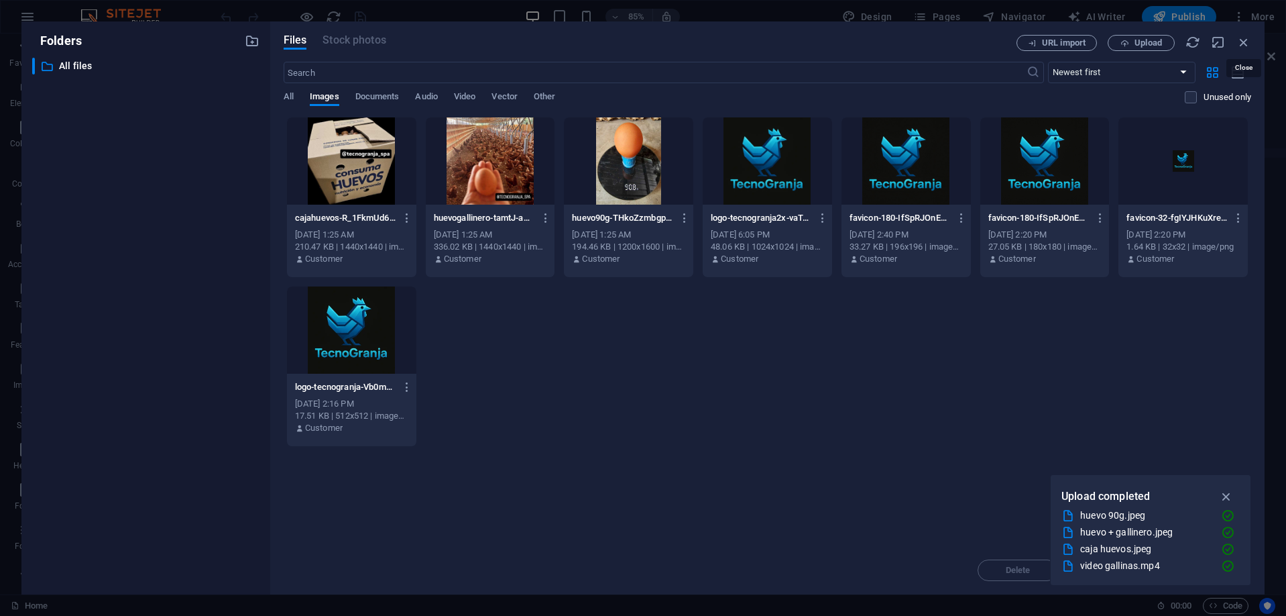
click at [1242, 40] on icon "button" at bounding box center [1244, 42] width 15 height 15
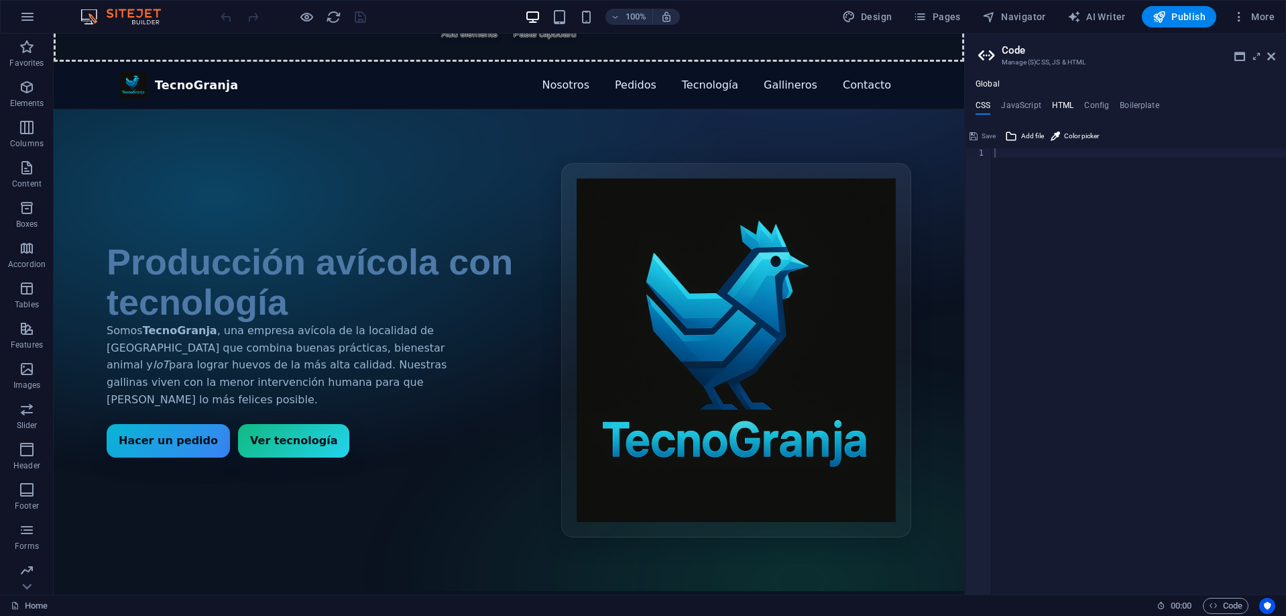
click at [1061, 102] on h4 "HTML" at bounding box center [1063, 108] width 22 height 15
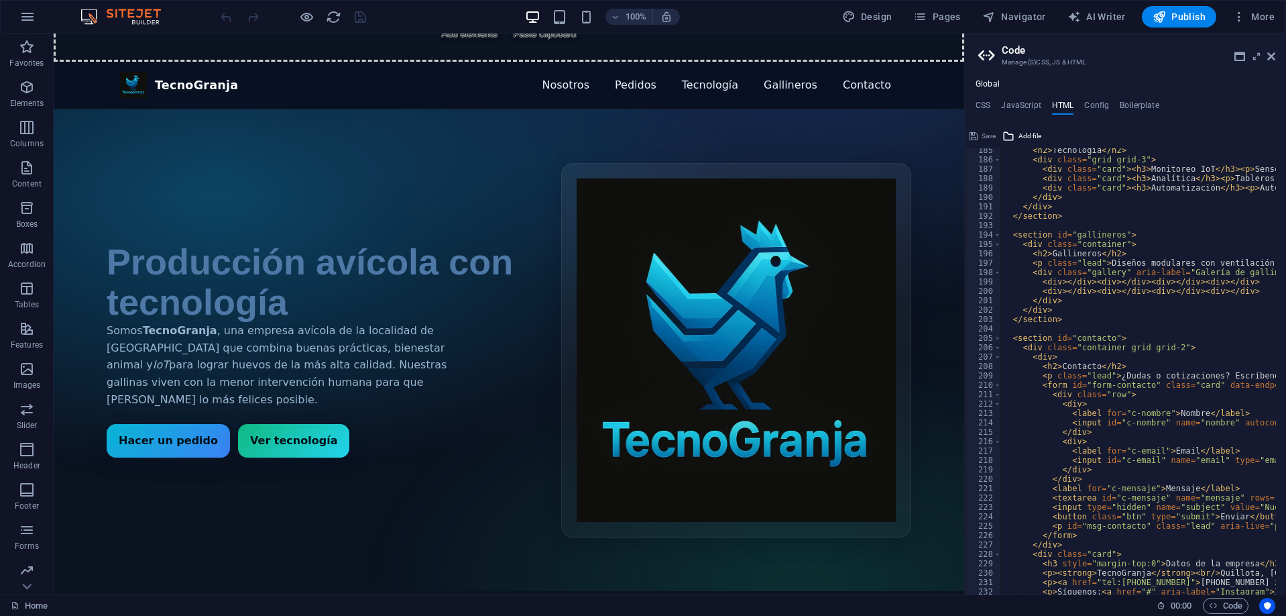
scroll to position [1690, 0]
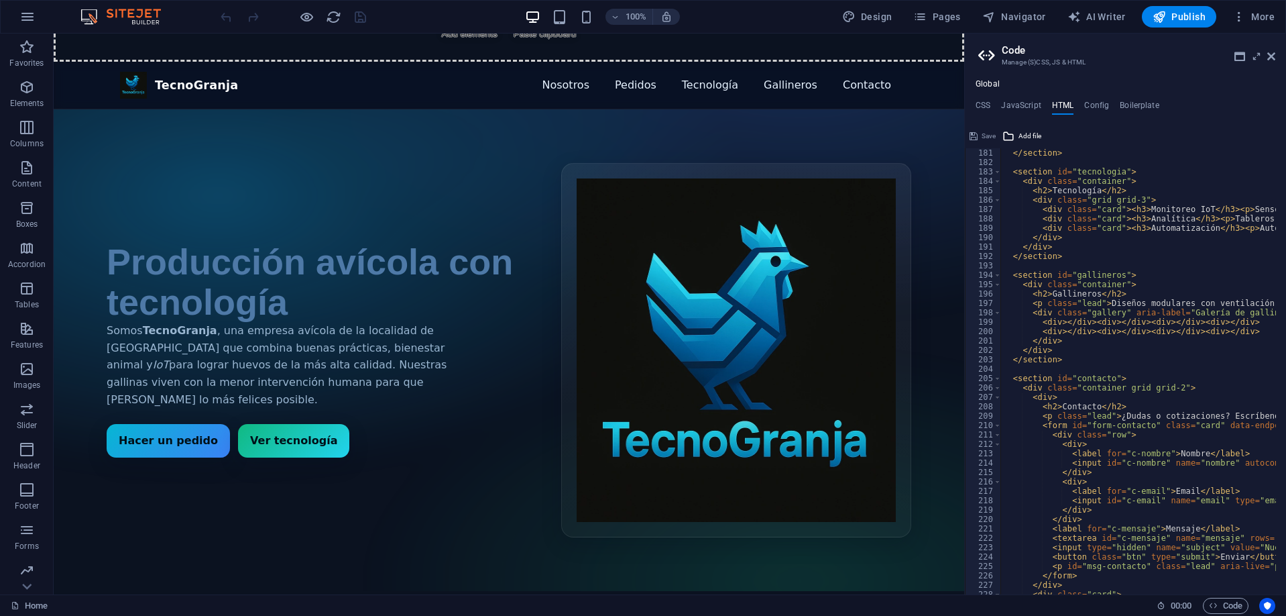
paste textarea "https://cdn1.site-media.eu/images/0/19751272/huevogallinero-tamtJ-aPI4DkOgMPIGL…"
type textarea "<div>https://cdn1.site-media.eu/images/0/19751272/huevogallinero-tamtJ-aPI4DkOg…"
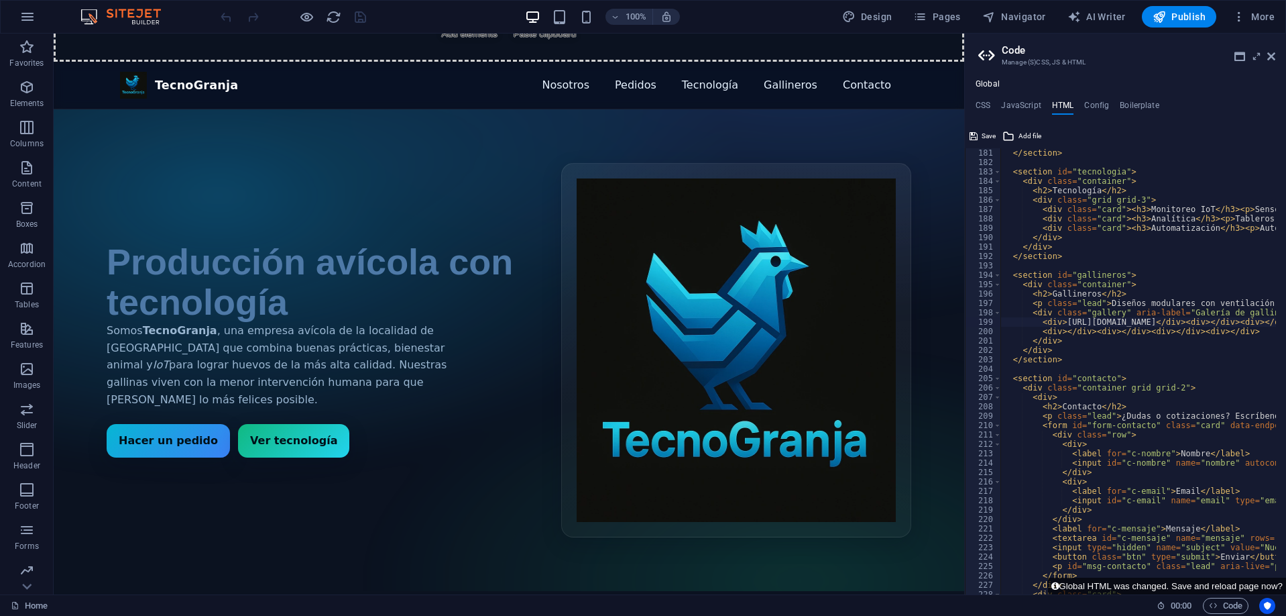
drag, startPoint x: 1039, startPoint y: 587, endPoint x: 820, endPoint y: 547, distance: 223.1
click at [973, 132] on icon at bounding box center [974, 136] width 8 height 16
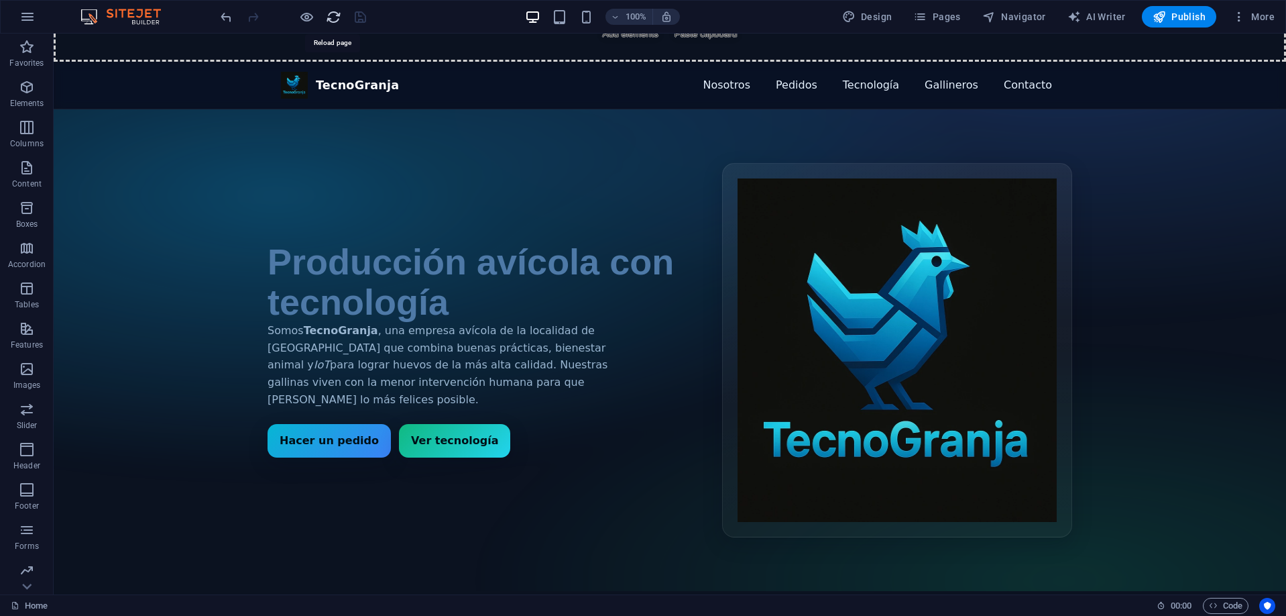
click at [335, 17] on icon "reload" at bounding box center [333, 16] width 15 height 15
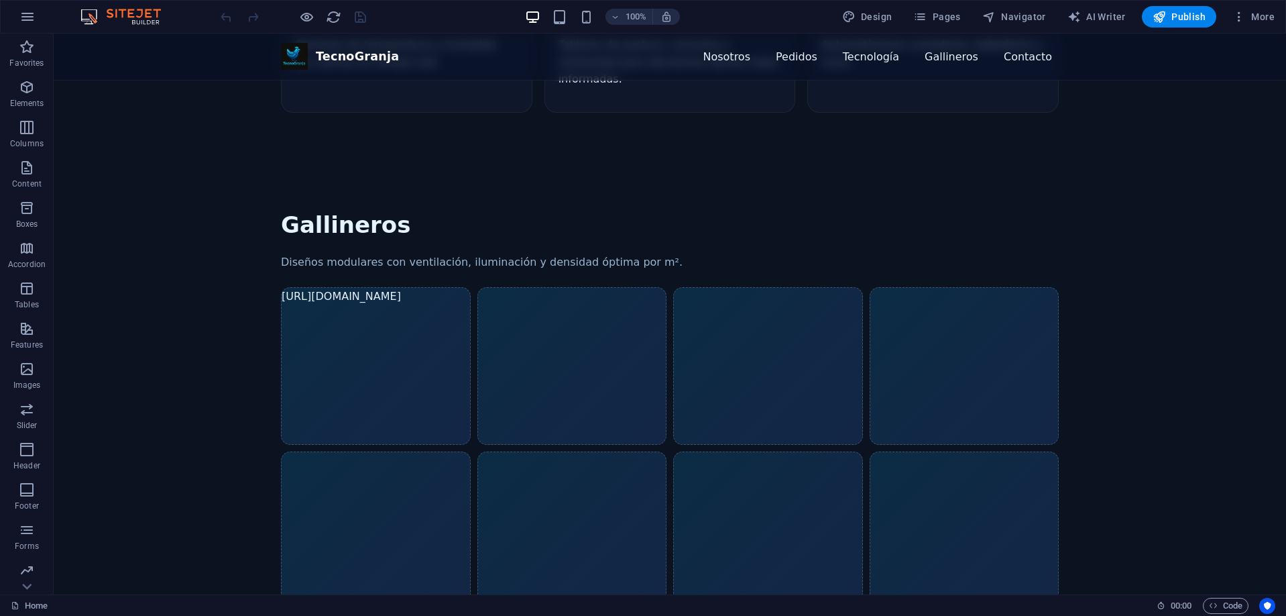
scroll to position [1207, 0]
click at [410, 289] on div "https://cdn1.site-media.eu/images/0/19751272/huevogallinero-tamtJ-aPI4DkOgMPIGL…" at bounding box center [376, 368] width 190 height 158
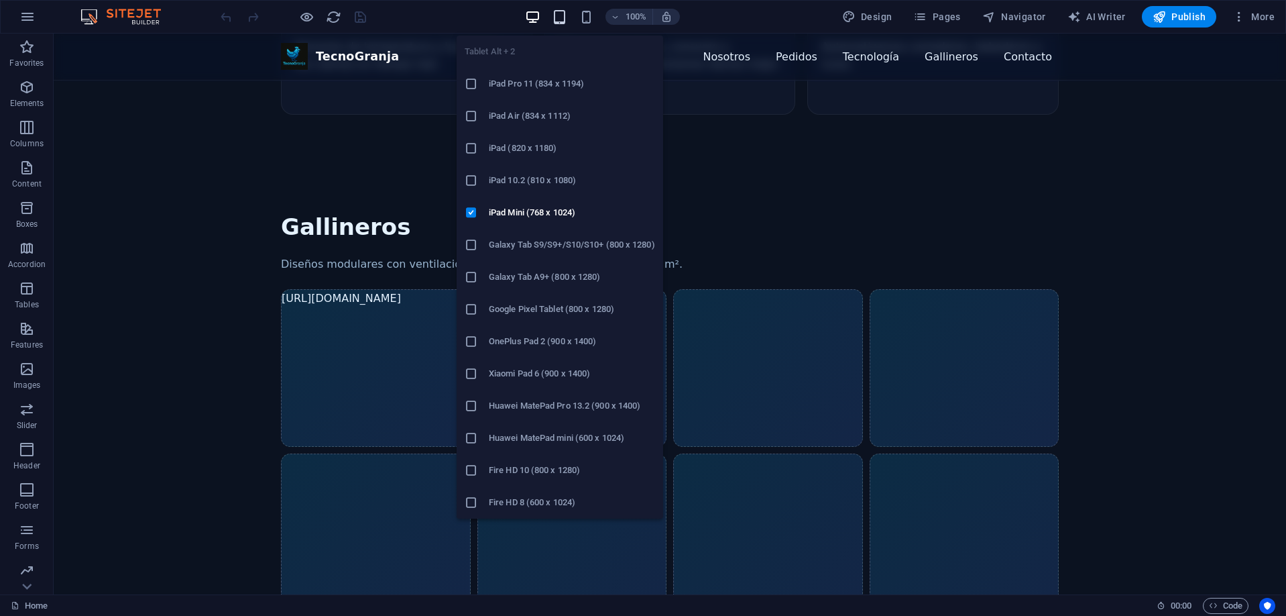
click at [563, 18] on icon "button" at bounding box center [559, 16] width 15 height 15
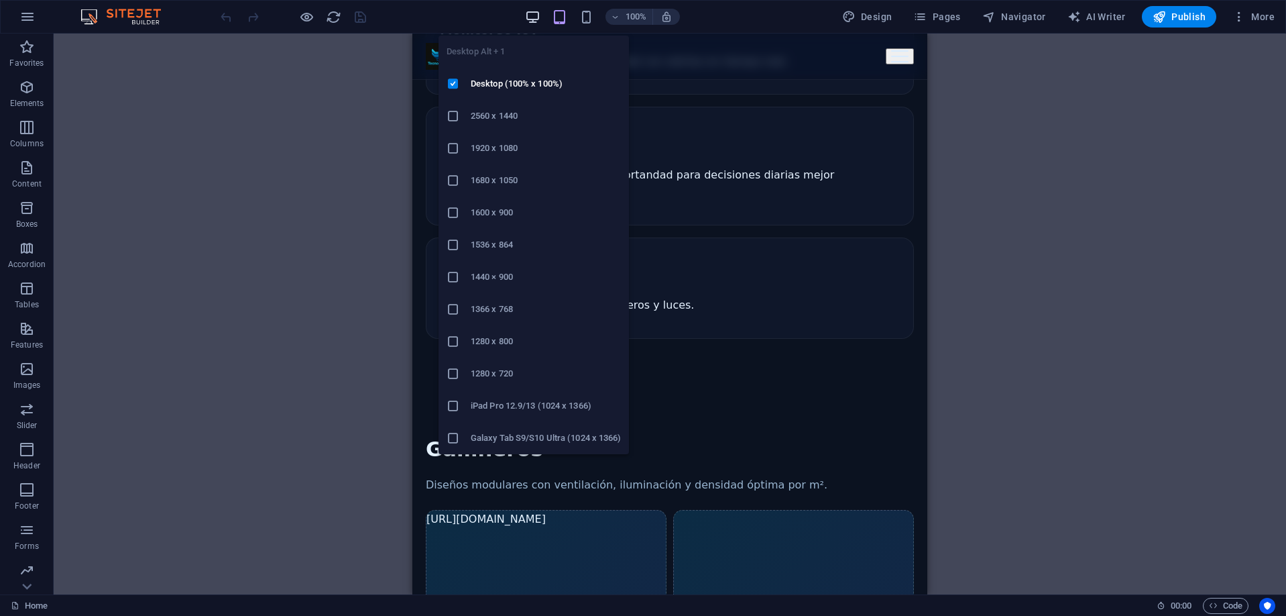
click at [540, 11] on icon "button" at bounding box center [532, 16] width 15 height 15
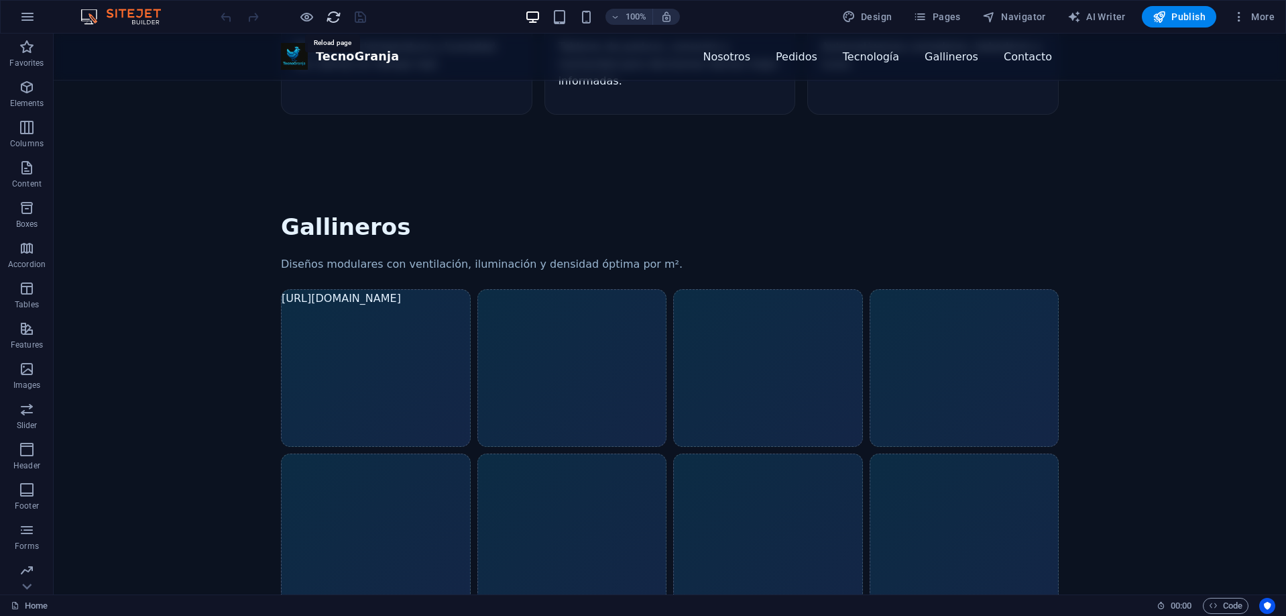
click at [337, 13] on icon "reload" at bounding box center [333, 16] width 15 height 15
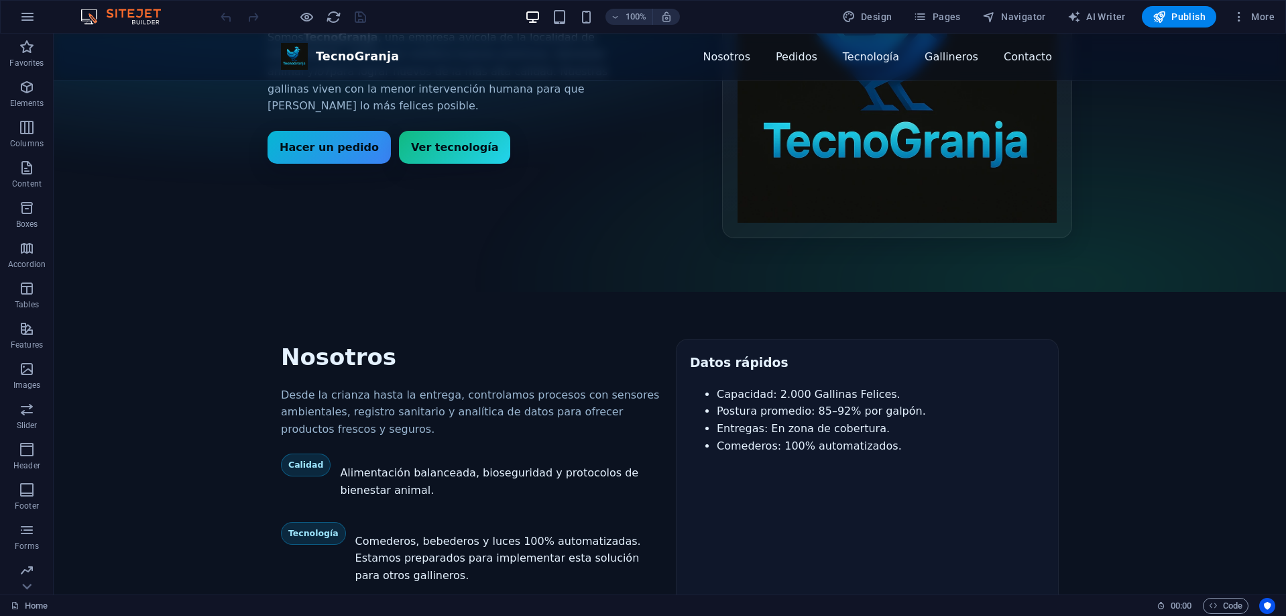
scroll to position [201, 0]
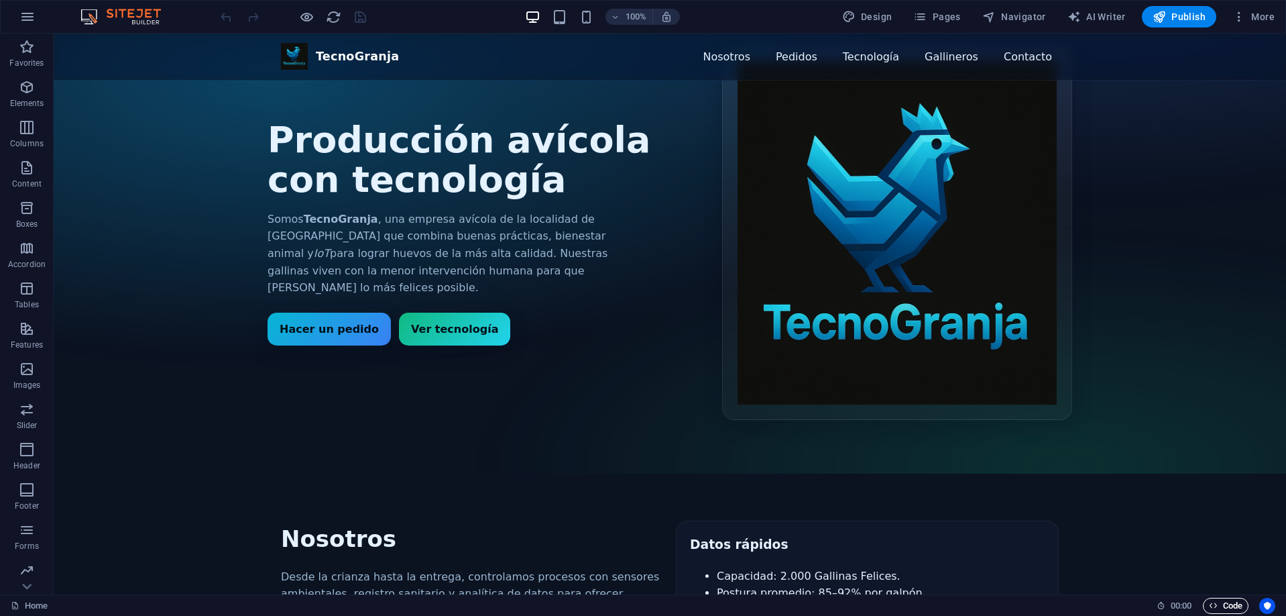
click at [1222, 609] on span "Code" at bounding box center [1226, 605] width 34 height 16
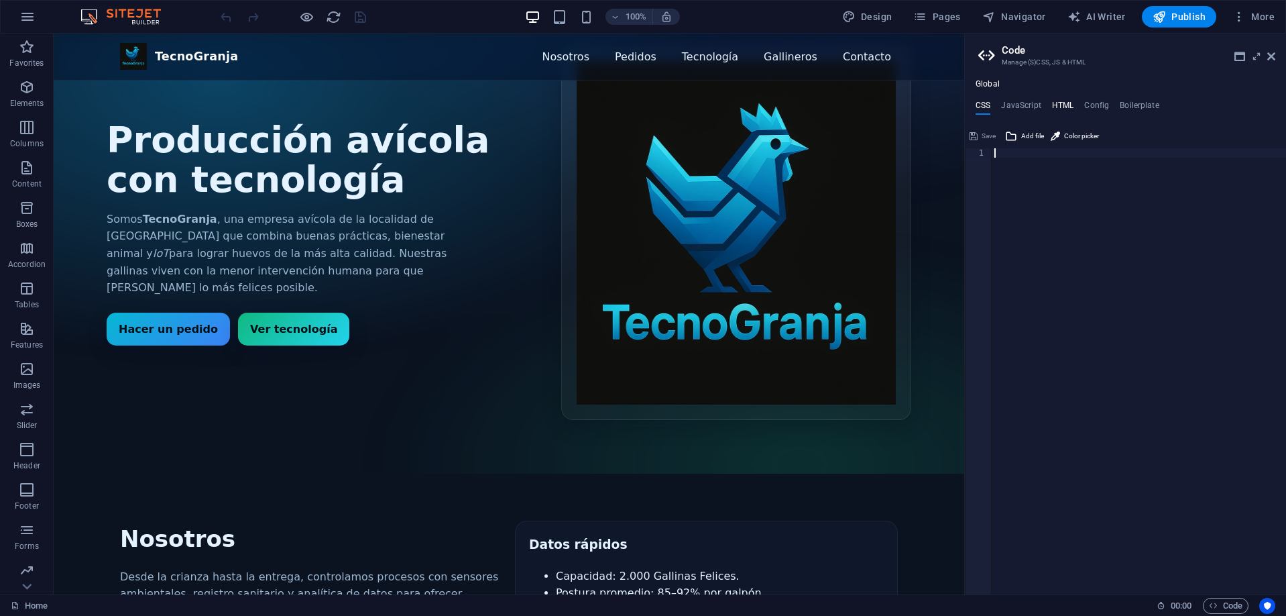
click at [1053, 103] on h4 "HTML" at bounding box center [1063, 108] width 22 height 15
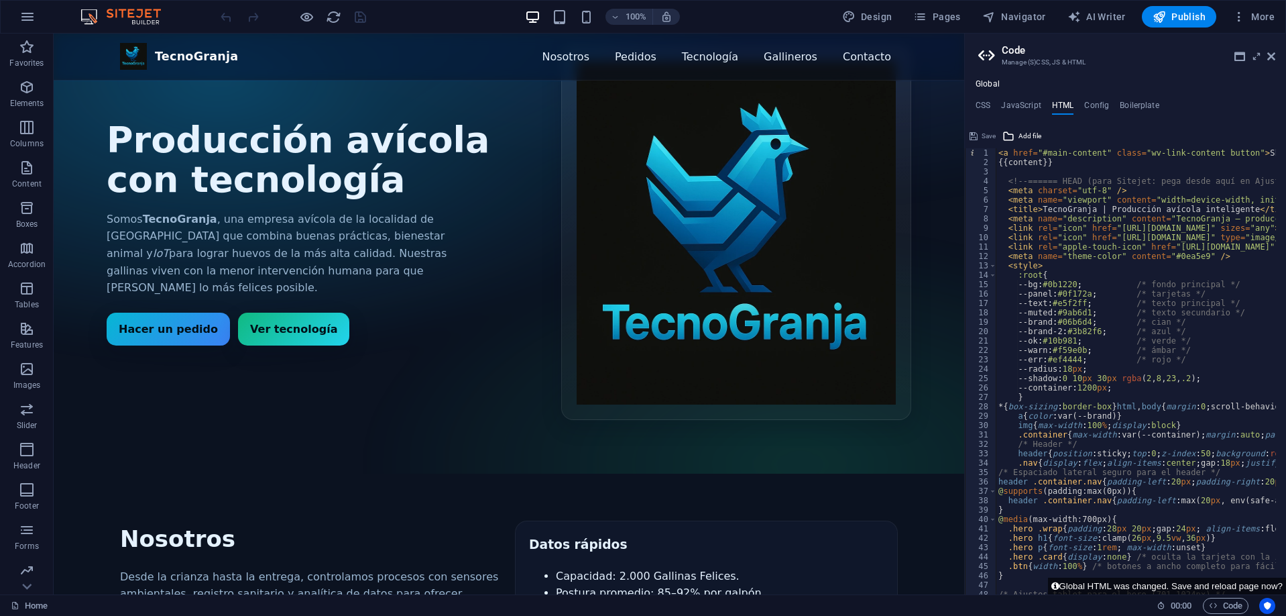
scroll to position [0, 0]
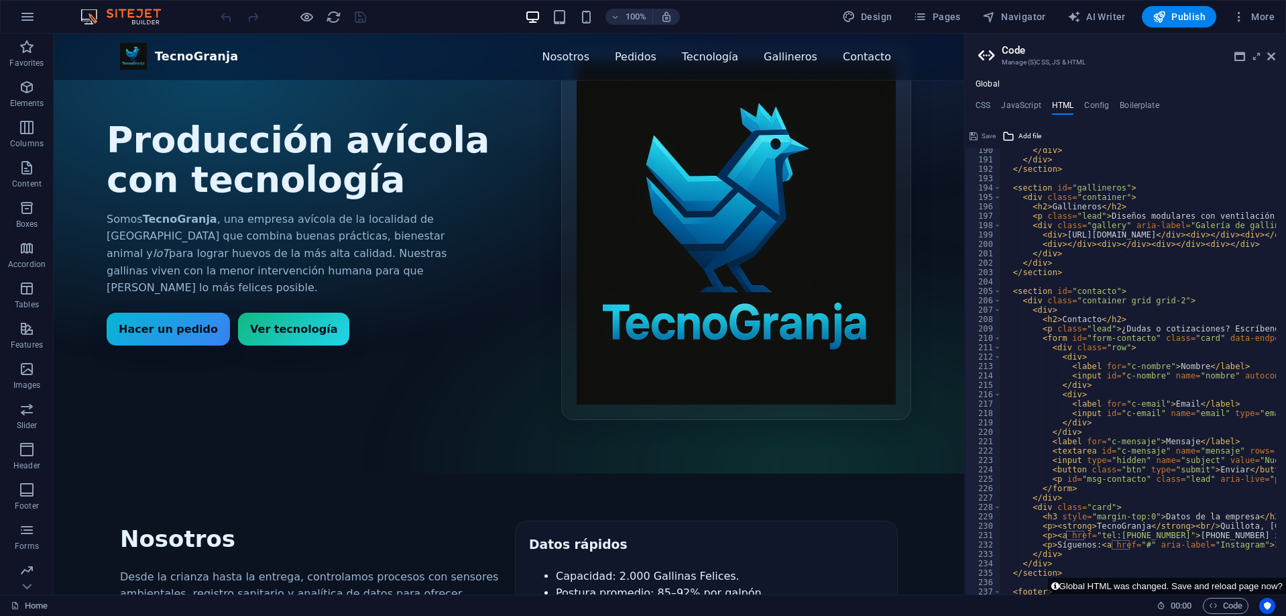
scroll to position [1737, 0]
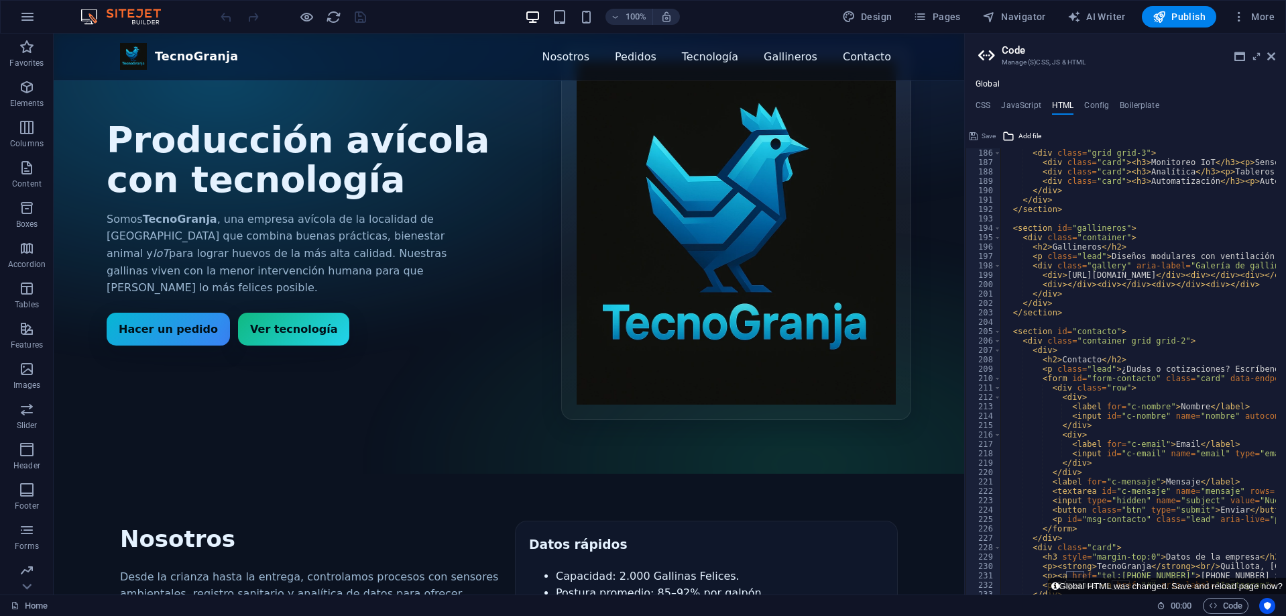
paste textarea "refh"
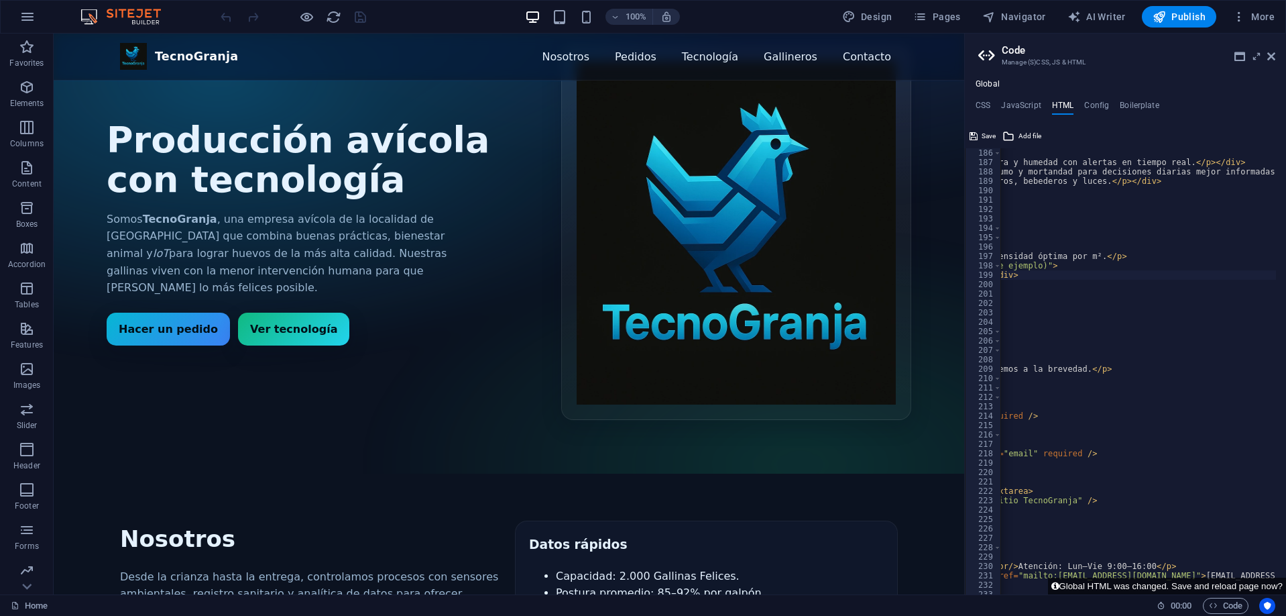
scroll to position [0, 360]
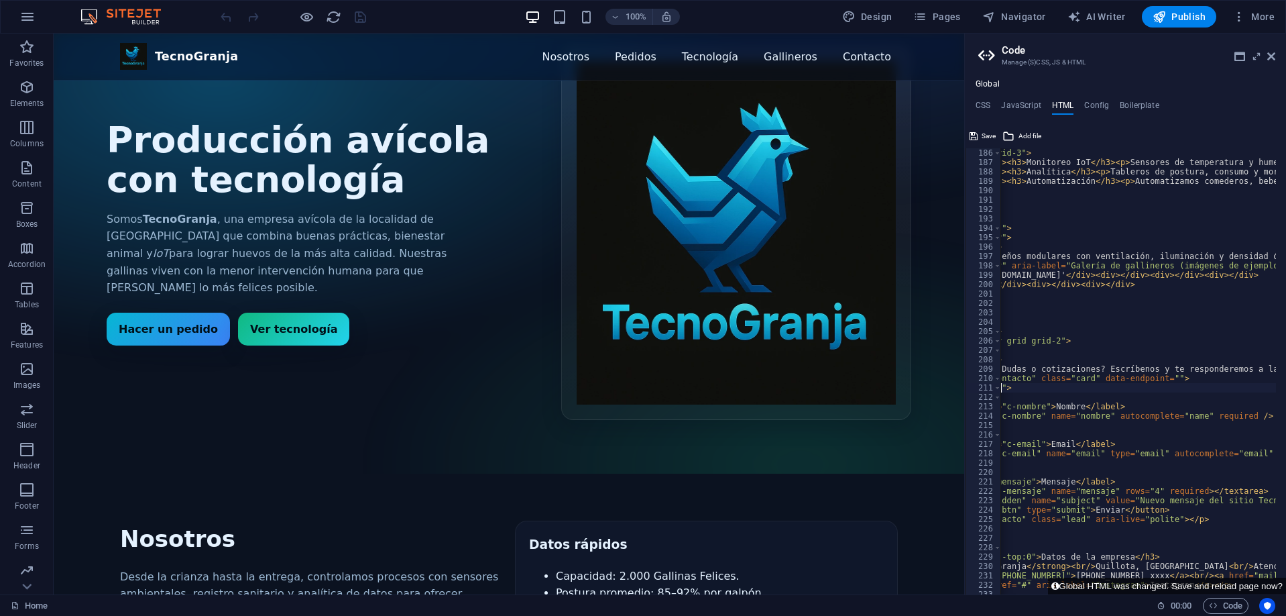
type textarea "<section id="contacto">"
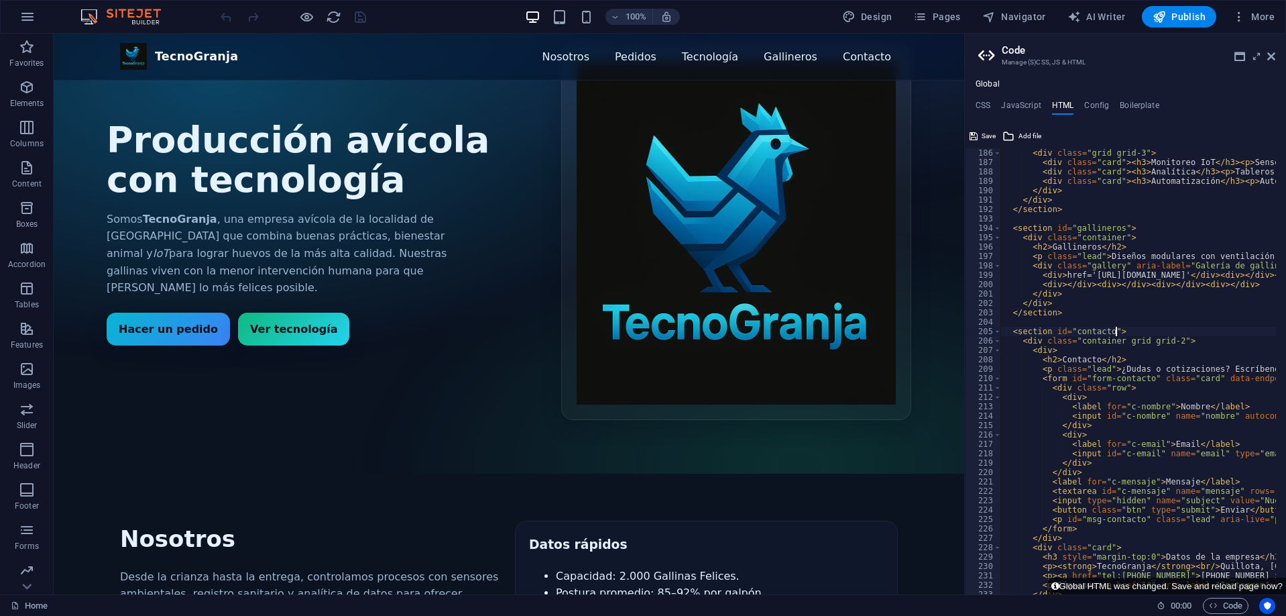
scroll to position [0, 0]
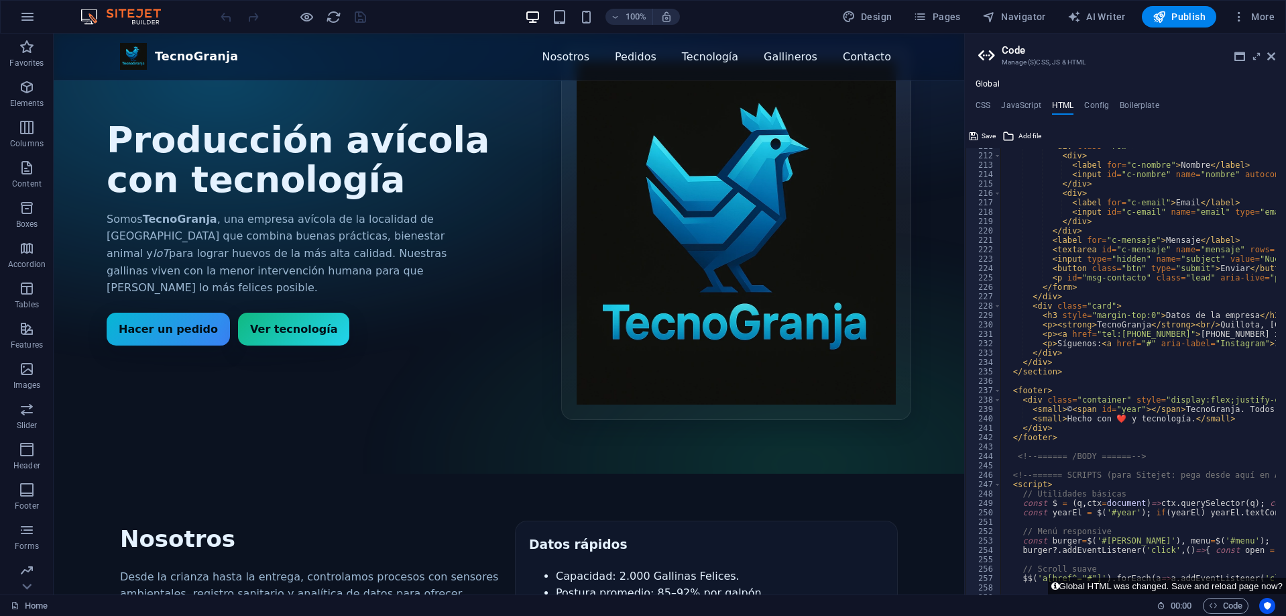
scroll to position [1898, 0]
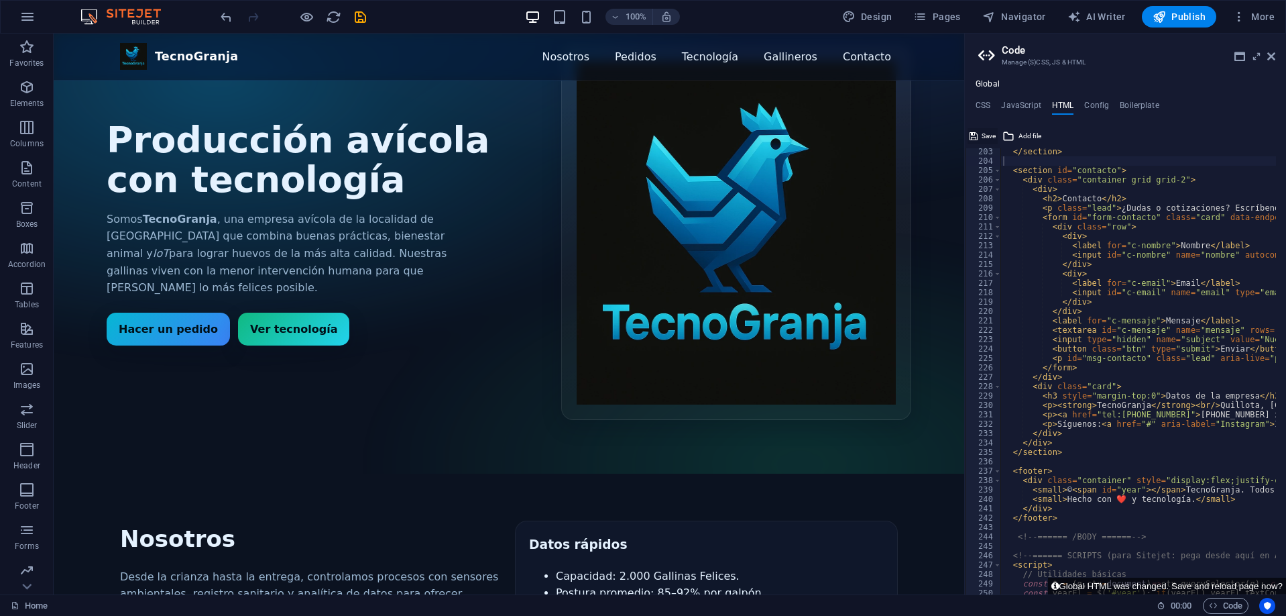
drag, startPoint x: 985, startPoint y: 134, endPoint x: 922, endPoint y: 218, distance: 104.9
click at [985, 134] on span "Save" at bounding box center [989, 136] width 14 height 16
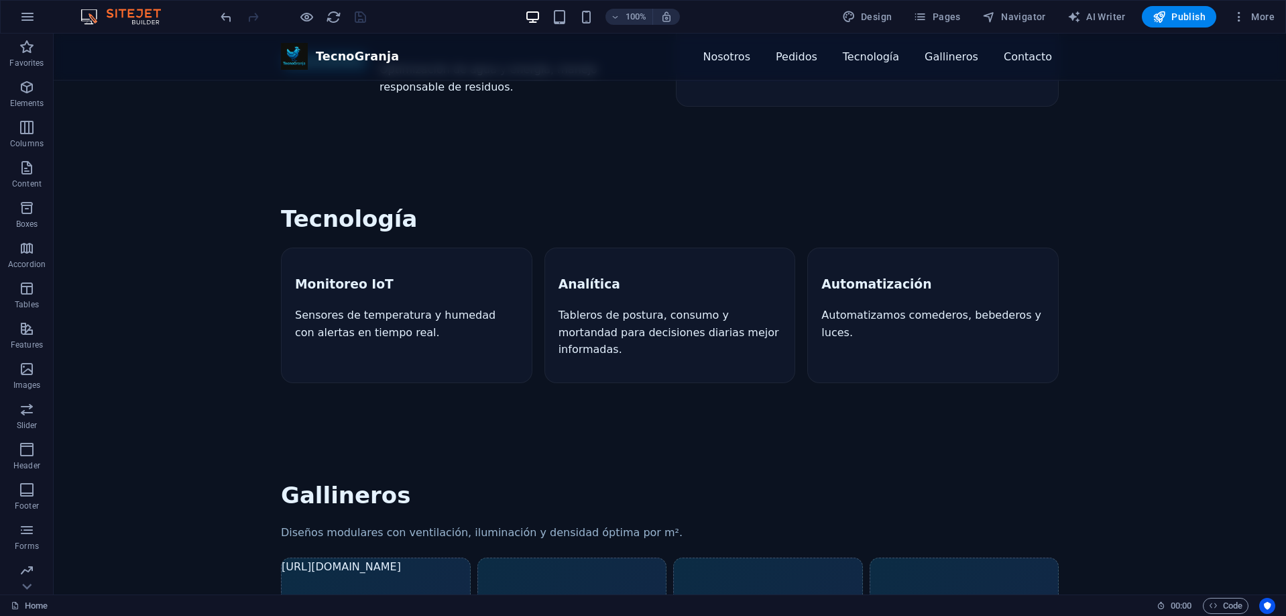
scroll to position [1274, 0]
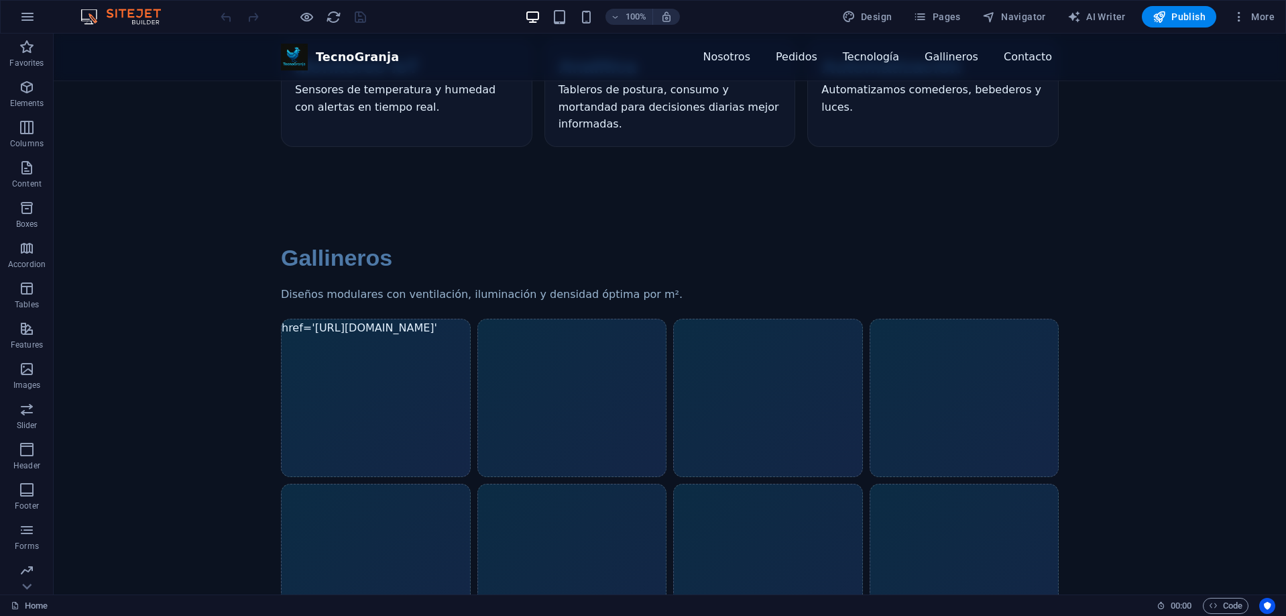
scroll to position [1073, 0]
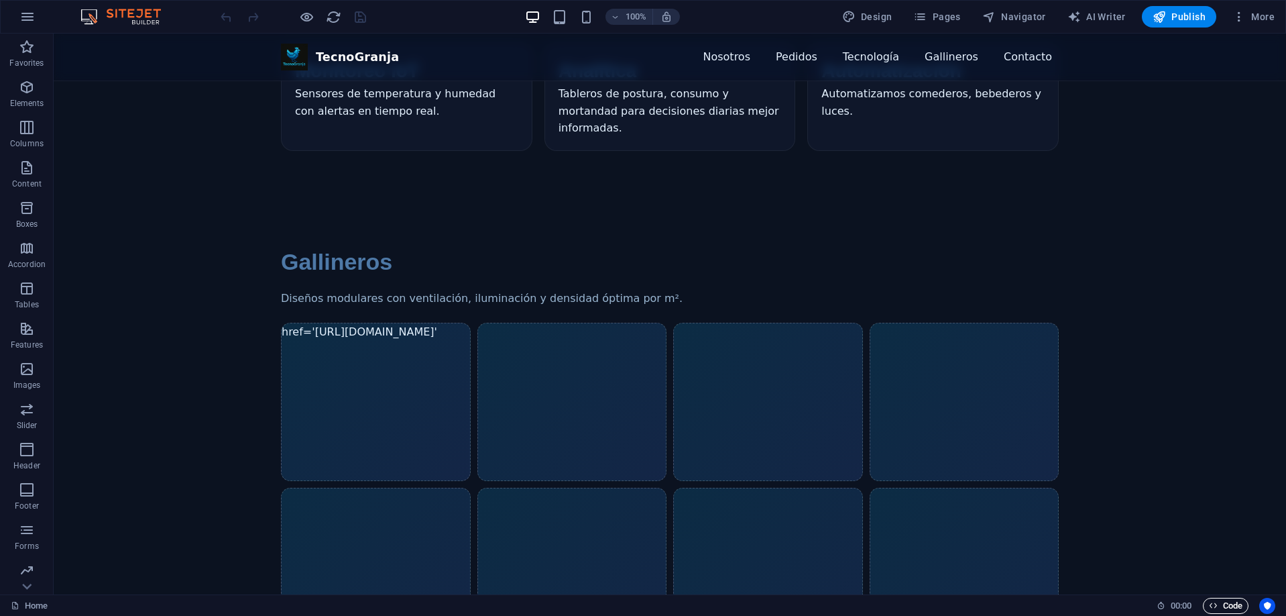
click at [1239, 604] on span "Code" at bounding box center [1226, 605] width 34 height 16
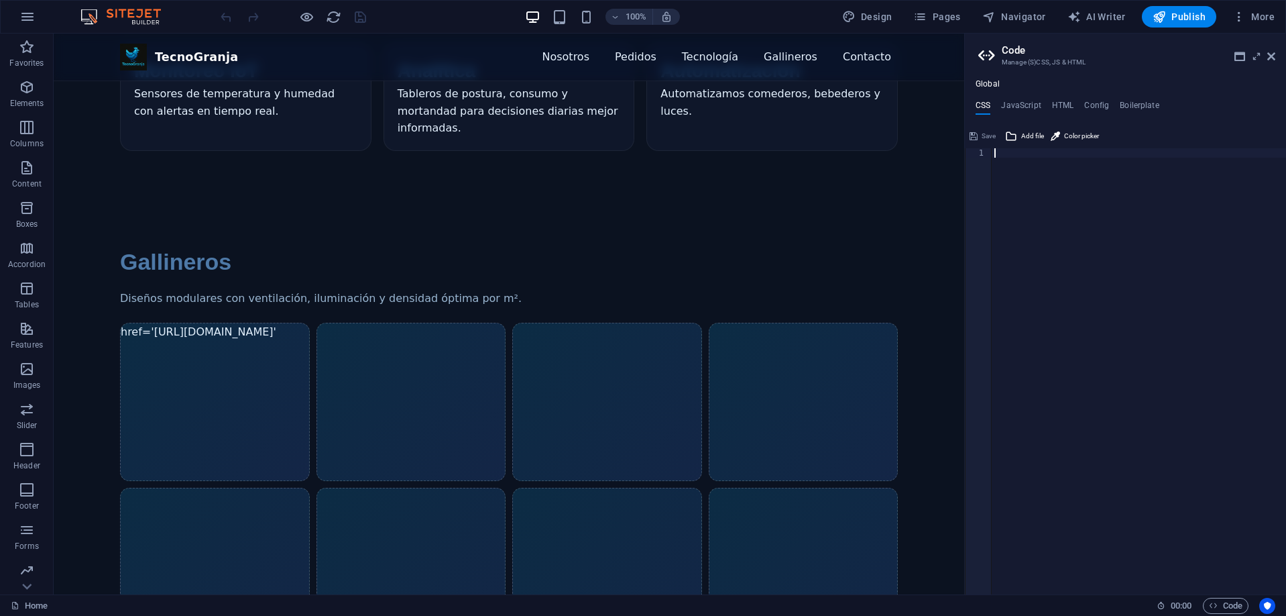
click at [1055, 99] on div "Global CSS JavaScript HTML Config Boilerplate 1 ההההההההההההההההההההההההההההההה…" at bounding box center [1125, 336] width 321 height 515
click at [1057, 102] on h4 "HTML" at bounding box center [1063, 108] width 22 height 15
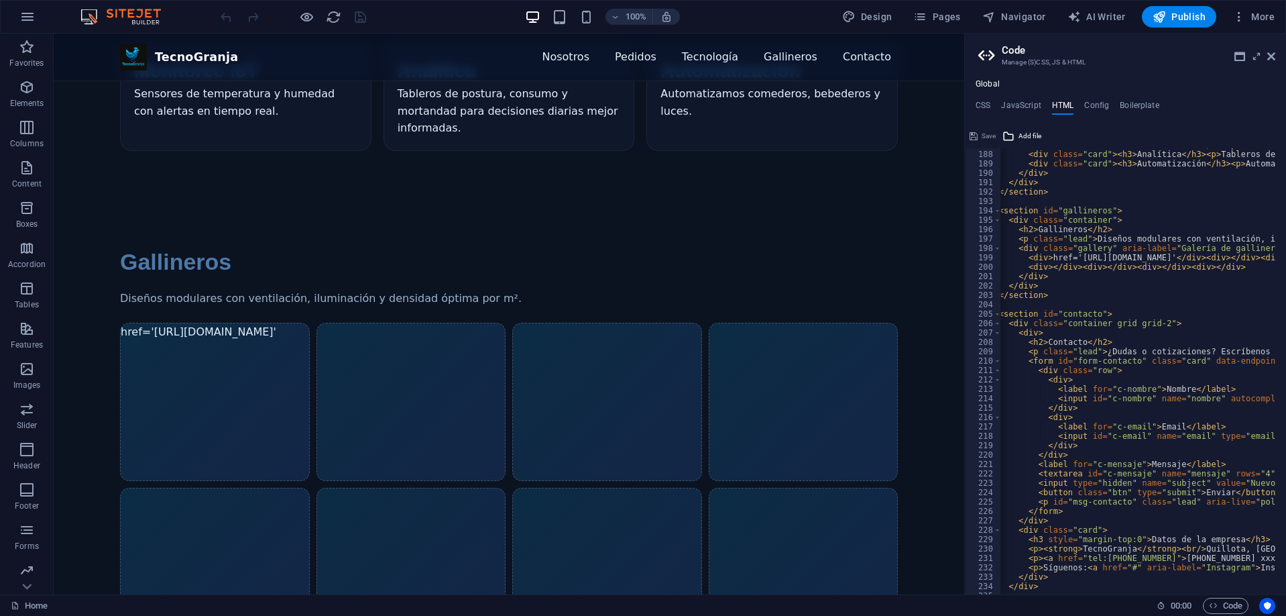
scroll to position [0, 21]
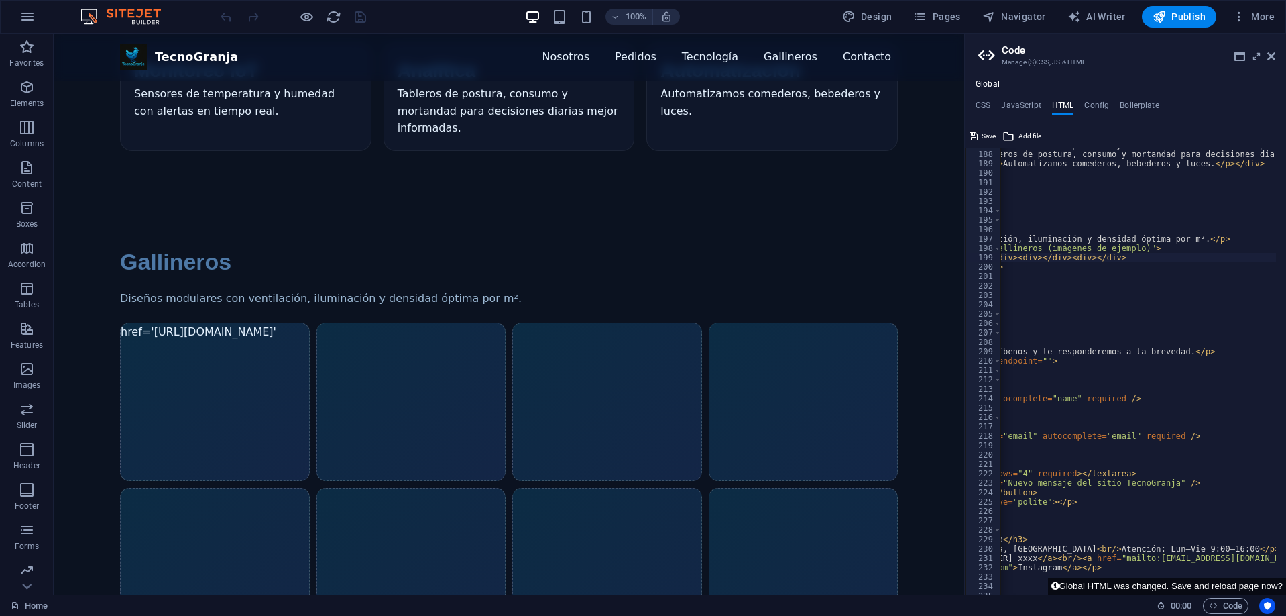
scroll to position [0, 306]
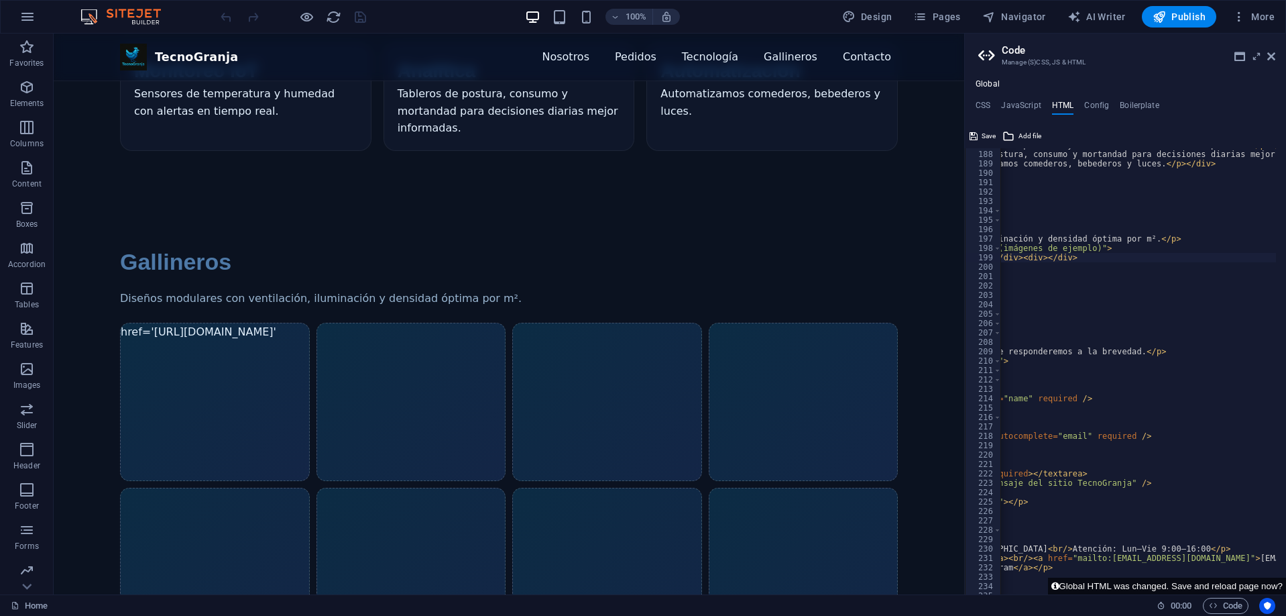
drag, startPoint x: 1064, startPoint y: 588, endPoint x: 997, endPoint y: 593, distance: 66.6
click at [994, 590] on div "<div>href="[URL][DOMAIN_NAME]"</div><div></div><div></div><div></div> 187 188 1…" at bounding box center [1125, 359] width 321 height 469
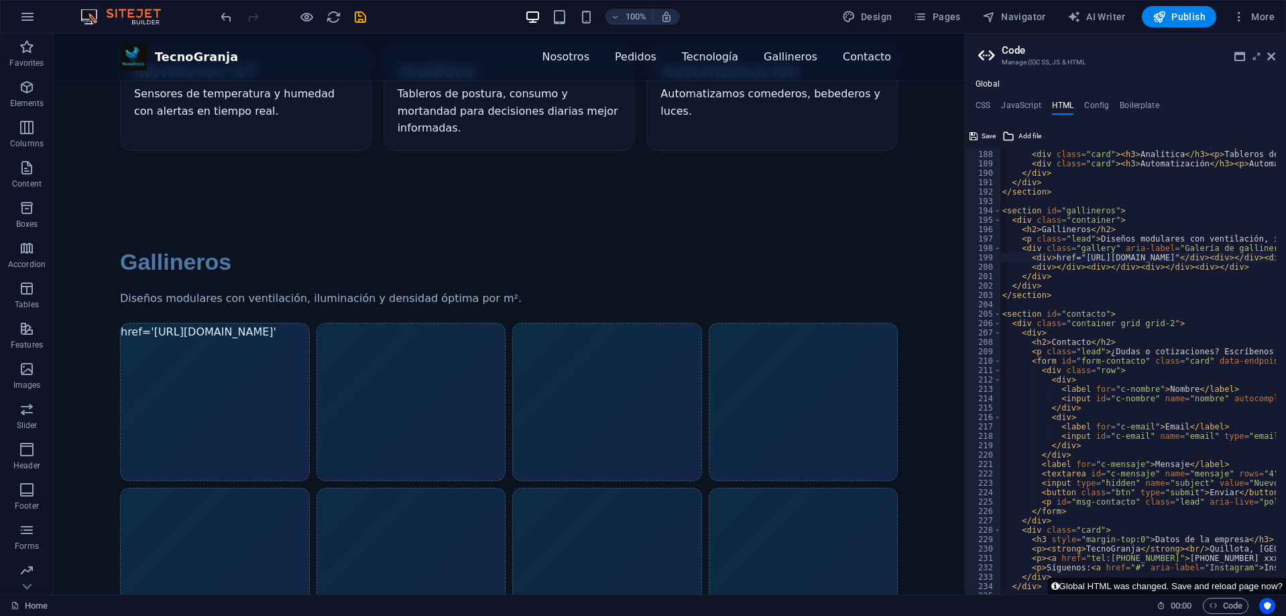
scroll to position [0, 0]
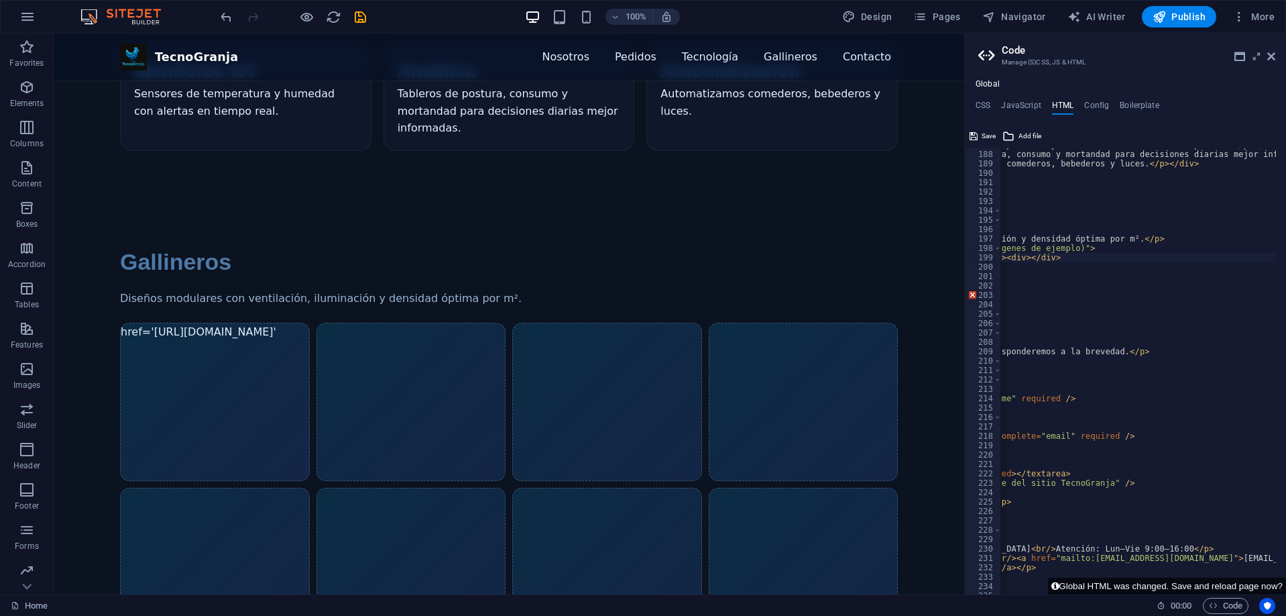
scroll to position [0, 323]
type textarea "<div href="[URL][DOMAIN_NAME]"></div><div></div><div></div><div></div>"
drag, startPoint x: 983, startPoint y: 132, endPoint x: 928, endPoint y: 139, distance: 55.4
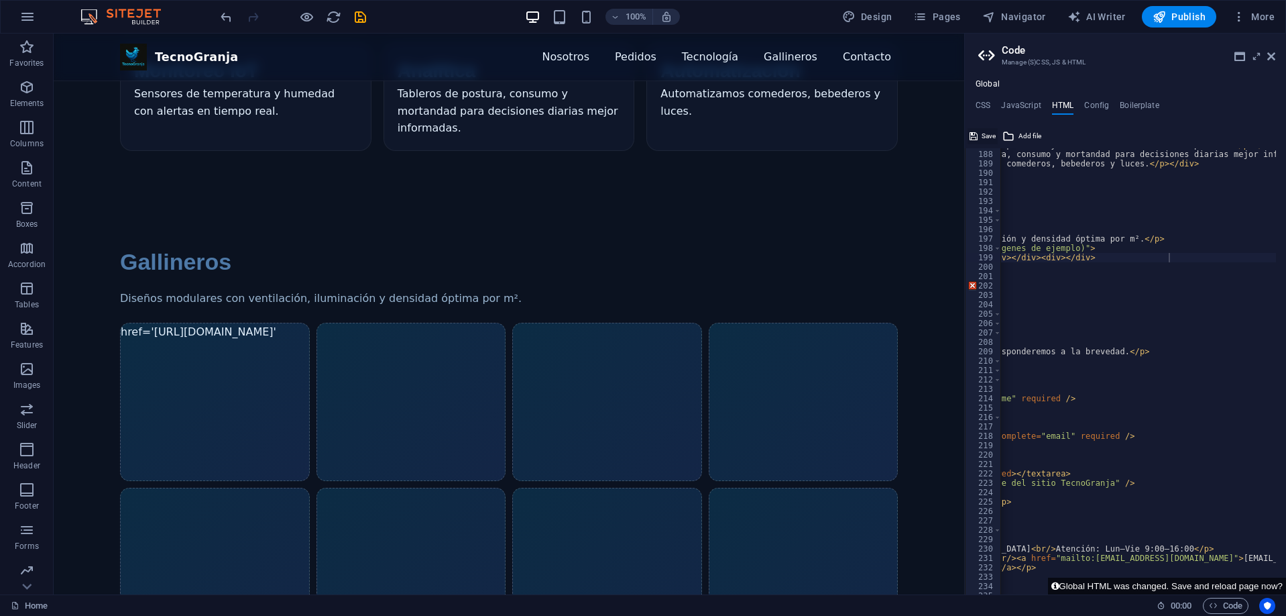
click at [983, 132] on span "Save" at bounding box center [989, 136] width 14 height 16
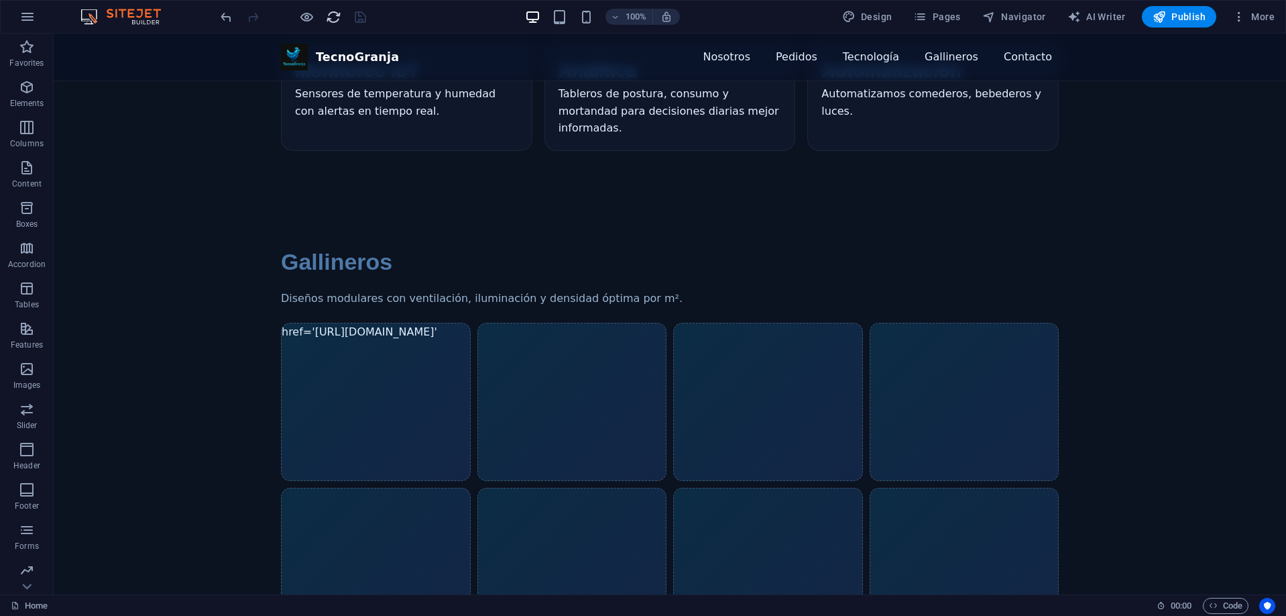
click at [334, 13] on icon "reload" at bounding box center [333, 16] width 15 height 15
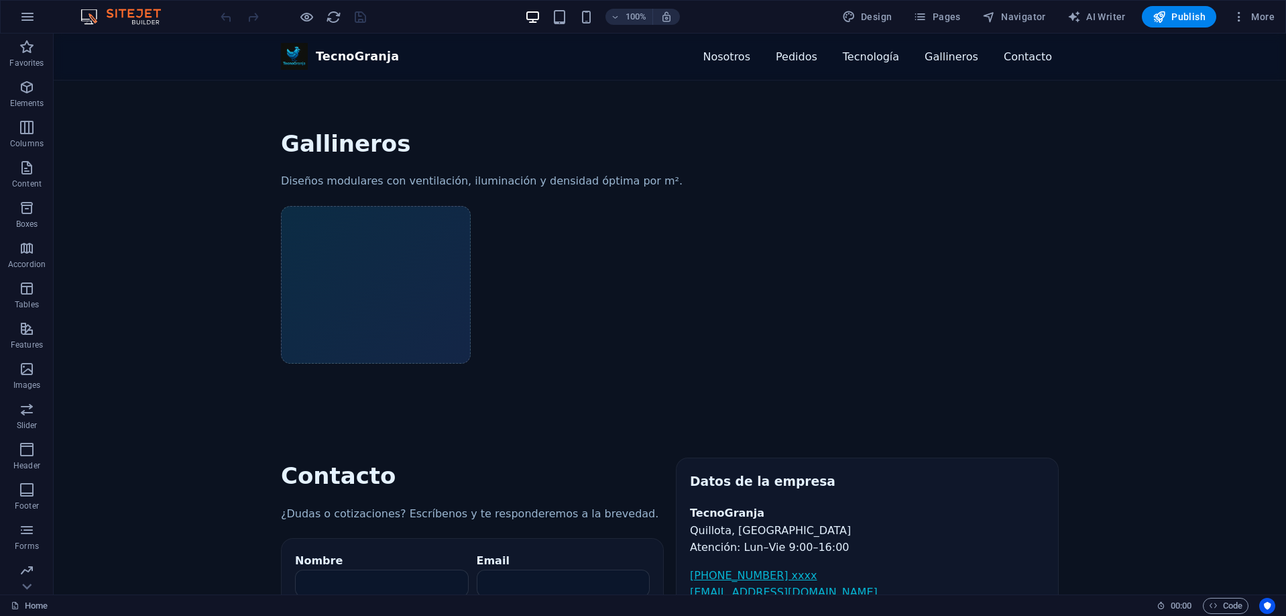
scroll to position [1140, 0]
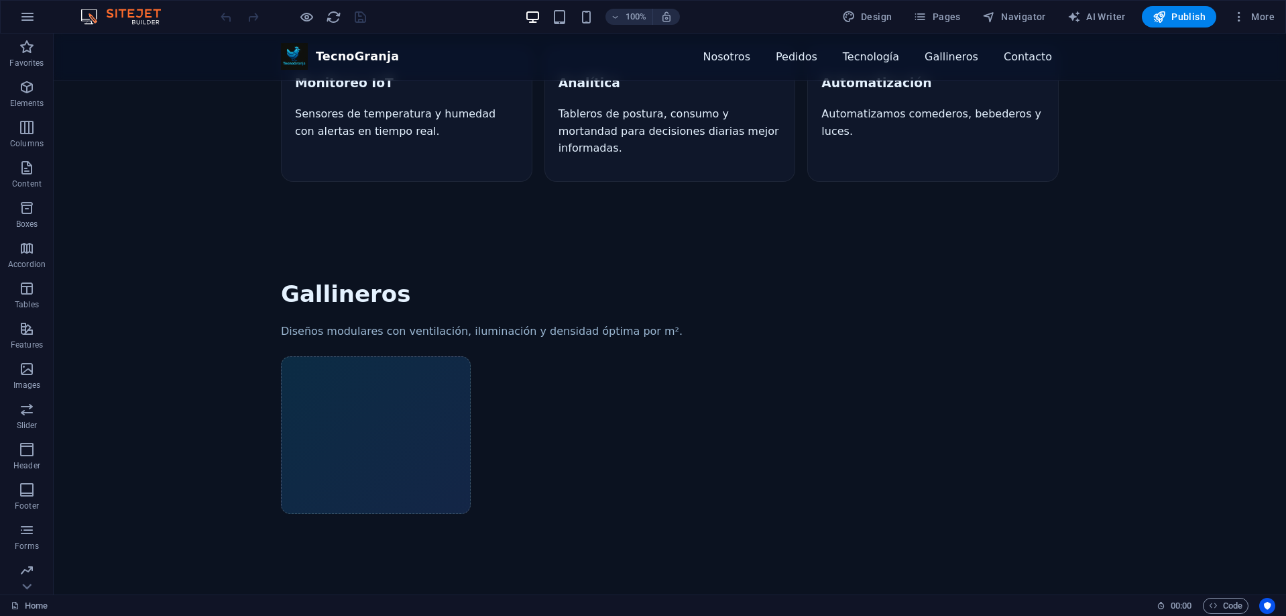
click at [391, 356] on div "Galería de gallineros (imágenes de ejemplo)" at bounding box center [376, 435] width 190 height 158
click at [622, 356] on div "Galería de gallineros (imágenes de ejemplo)" at bounding box center [670, 435] width 778 height 158
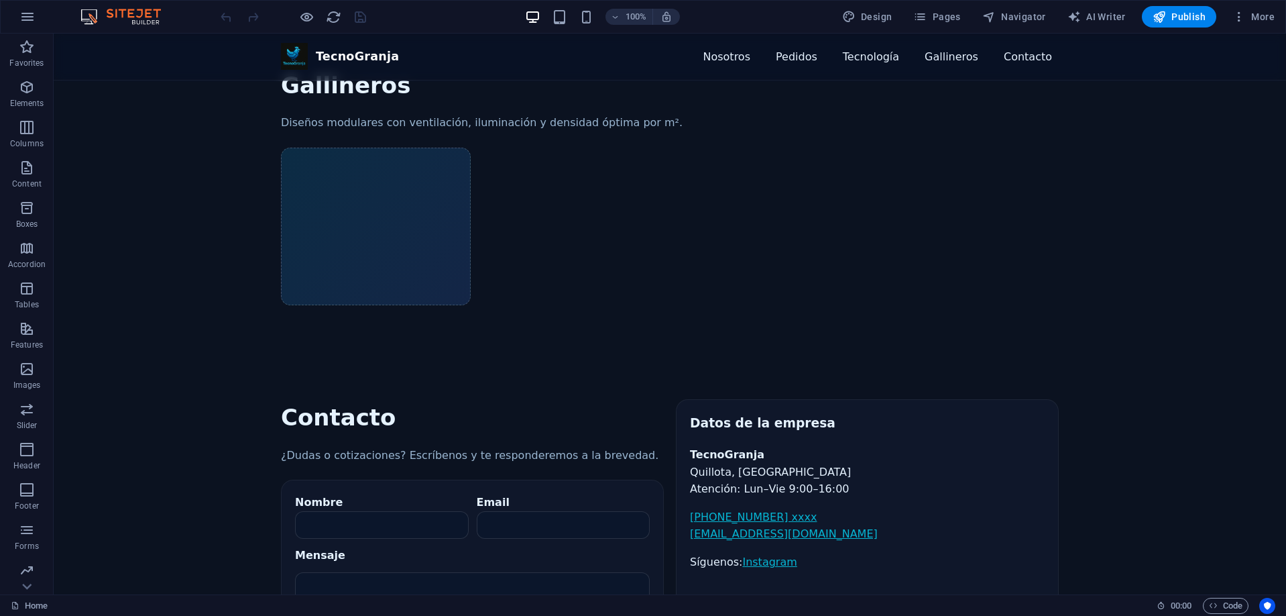
scroll to position [1207, 0]
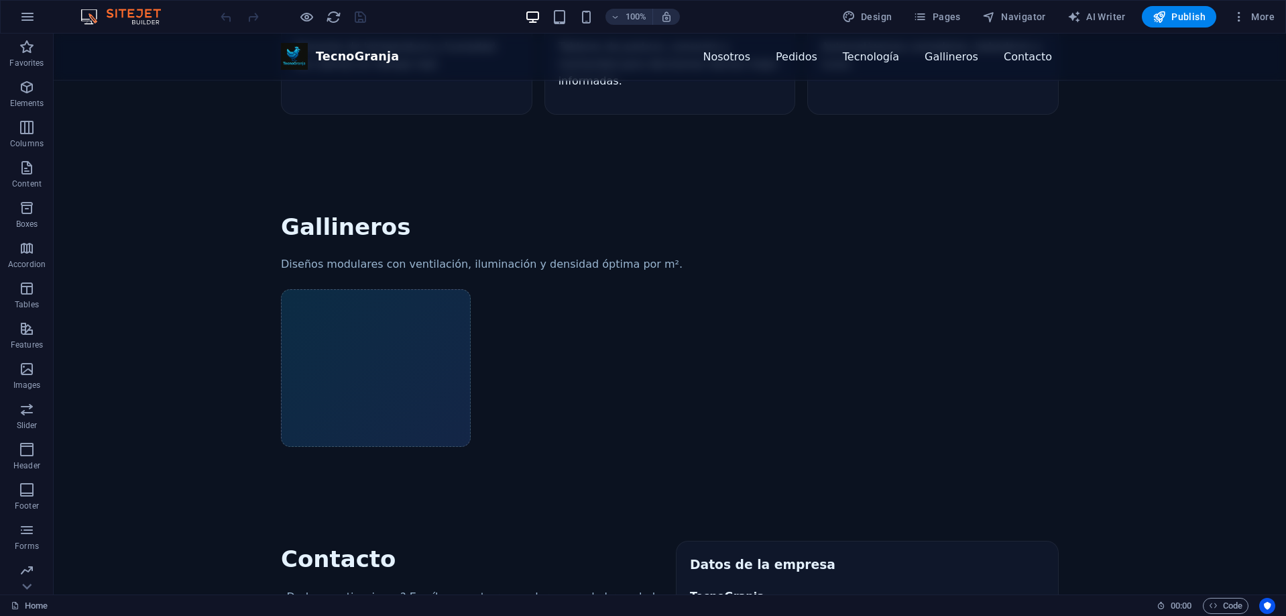
click at [385, 289] on div "Galería de gallineros (imágenes de ejemplo)" at bounding box center [376, 368] width 190 height 158
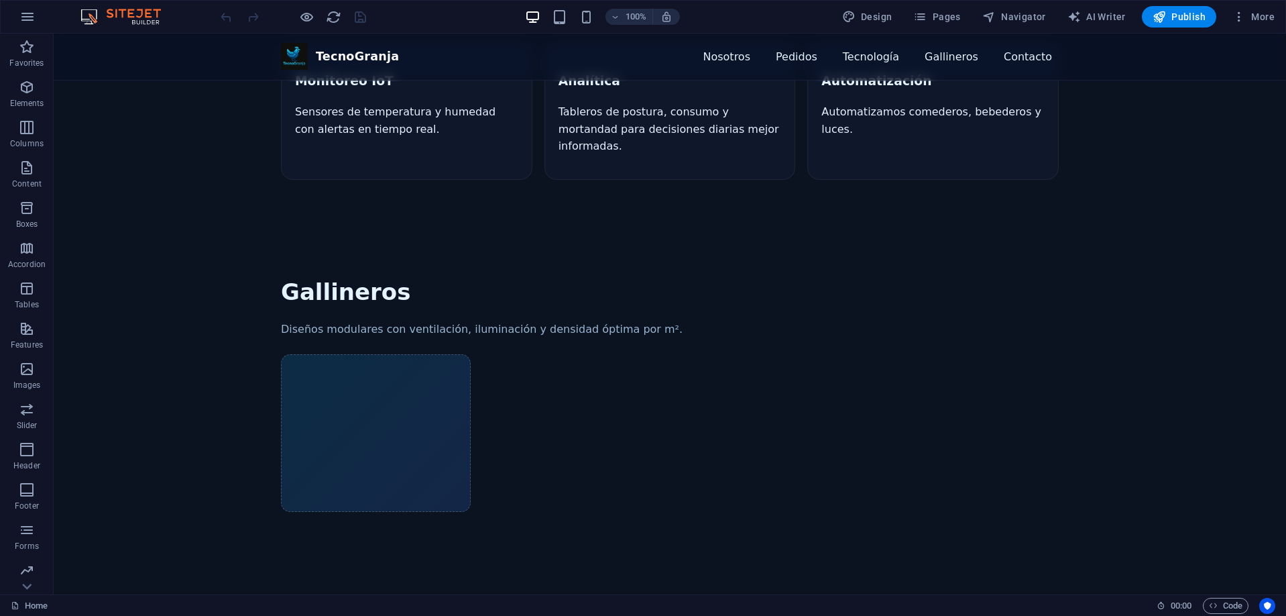
scroll to position [1140, 0]
click at [652, 356] on div "Galería de gallineros (imágenes de ejemplo)" at bounding box center [670, 435] width 778 height 158
click at [1181, 20] on span "Publish" at bounding box center [1179, 16] width 53 height 13
